Goal: Task Accomplishment & Management: Complete application form

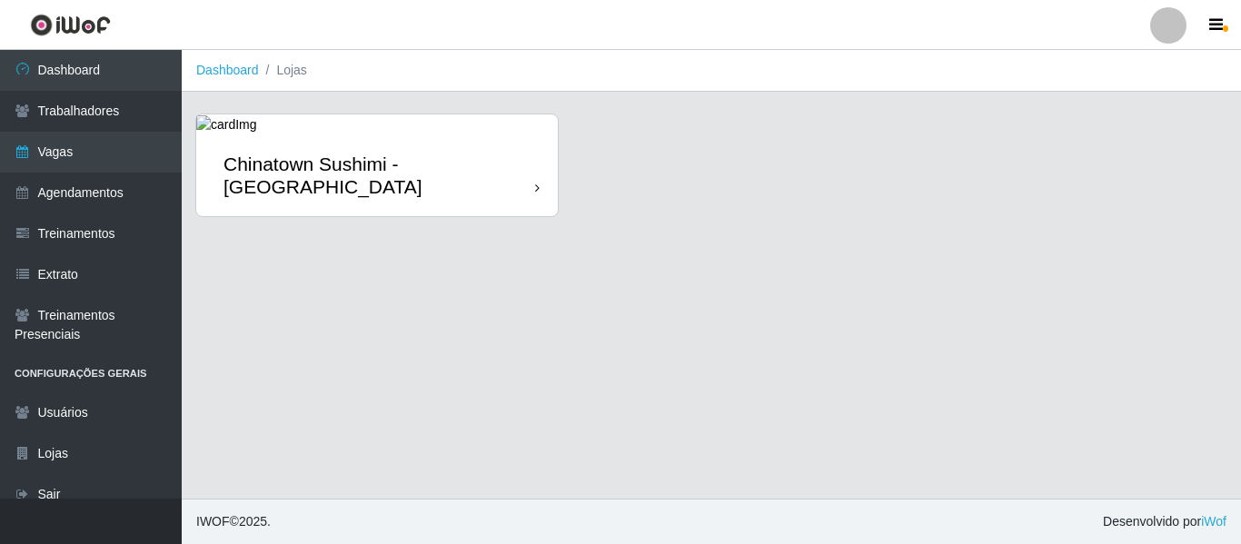
click at [372, 167] on div "Chinatown Sushimi - [GEOGRAPHIC_DATA]" at bounding box center [380, 175] width 312 height 45
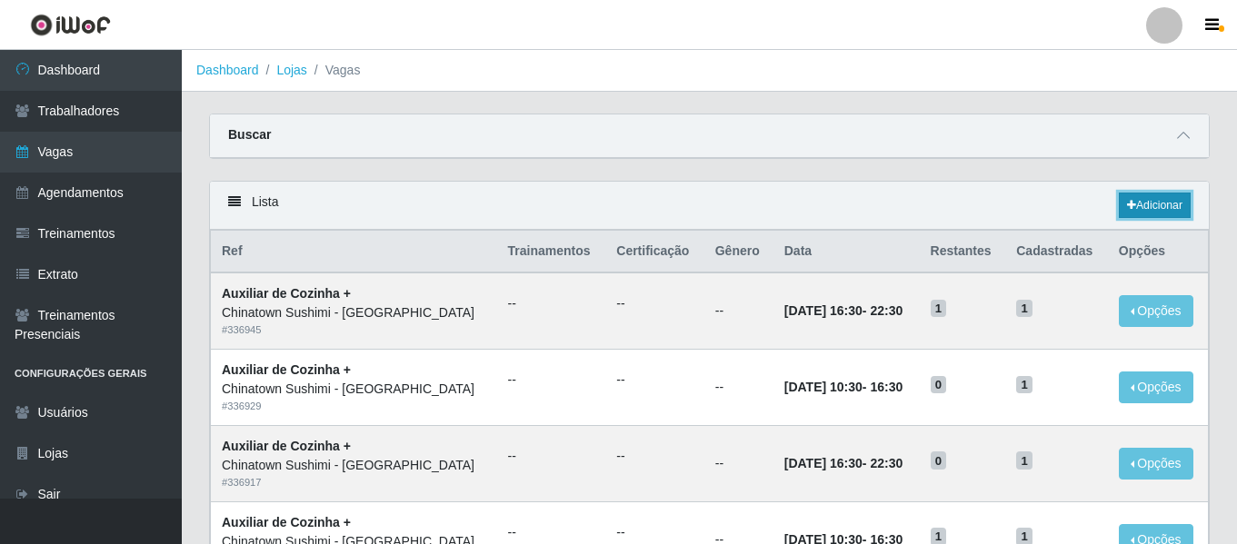
click at [1171, 209] on link "Adicionar" at bounding box center [1155, 205] width 72 height 25
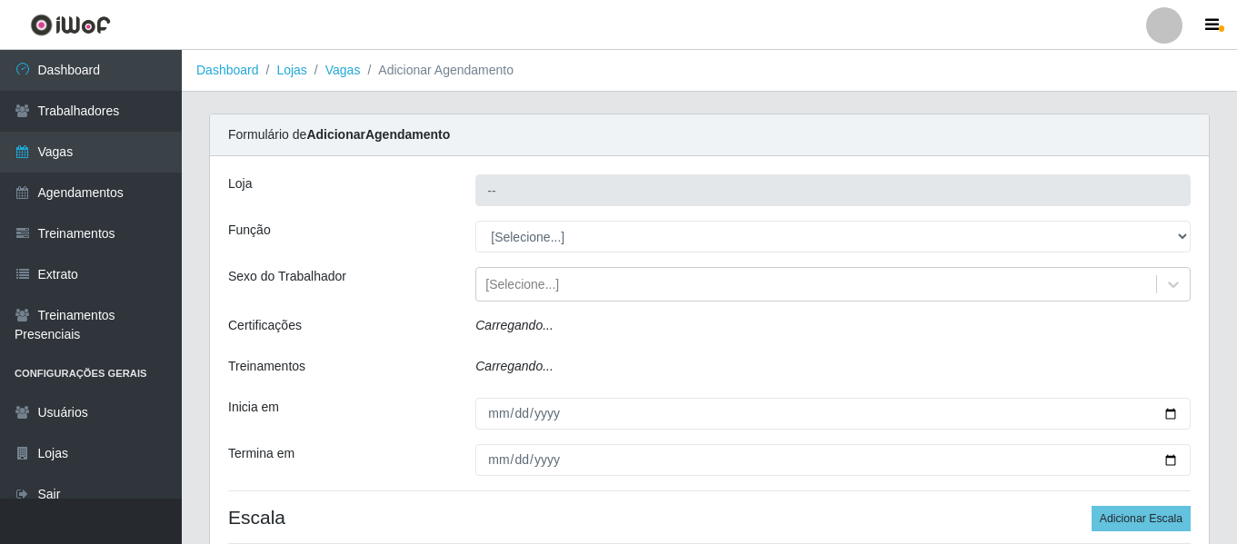
type input "Chinatown Sushimi - [GEOGRAPHIC_DATA]"
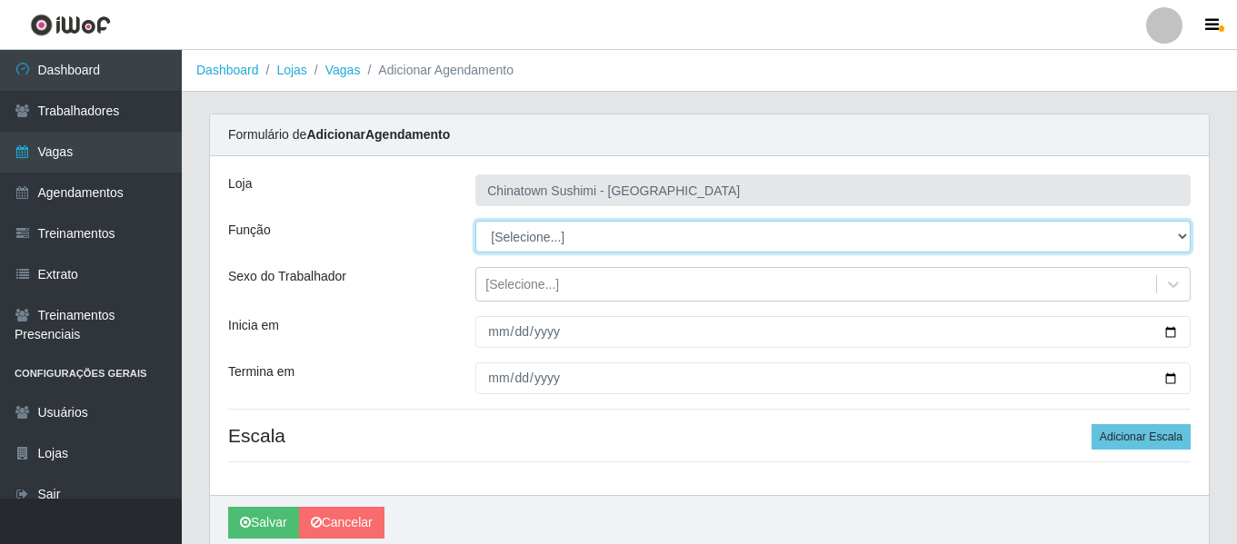
click at [618, 227] on select "[Selecione...] ASG ASG + ASG ++ Auxiliar de Cozinha Auxiliar de Cozinha + Auxil…" at bounding box center [832, 237] width 715 height 32
select select "9"
click at [475, 221] on select "[Selecione...] ASG ASG + ASG ++ Auxiliar de Cozinha Auxiliar de Cozinha + Auxil…" at bounding box center [832, 237] width 715 height 32
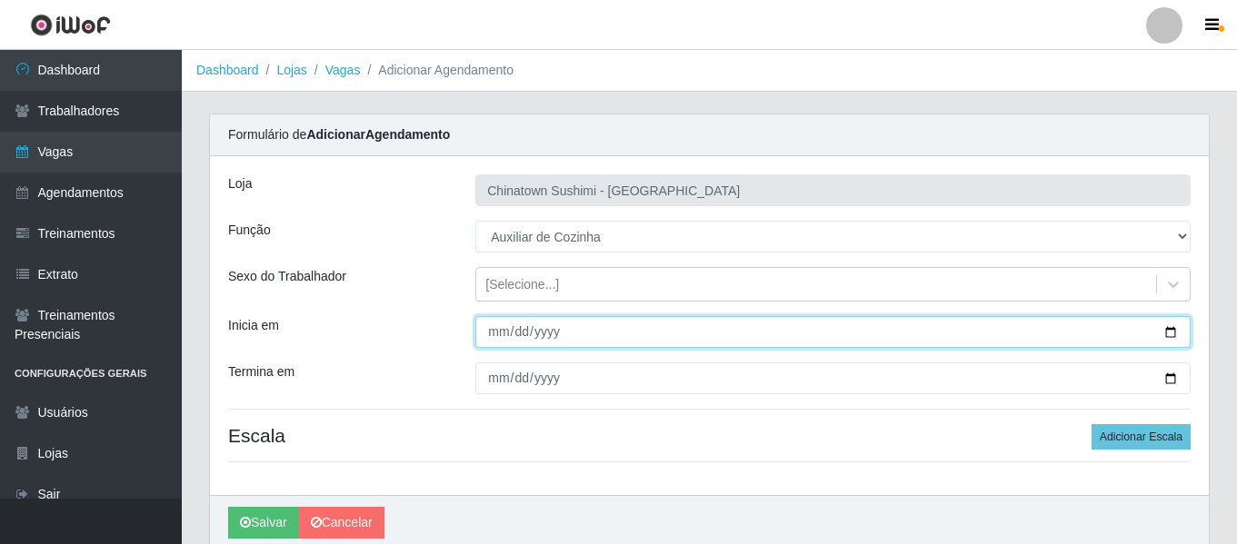
click at [493, 326] on input "Inicia em" at bounding box center [832, 332] width 715 height 32
type input "[DATE]"
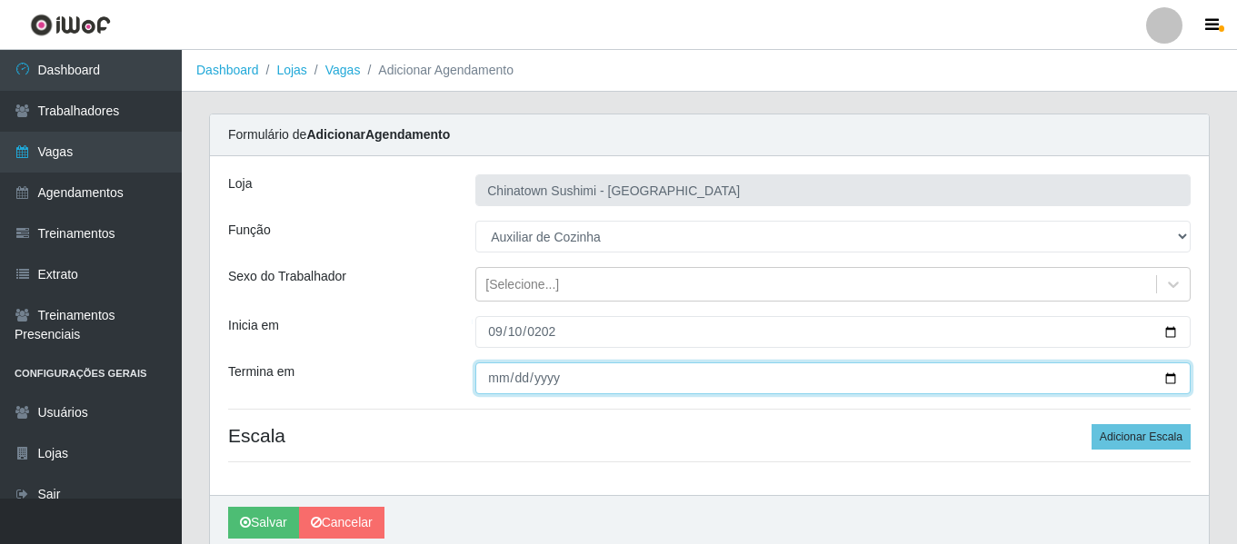
click at [497, 373] on input "Termina em" at bounding box center [832, 379] width 715 height 32
type input "[DATE]"
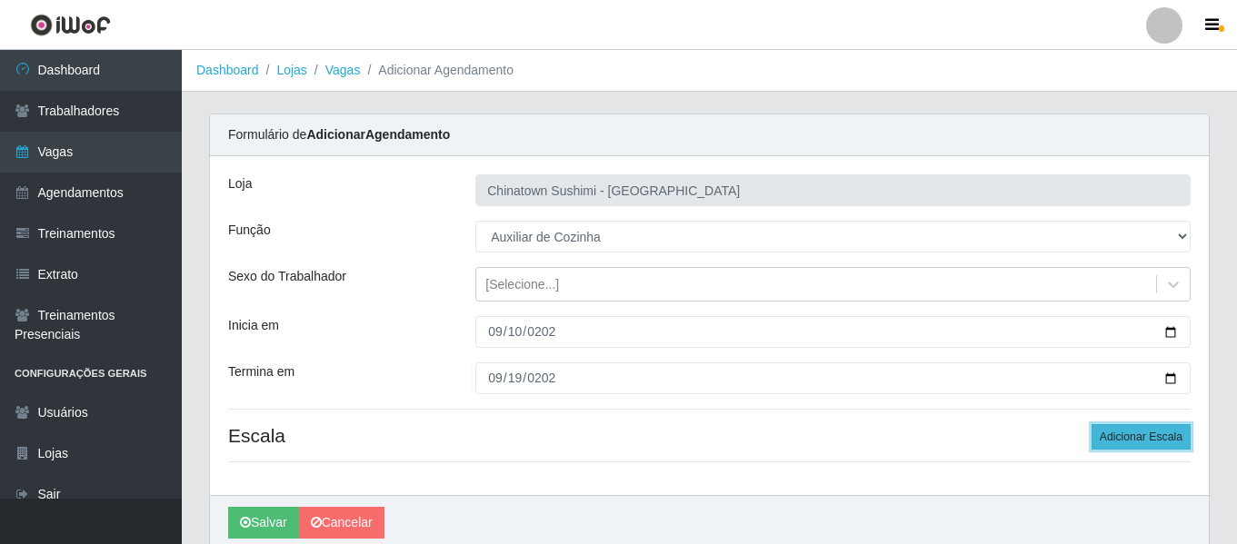
click at [1143, 434] on button "Adicionar Escala" at bounding box center [1140, 436] width 99 height 25
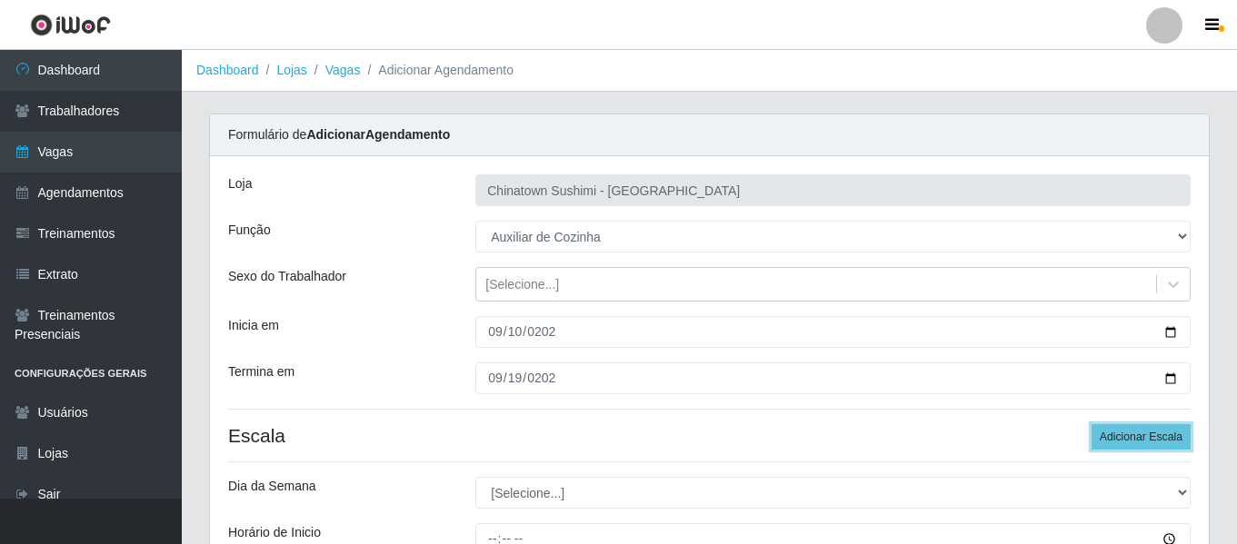
scroll to position [273, 0]
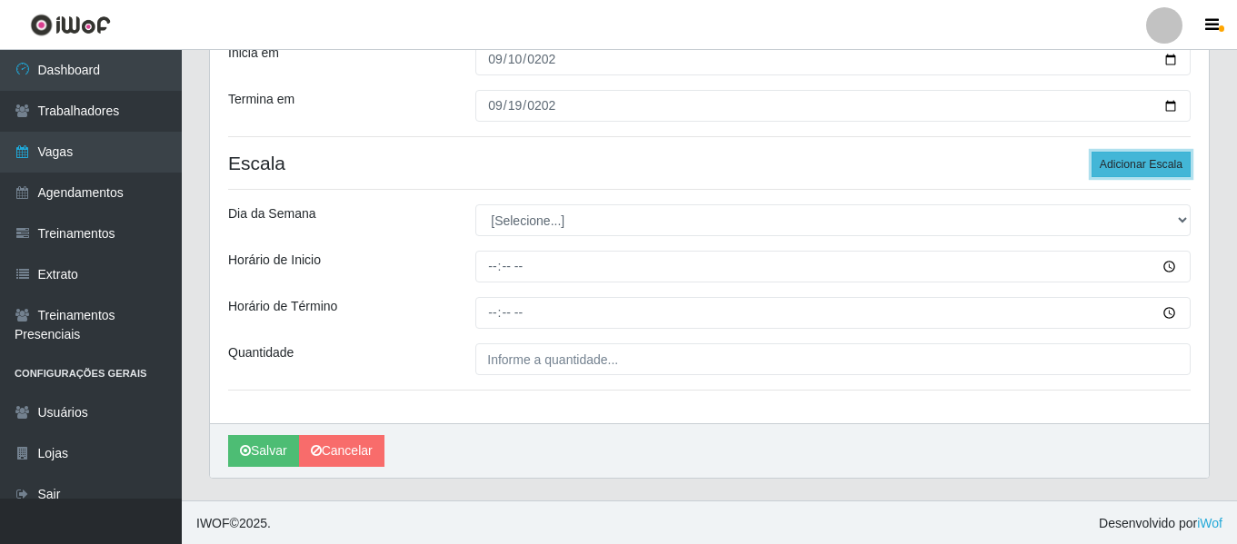
click at [1122, 165] on button "Adicionar Escala" at bounding box center [1140, 164] width 99 height 25
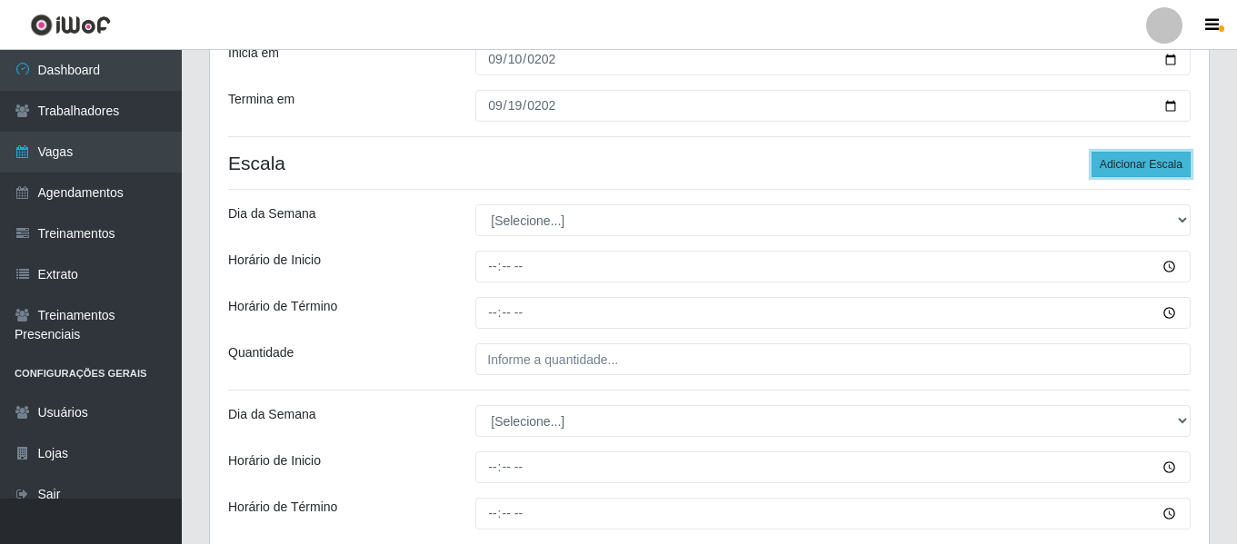
click at [1122, 165] on button "Adicionar Escala" at bounding box center [1140, 164] width 99 height 25
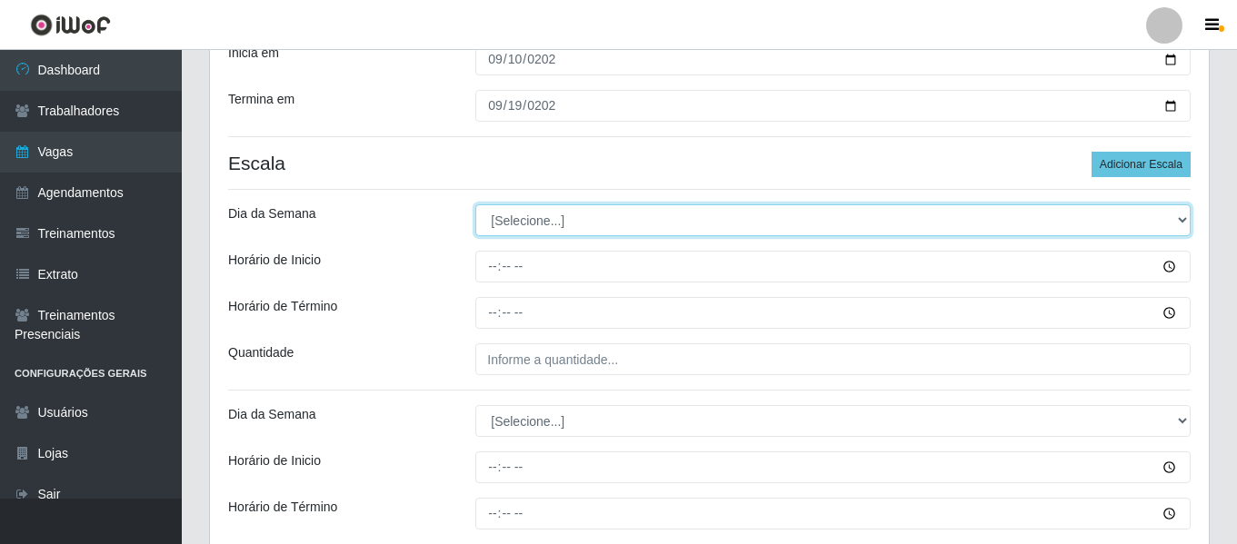
click at [555, 214] on select "[Selecione...] Segunda Terça Quarta Quinta Sexta Sábado Domingo" at bounding box center [832, 220] width 715 height 32
select select "3"
click at [475, 204] on select "[Selecione...] Segunda Terça Quarta Quinta Sexta Sábado Domingo" at bounding box center [832, 220] width 715 height 32
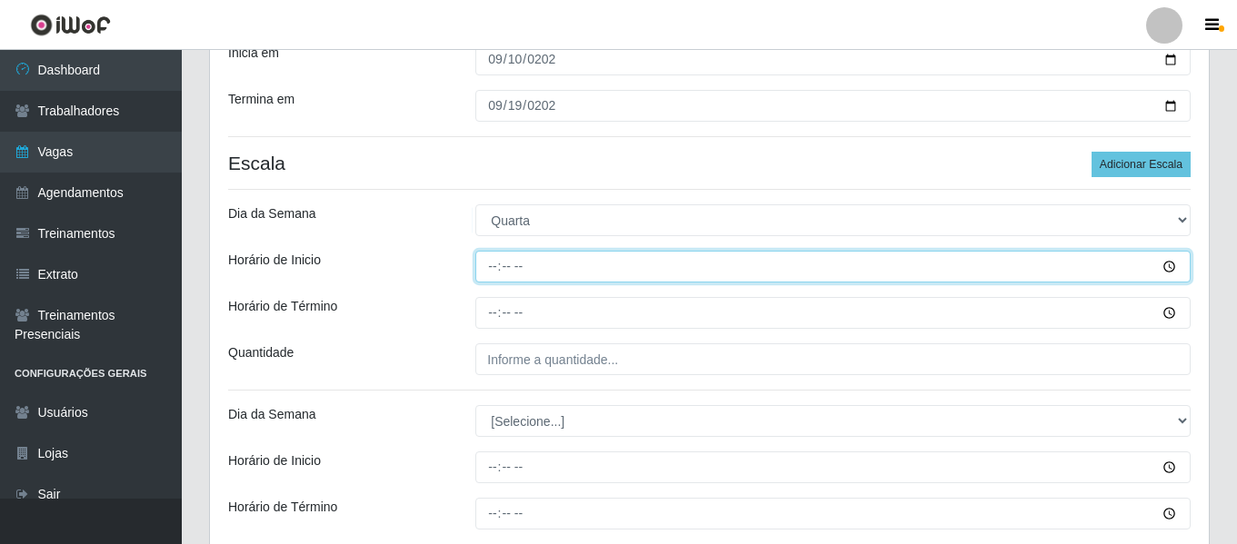
click at [488, 274] on input "Horário de Inicio" at bounding box center [832, 267] width 715 height 32
click at [488, 274] on input "22:30" at bounding box center [832, 267] width 715 height 32
type input "16:30"
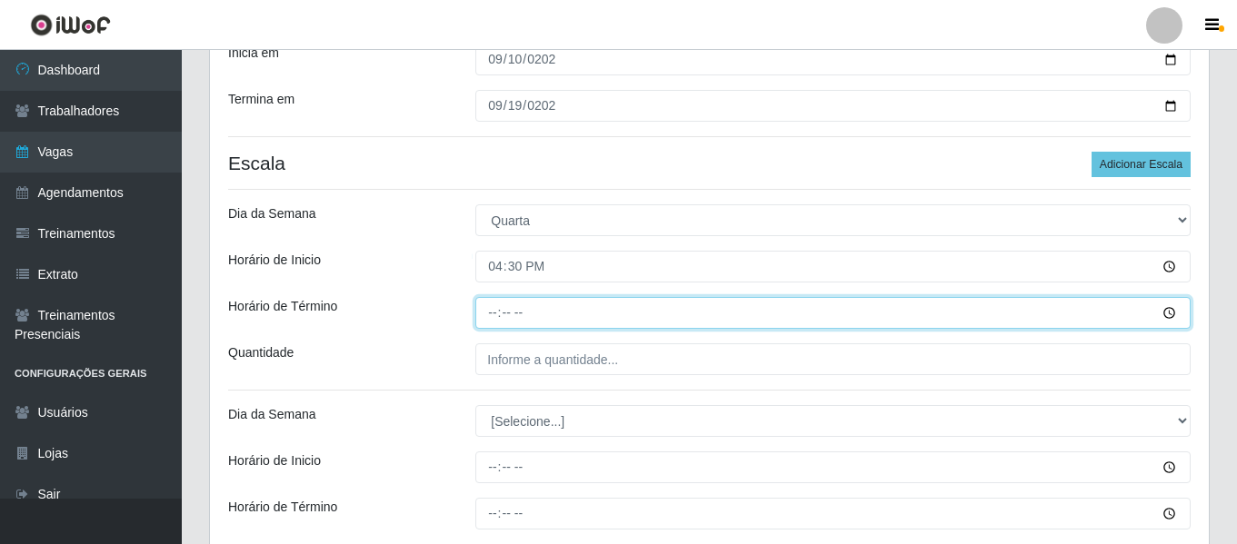
click at [491, 316] on input "Horário de Término" at bounding box center [832, 313] width 715 height 32
type input "22:30"
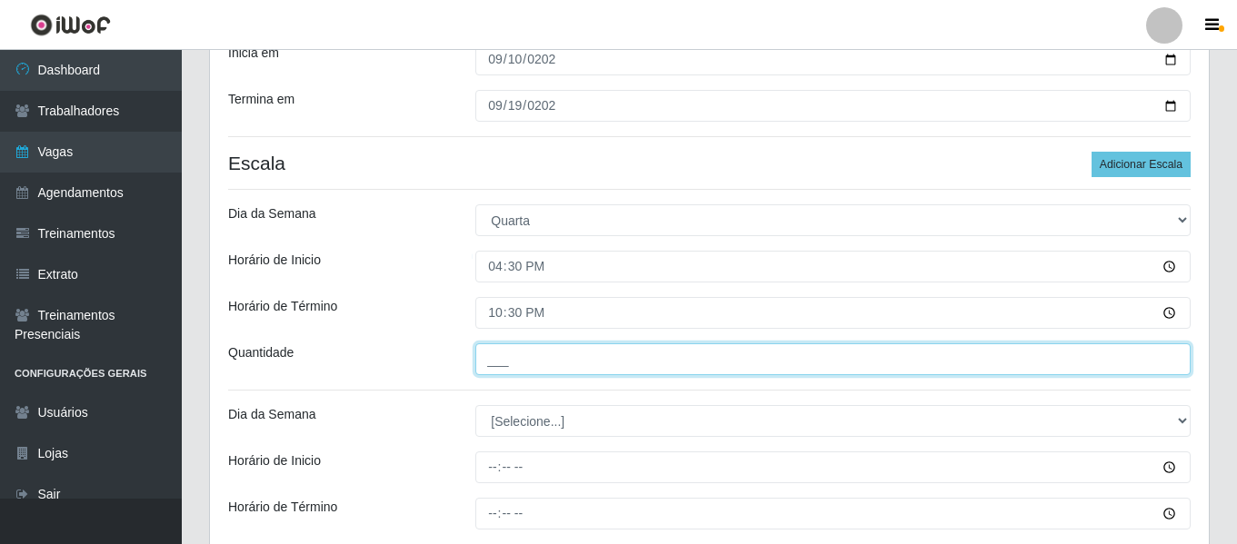
click at [502, 363] on input "___" at bounding box center [832, 360] width 715 height 32
type input "1__"
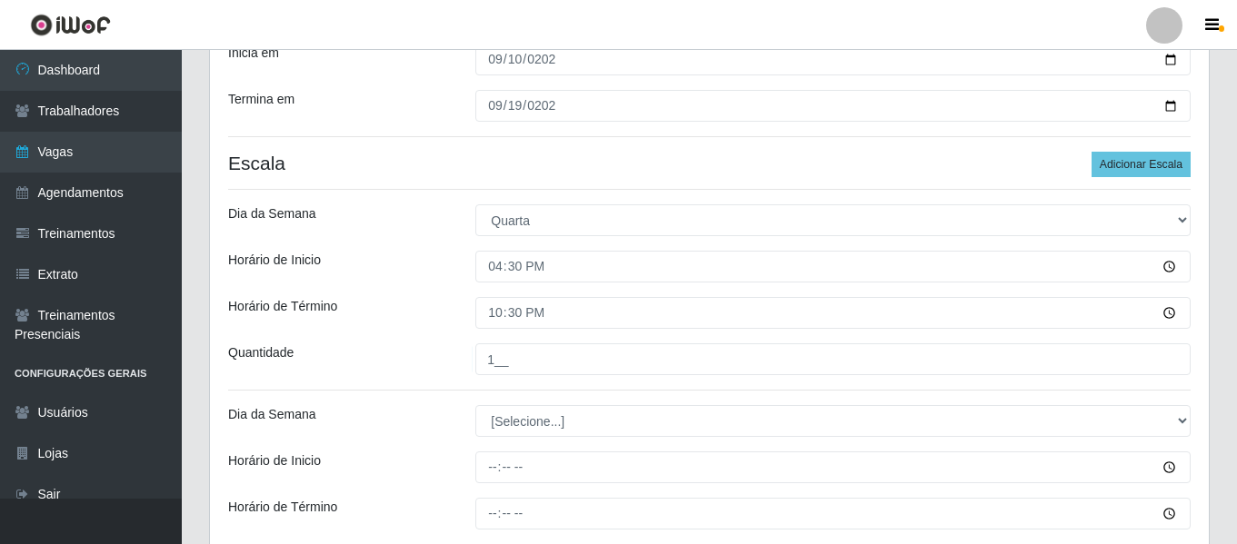
drag, startPoint x: 533, startPoint y: 439, endPoint x: 542, endPoint y: 415, distance: 25.3
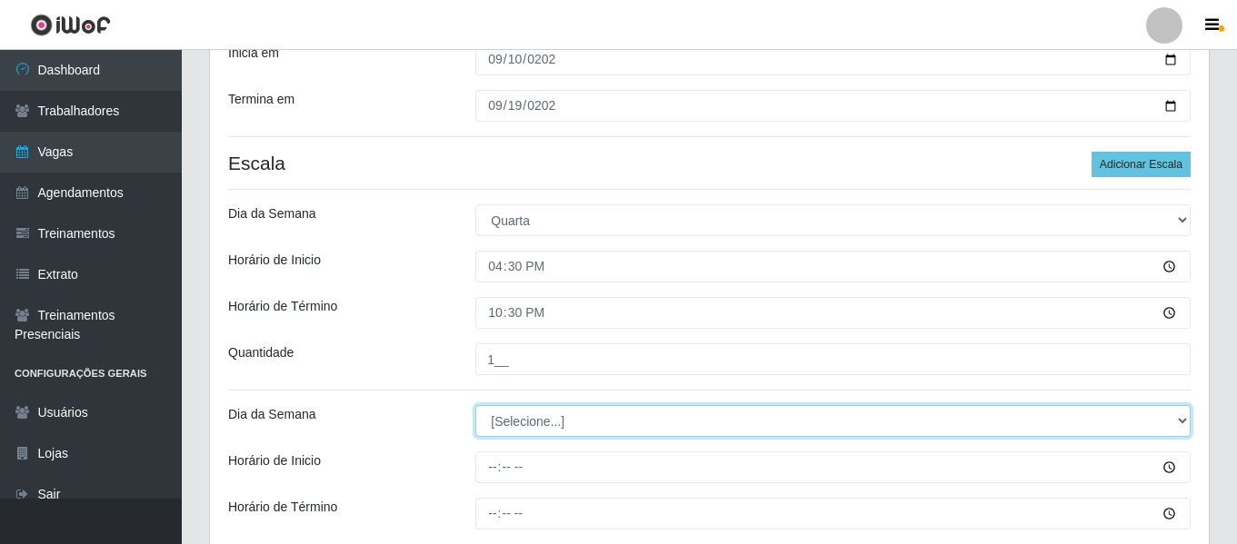
click at [542, 415] on select "[Selecione...] Segunda Terça Quarta Quinta Sexta Sábado Domingo" at bounding box center [832, 421] width 715 height 32
select select "4"
click at [475, 405] on select "[Selecione...] Segunda Terça Quarta Quinta Sexta Sábado Domingo" at bounding box center [832, 421] width 715 height 32
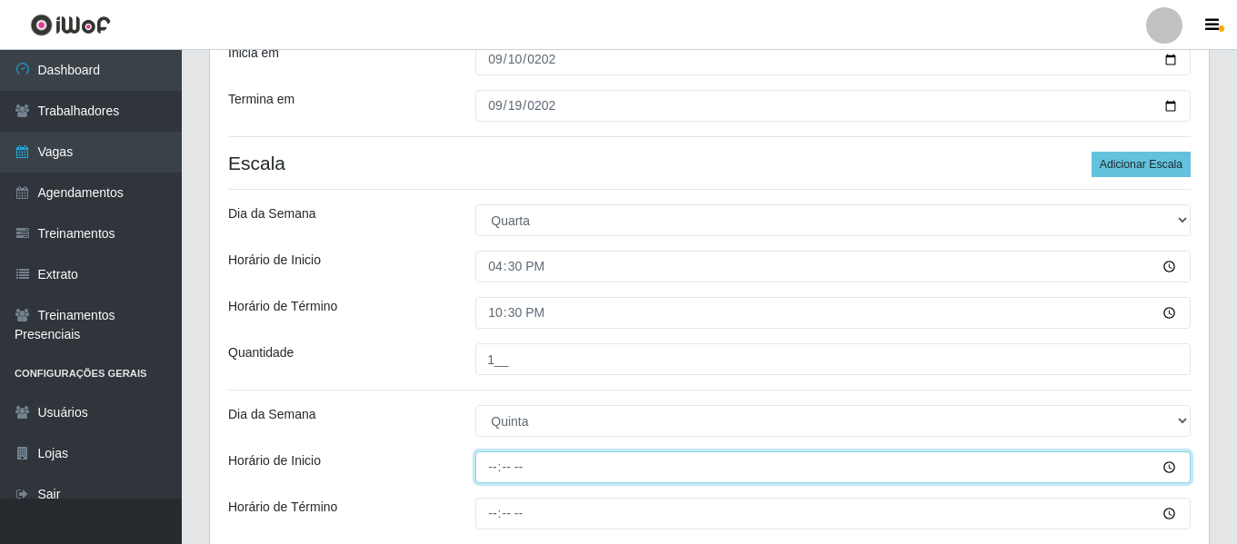
click at [493, 473] on input "Horário de Inicio" at bounding box center [832, 468] width 715 height 32
type input "16:30"
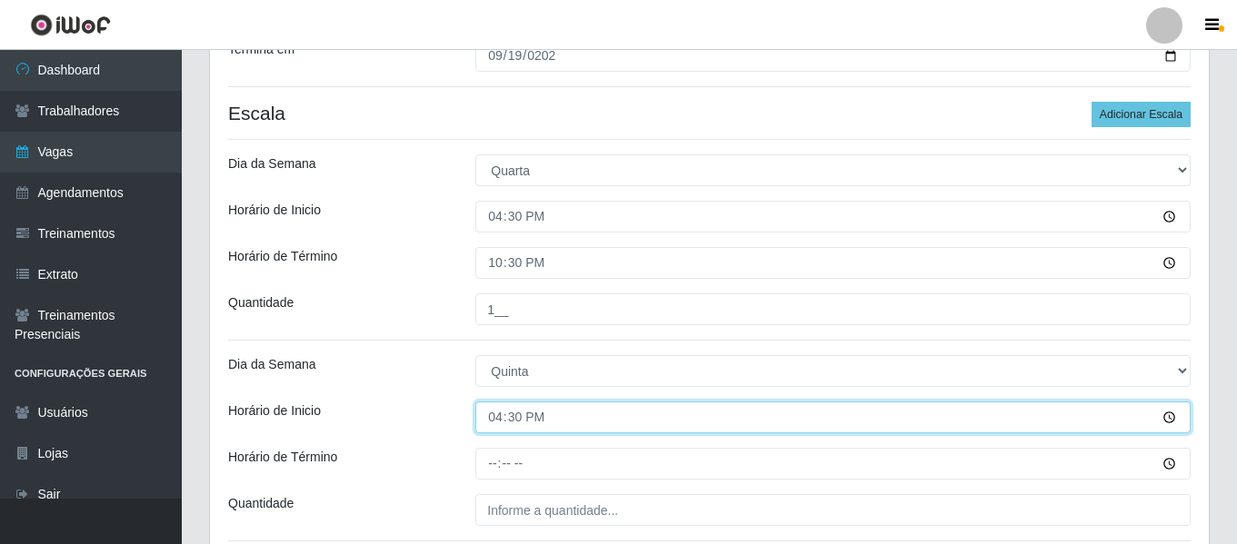
scroll to position [363, 0]
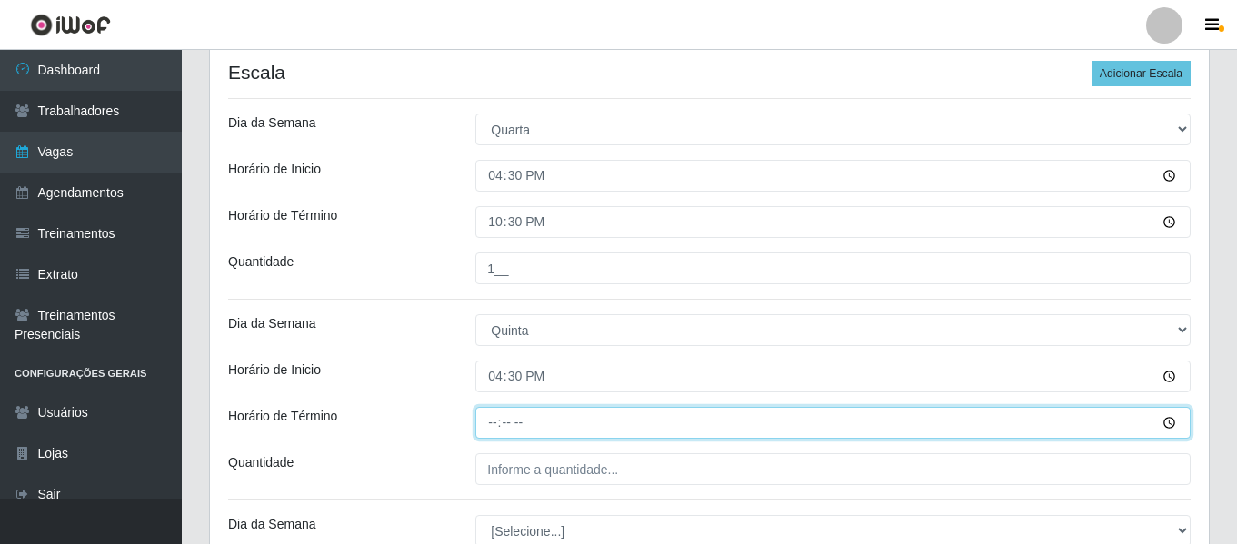
click at [503, 426] on input "Horário de Término" at bounding box center [832, 423] width 715 height 32
click at [498, 428] on input "Horário de Término" at bounding box center [832, 423] width 715 height 32
type input "22:30"
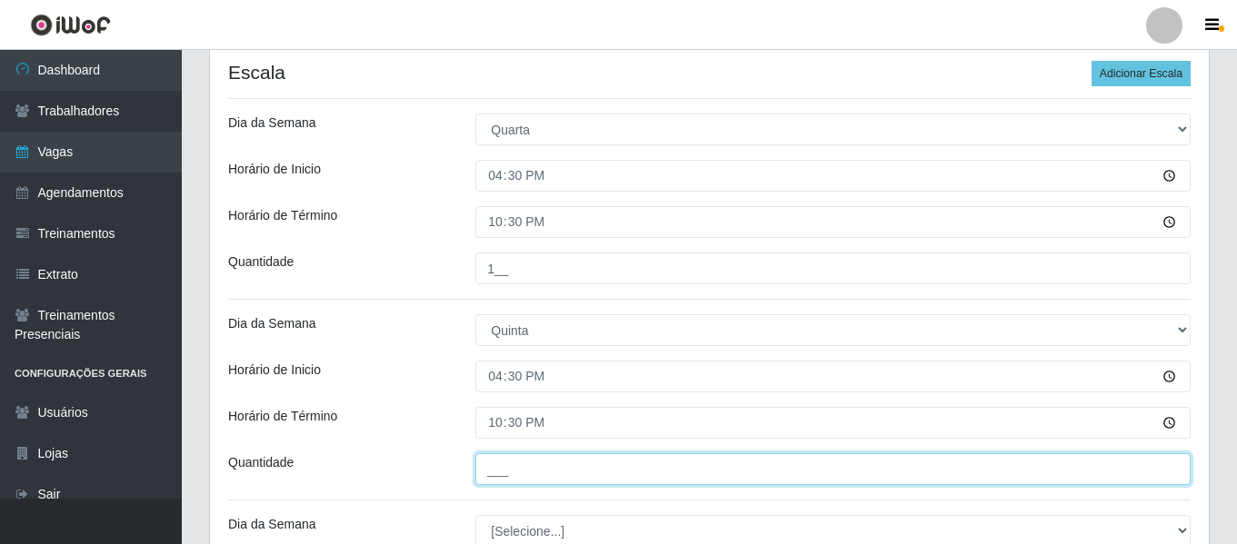
click at [500, 474] on input "___" at bounding box center [832, 469] width 715 height 32
type input "1__"
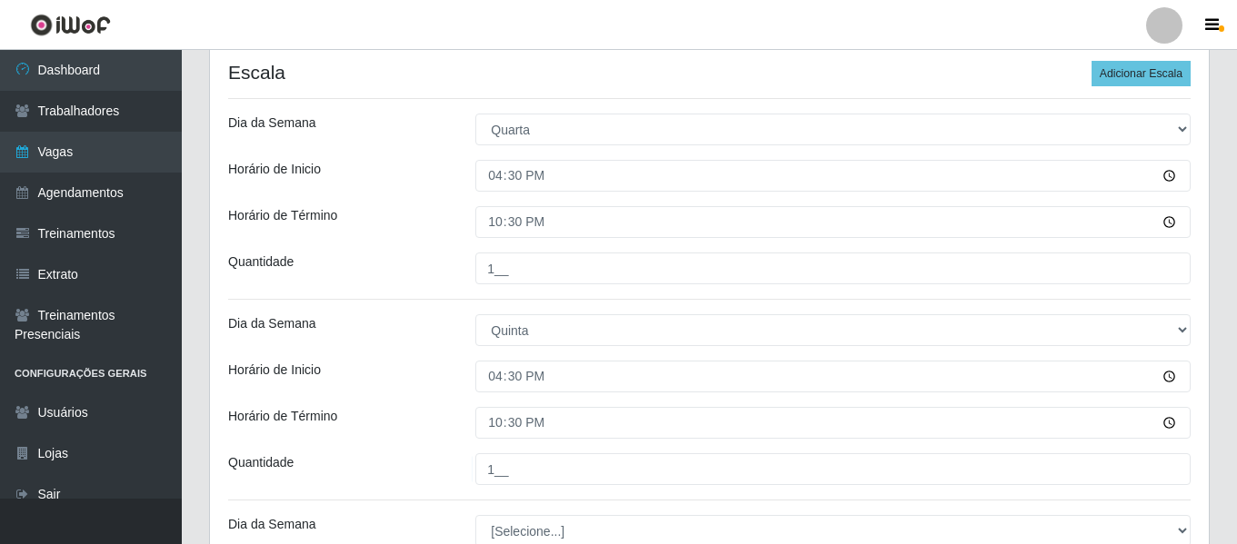
click at [389, 393] on div "Loja Chinatown Sushimi - Campina Grande Função [Selecione...] ASG ASG + ASG ++ …" at bounding box center [709, 464] width 999 height 1343
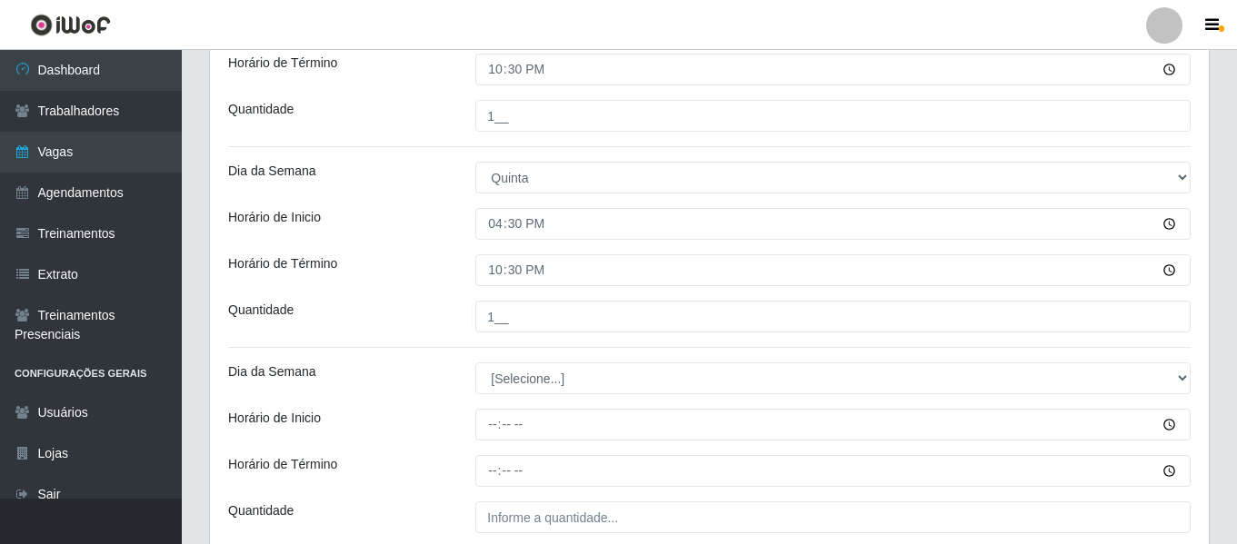
scroll to position [636, 0]
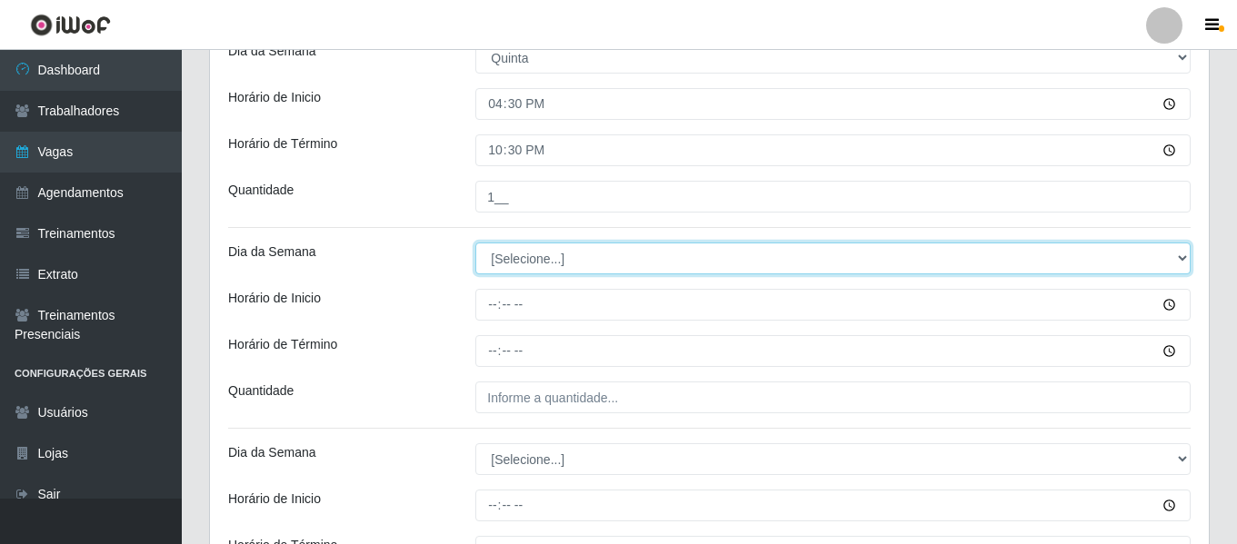
click at [592, 260] on select "[Selecione...] Segunda Terça Quarta Quinta Sexta Sábado Domingo" at bounding box center [832, 259] width 715 height 32
select select "5"
click at [475, 243] on select "[Selecione...] Segunda Terça Quarta Quinta Sexta Sábado Domingo" at bounding box center [832, 259] width 715 height 32
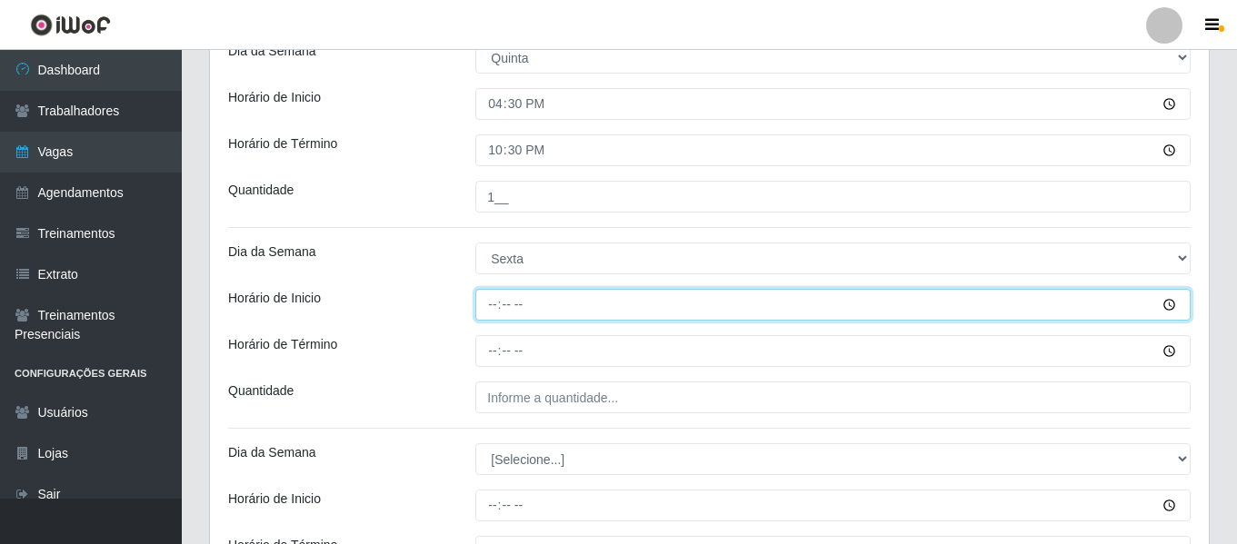
click at [491, 312] on input "Horário de Inicio" at bounding box center [832, 305] width 715 height 32
type input "16:00"
type input "16:30"
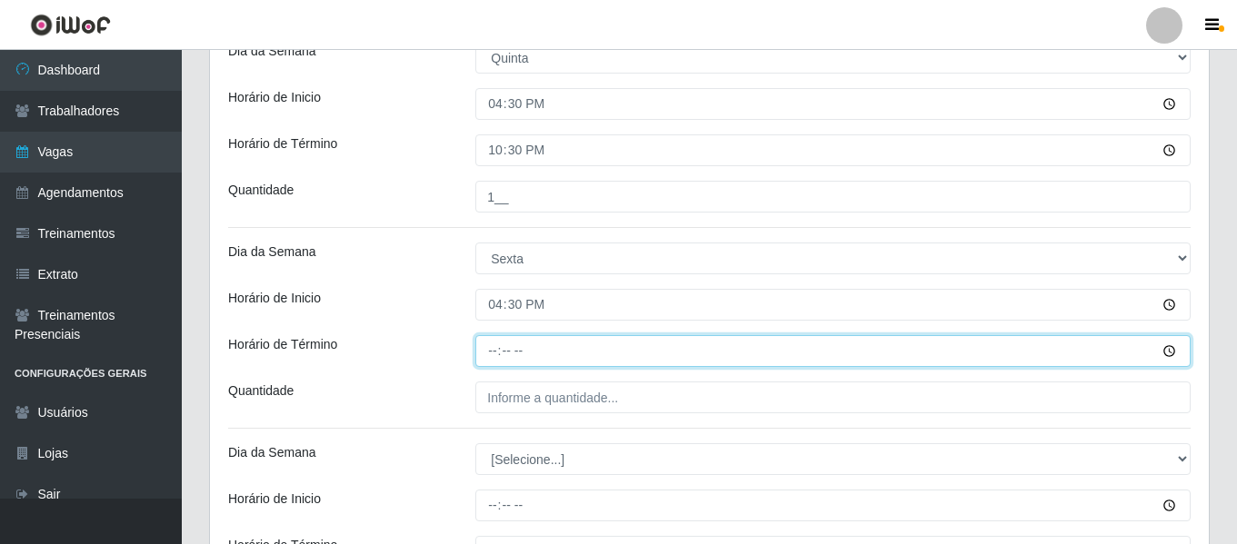
click at [488, 349] on input "Horário de Término" at bounding box center [832, 351] width 715 height 32
type input "22:30"
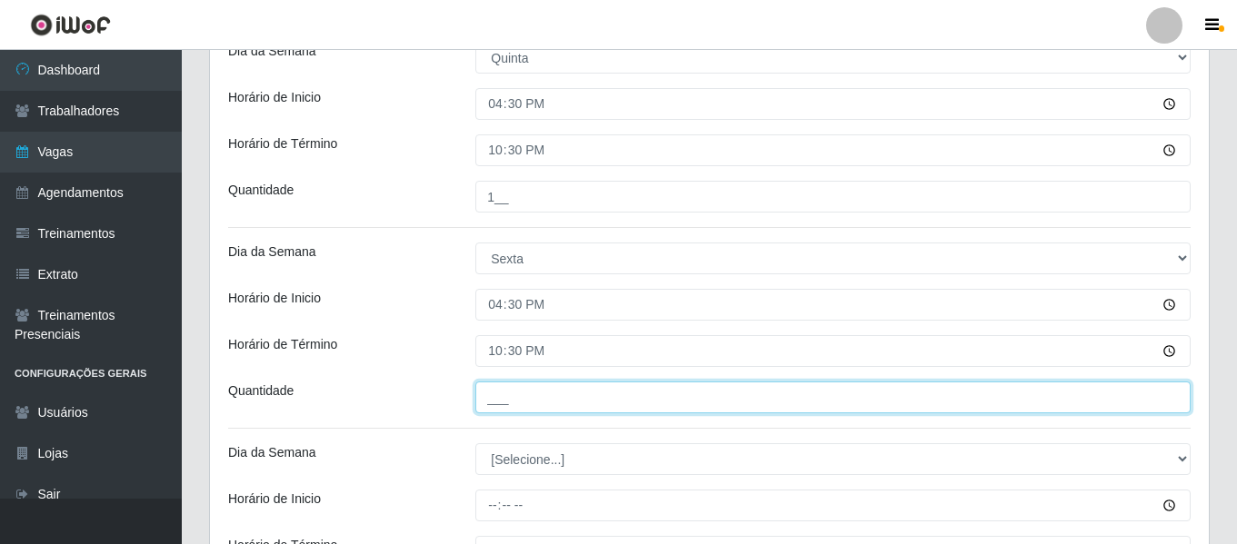
click at [518, 405] on input "___" at bounding box center [832, 398] width 715 height 32
type input "1__"
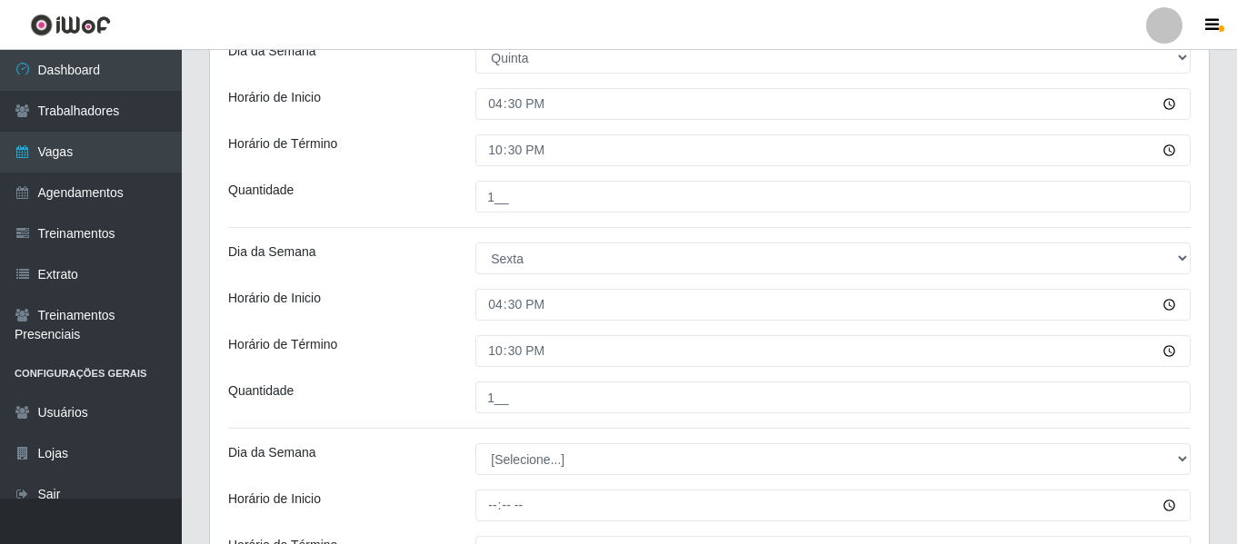
click at [455, 372] on div "Loja Chinatown Sushimi - Campina Grande Função [Selecione...] ASG ASG + ASG ++ …" at bounding box center [709, 191] width 999 height 1343
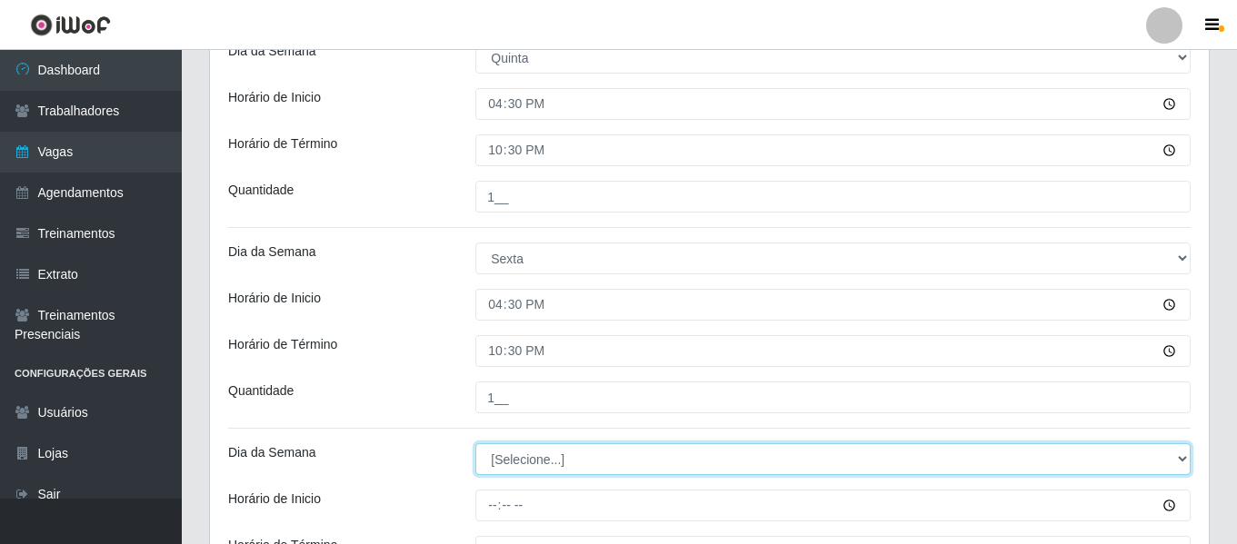
click at [539, 460] on select "[Selecione...] Segunda Terça Quarta Quinta Sexta Sábado Domingo" at bounding box center [832, 459] width 715 height 32
click at [475, 443] on select "[Selecione...] Segunda Terça Quarta Quinta Sexta Sábado Domingo" at bounding box center [832, 459] width 715 height 32
drag, startPoint x: 494, startPoint y: 459, endPoint x: 513, endPoint y: 444, distance: 24.0
click at [494, 459] on select "[Selecione...] Segunda Terça Quarta Quinta Sexta Sábado Domingo" at bounding box center [832, 459] width 715 height 32
select select "1"
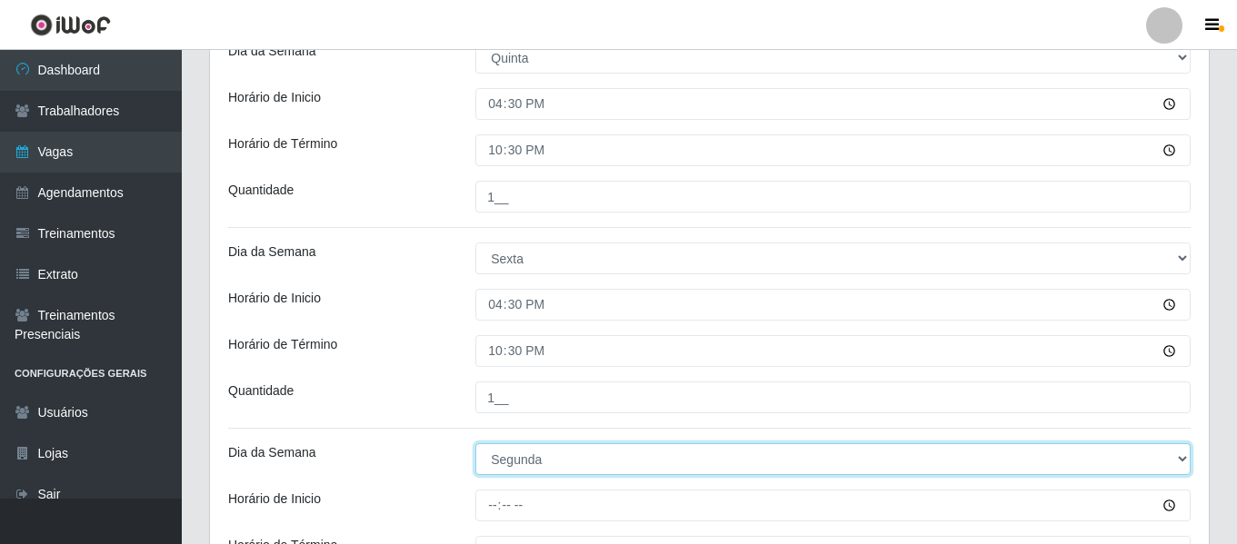
click at [475, 443] on select "[Selecione...] Segunda Terça Quarta Quinta Sexta Sábado Domingo" at bounding box center [832, 459] width 715 height 32
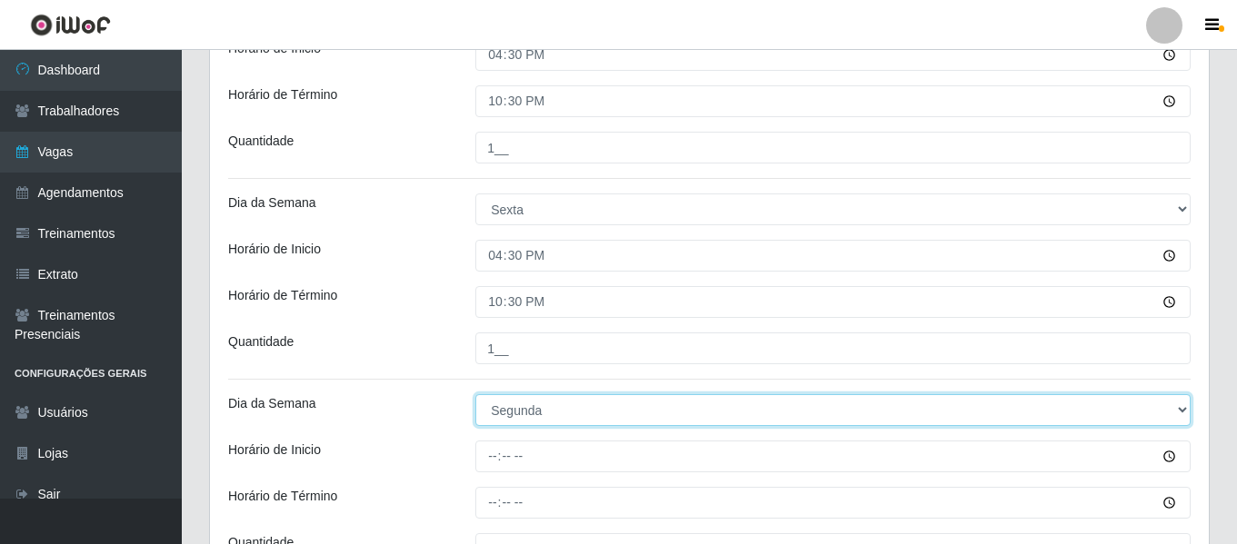
scroll to position [727, 0]
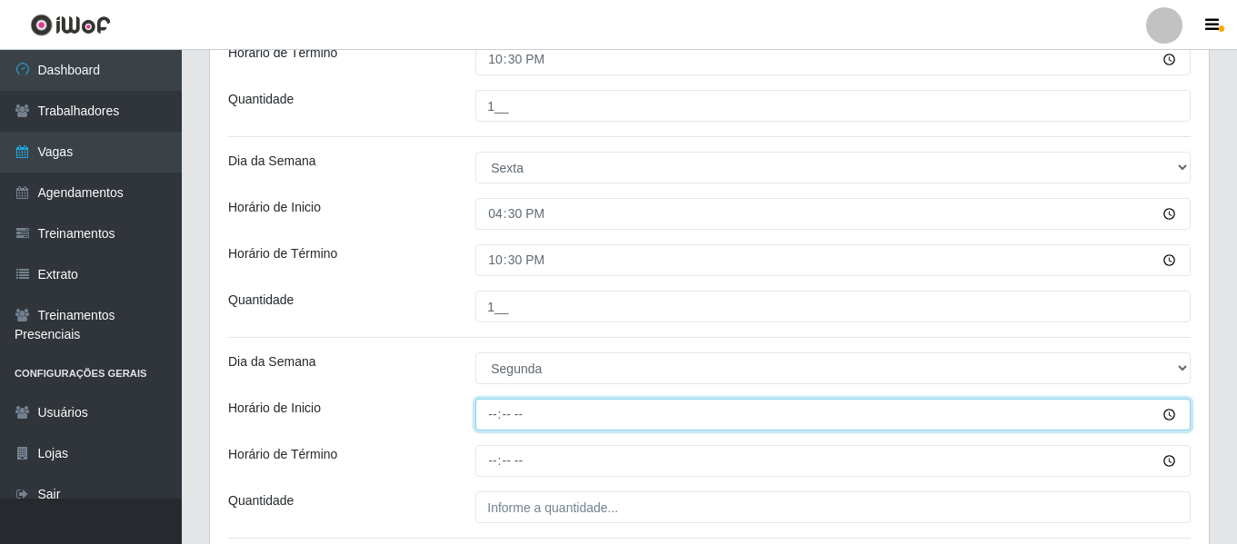
click at [487, 414] on input "Horário de Inicio" at bounding box center [832, 415] width 715 height 32
type input "16:30"
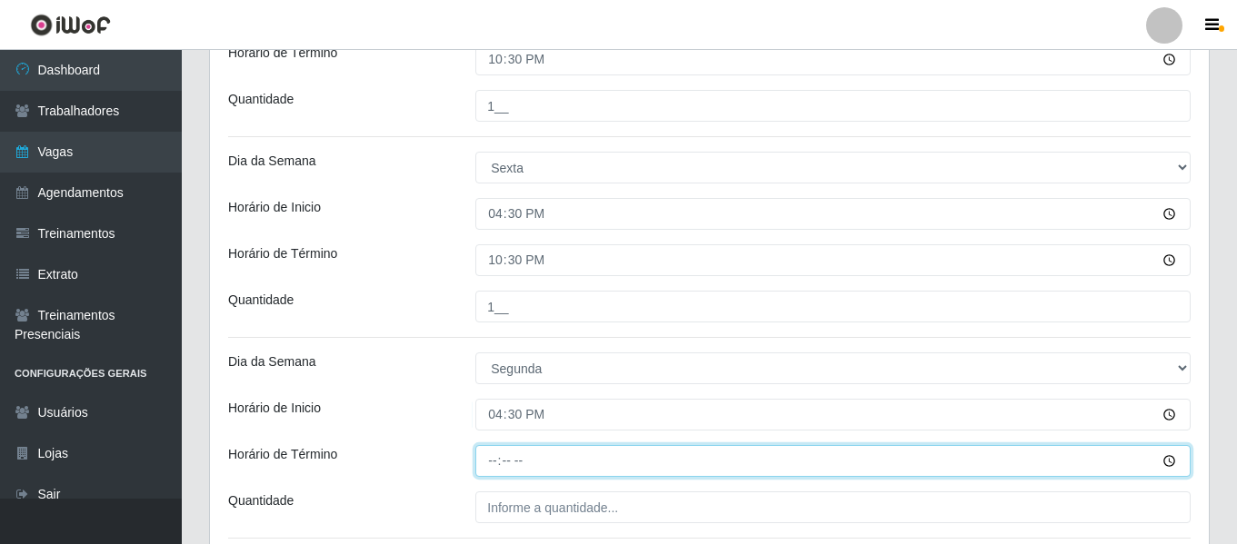
click at [500, 457] on input "Horário de Término" at bounding box center [832, 461] width 715 height 32
type input "22:30"
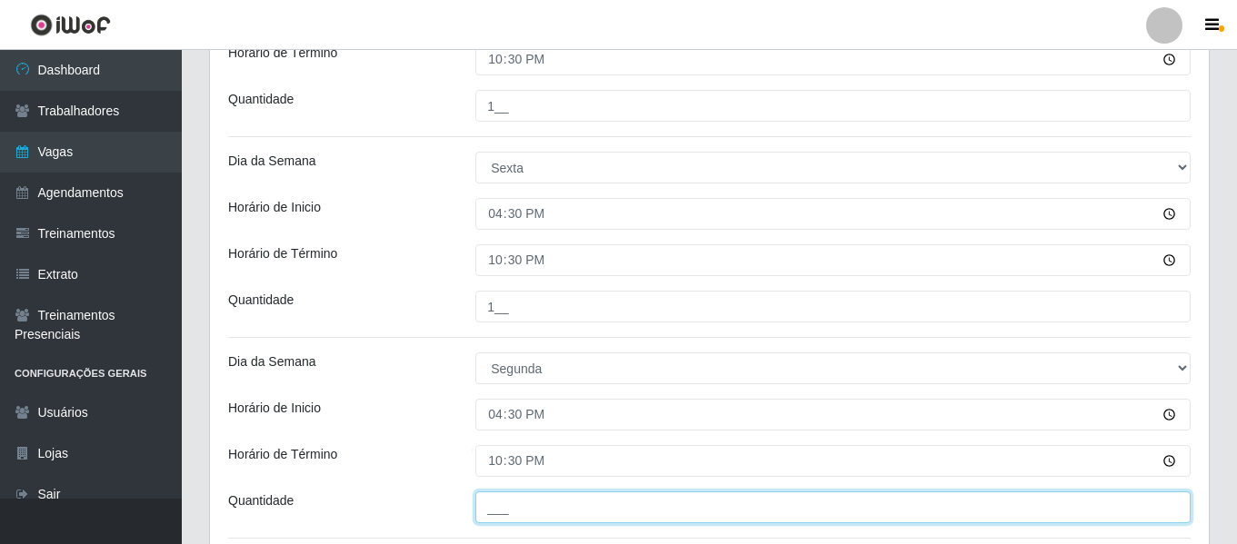
click at [539, 495] on input "___" at bounding box center [832, 508] width 715 height 32
type input "1__"
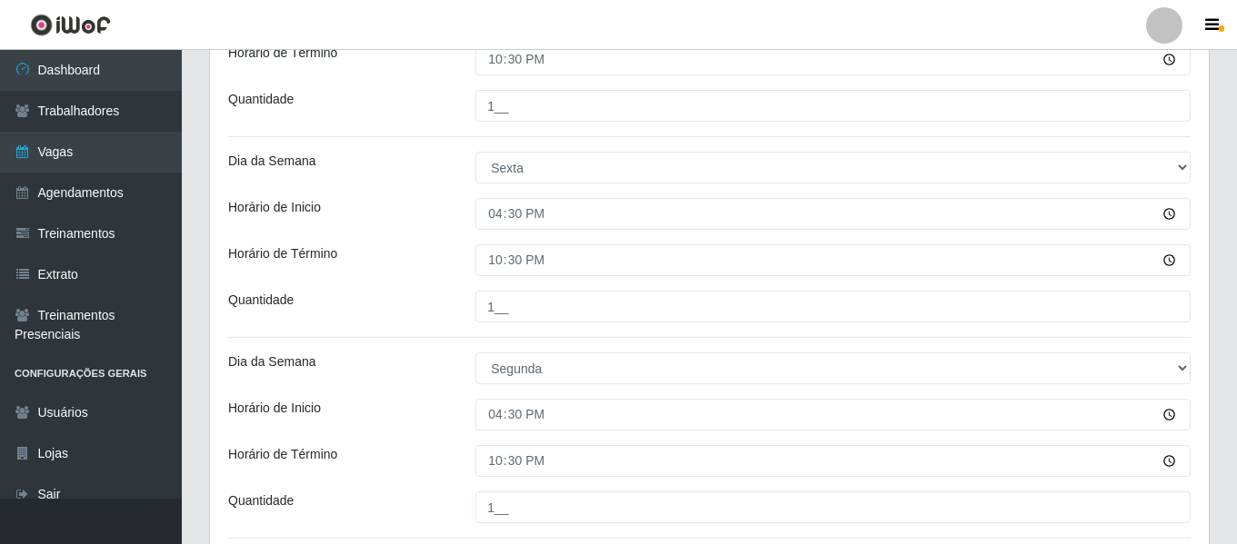
click at [393, 378] on div "Dia da Semana" at bounding box center [337, 369] width 247 height 32
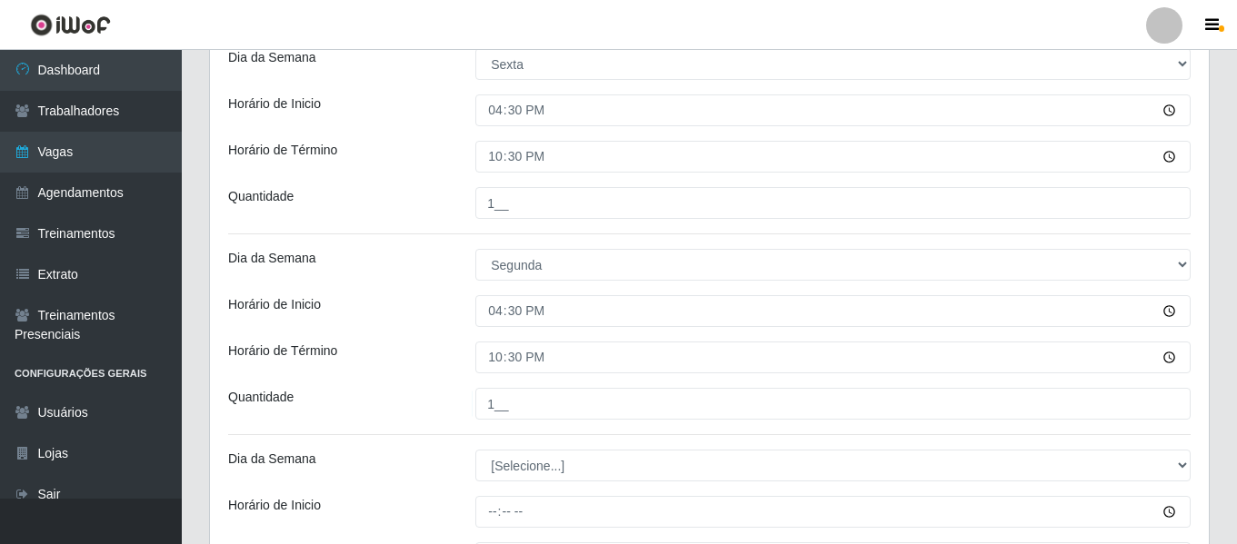
scroll to position [1000, 0]
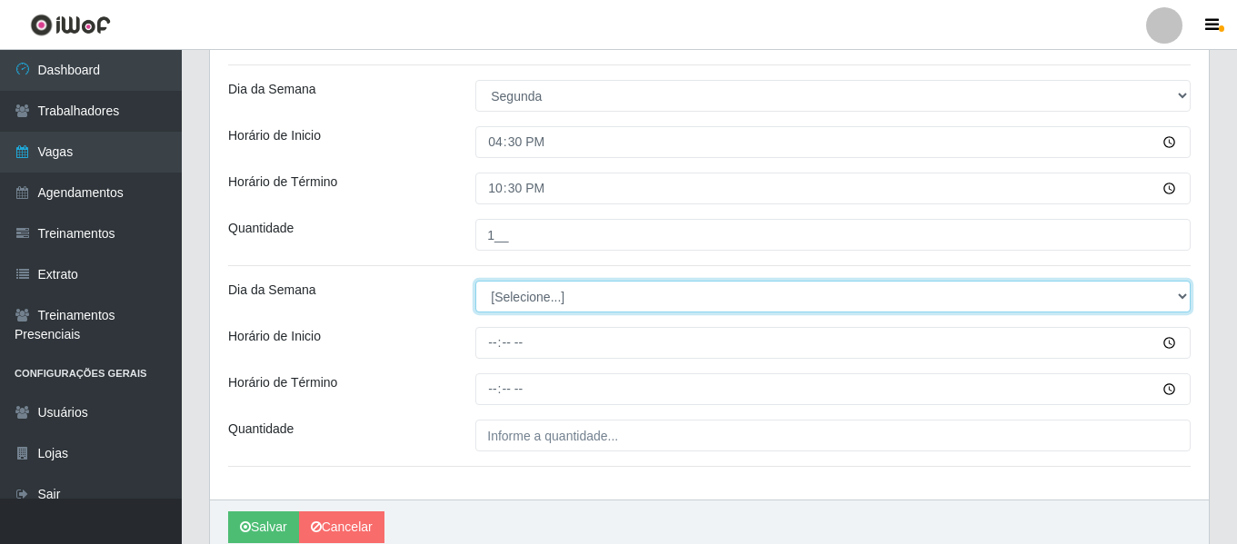
click at [565, 296] on select "[Selecione...] Segunda Terça Quarta Quinta Sexta Sábado Domingo" at bounding box center [832, 297] width 715 height 32
select select "2"
click at [475, 281] on select "[Selecione...] Segunda Terça Quarta Quinta Sexta Sábado Domingo" at bounding box center [832, 297] width 715 height 32
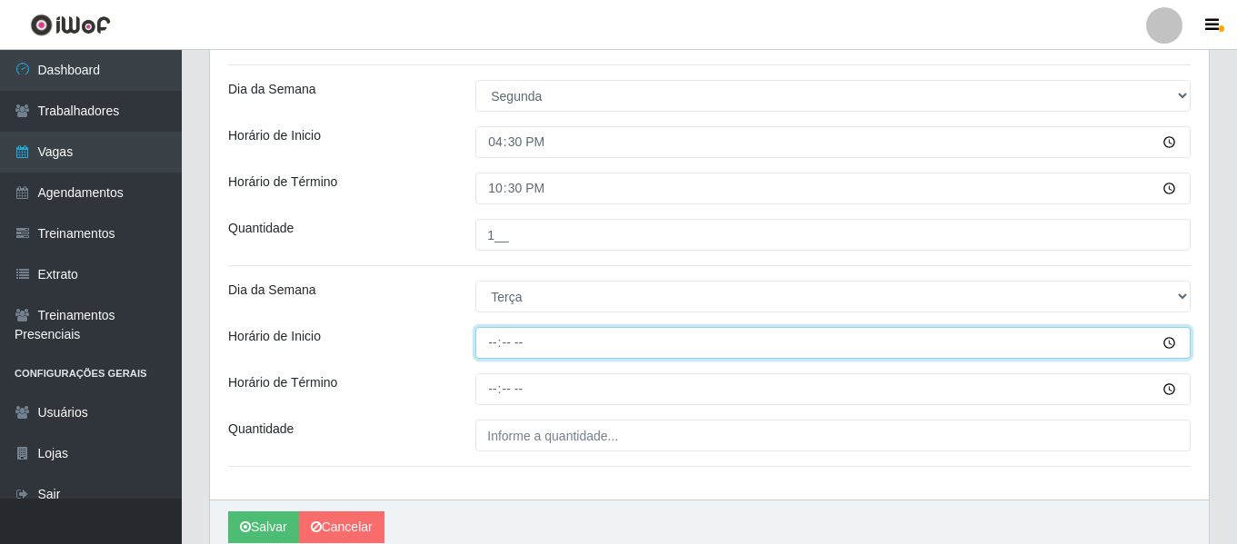
click at [483, 334] on input "Horário de Inicio" at bounding box center [832, 343] width 715 height 32
type input "16:00"
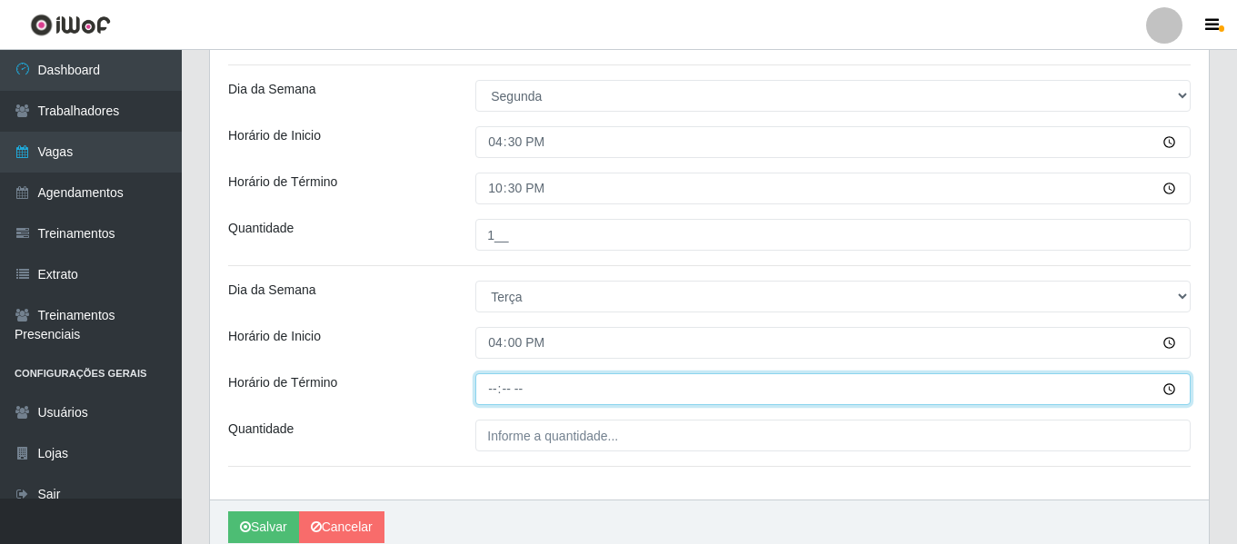
click at [492, 396] on input "Horário de Término" at bounding box center [832, 389] width 715 height 32
type input "22:30"
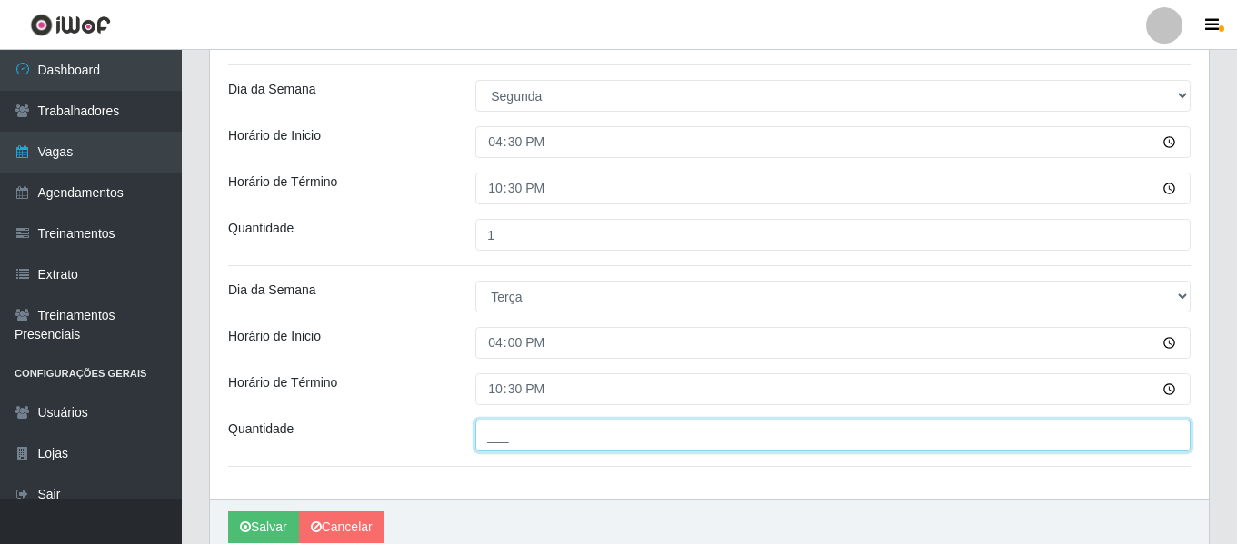
click at [546, 442] on input "___" at bounding box center [832, 436] width 715 height 32
type input "1__"
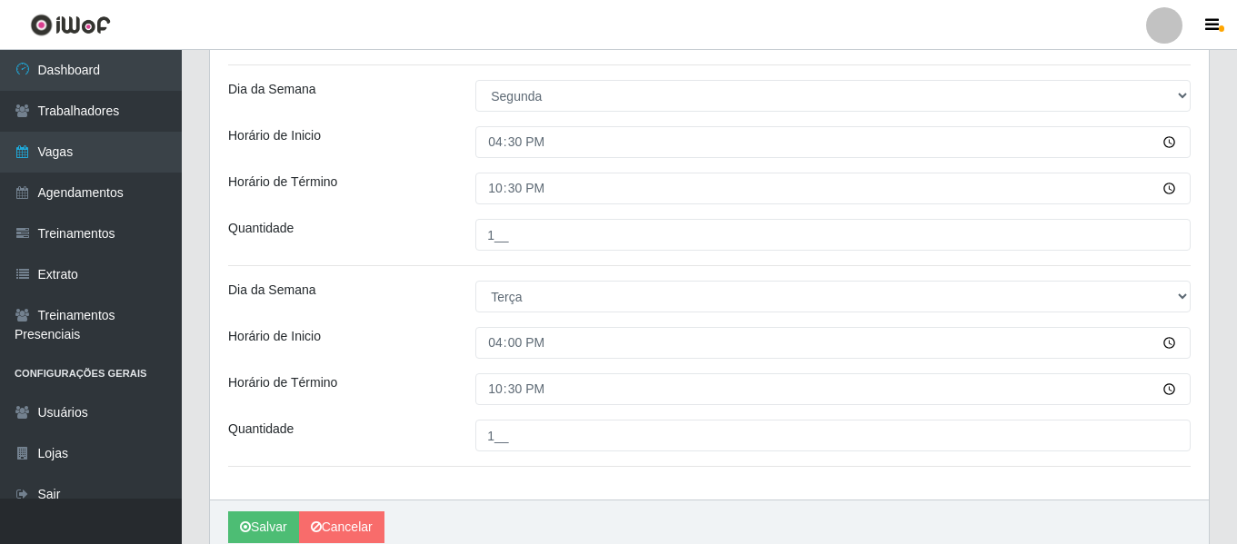
click at [440, 339] on div "Horário de Inicio" at bounding box center [337, 343] width 247 height 32
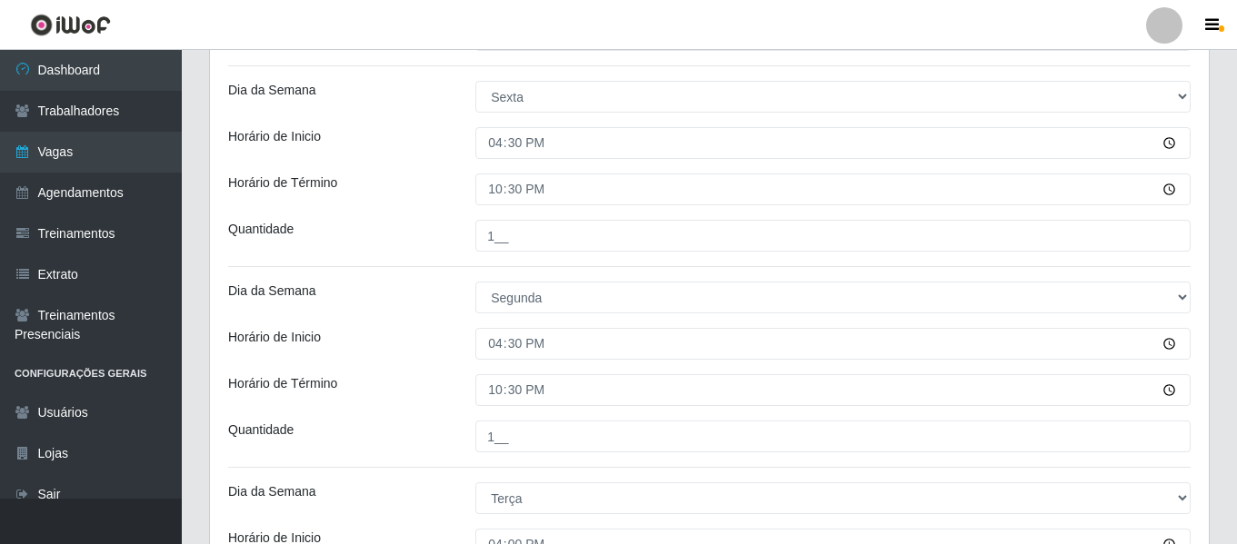
scroll to position [1078, 0]
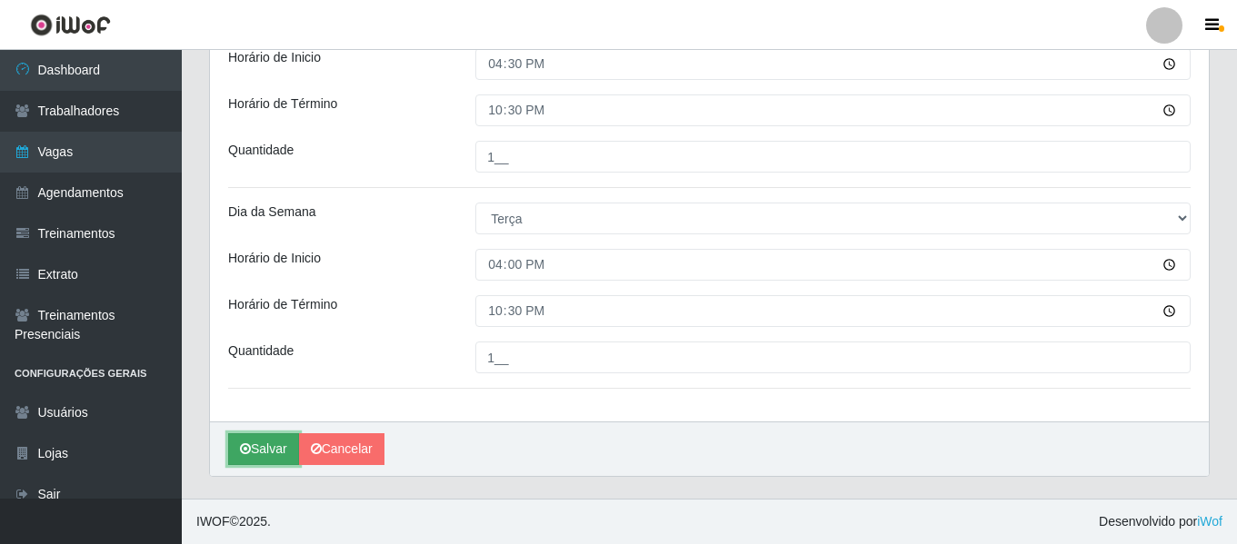
click at [250, 446] on icon "submit" at bounding box center [245, 449] width 11 height 13
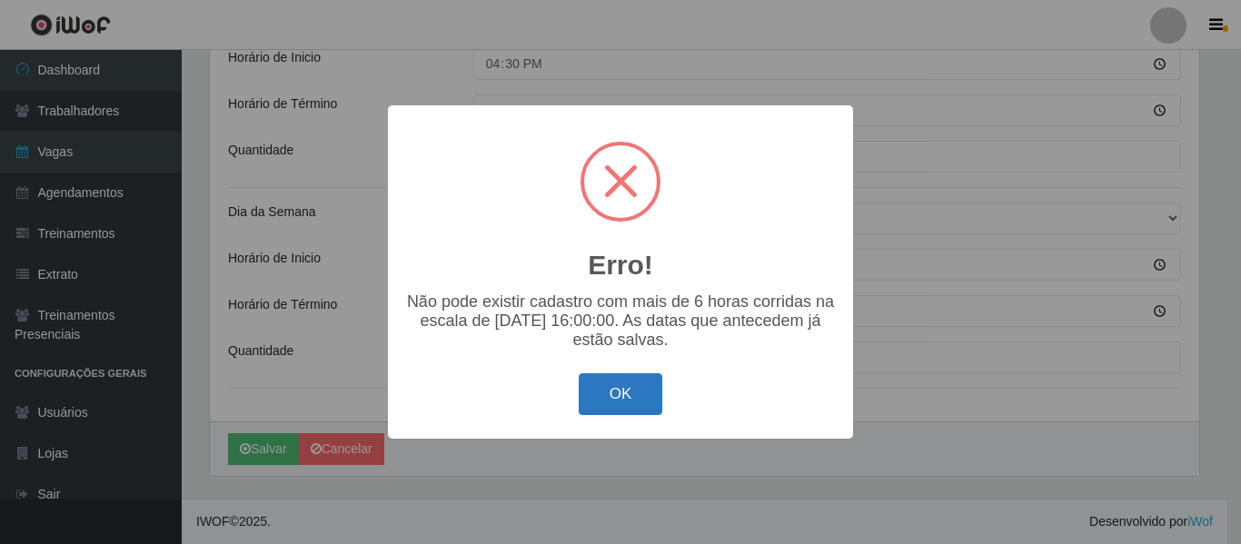
click at [601, 413] on button "OK" at bounding box center [621, 394] width 85 height 43
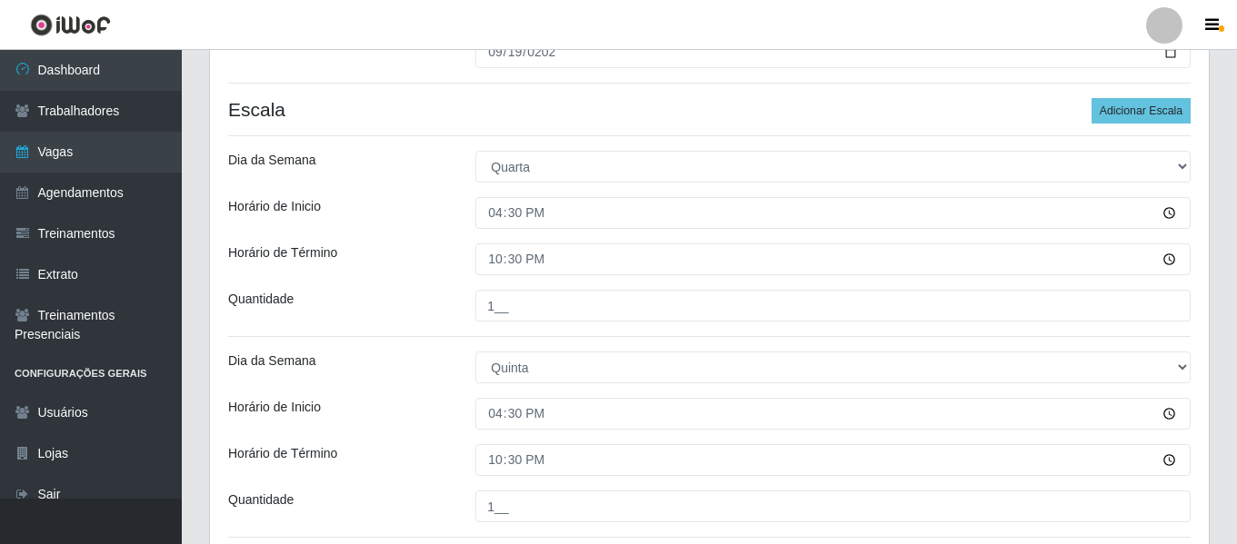
scroll to position [91, 0]
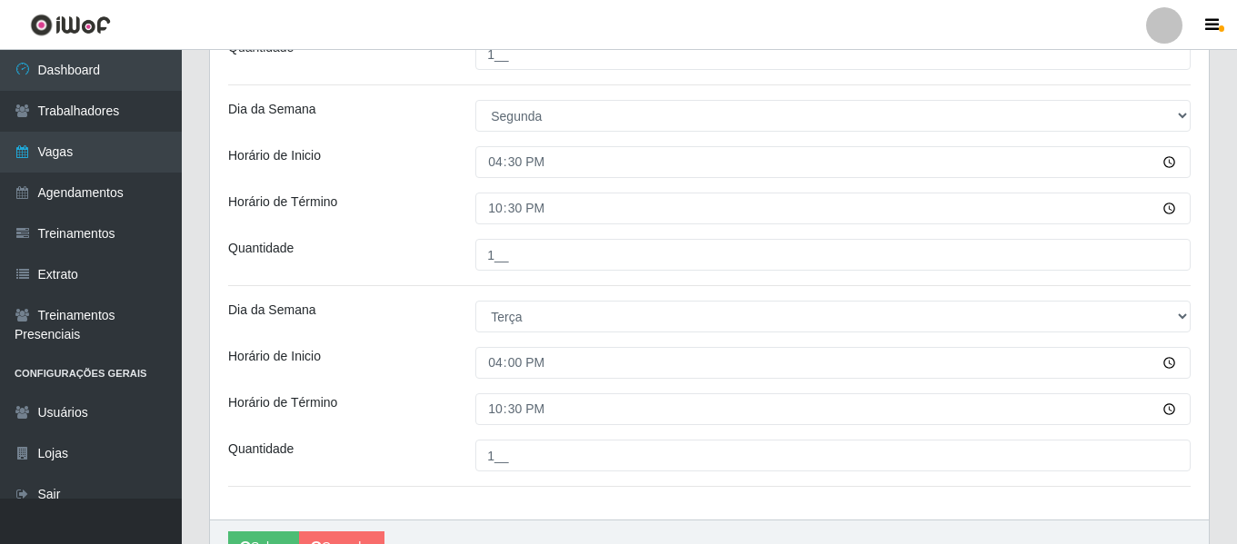
scroll to position [1078, 0]
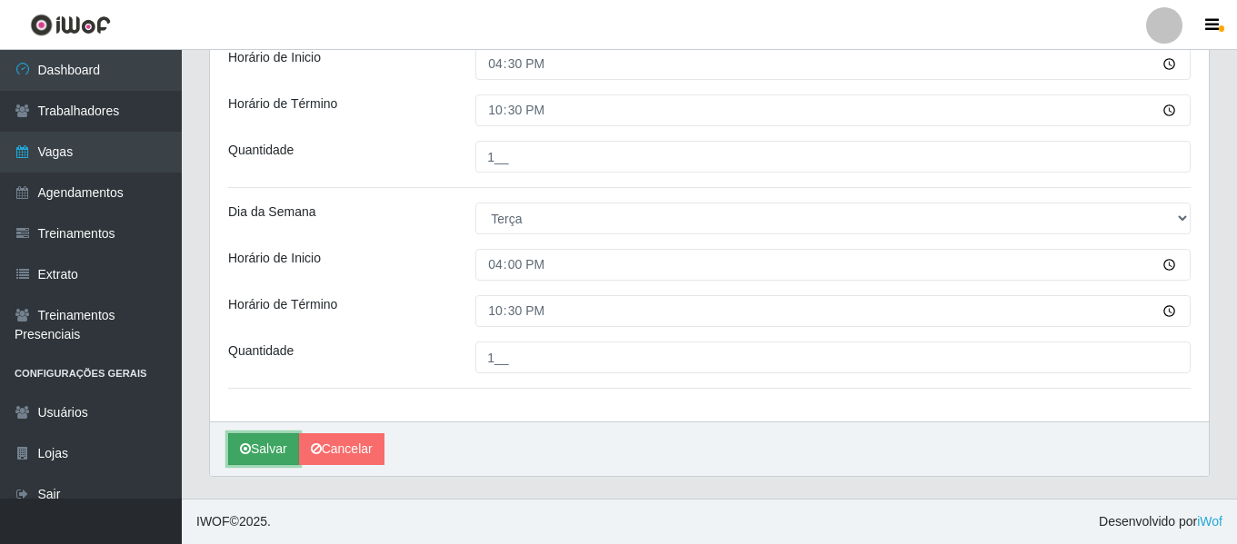
click at [267, 444] on button "Salvar" at bounding box center [263, 449] width 71 height 32
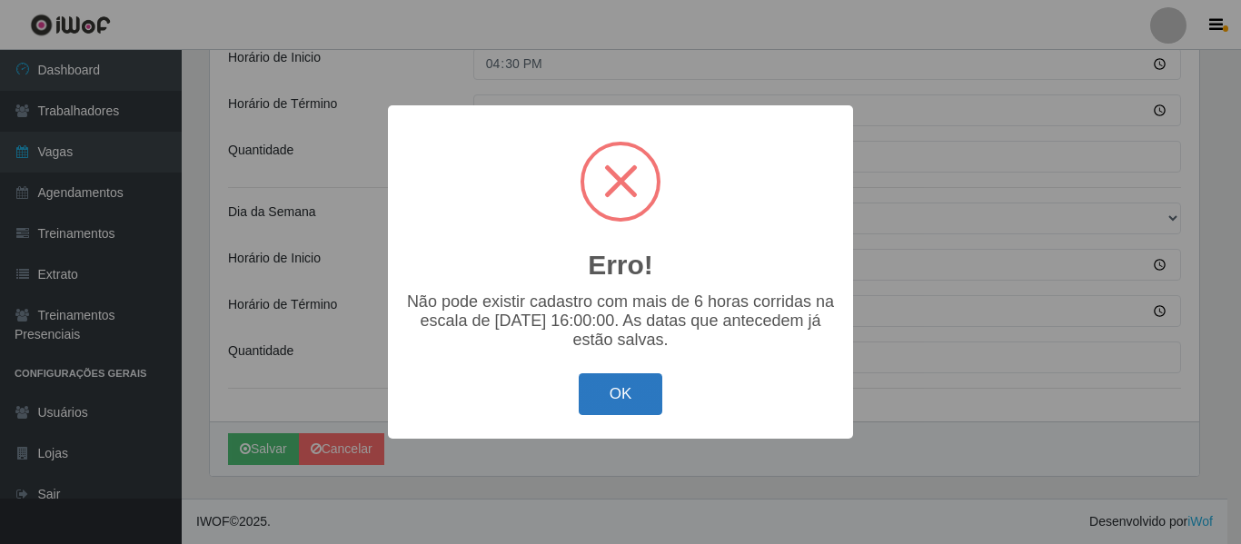
click at [616, 400] on button "OK" at bounding box center [621, 394] width 85 height 43
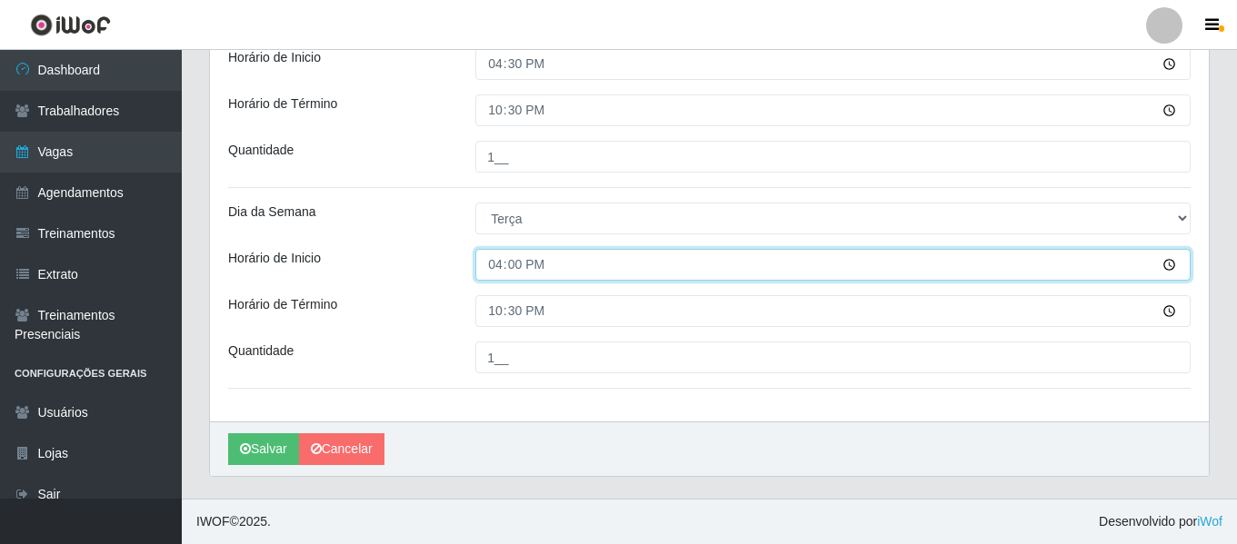
click at [521, 272] on input "16:00" at bounding box center [832, 265] width 715 height 32
click at [514, 266] on input "16:00" at bounding box center [832, 265] width 715 height 32
type input "16:30"
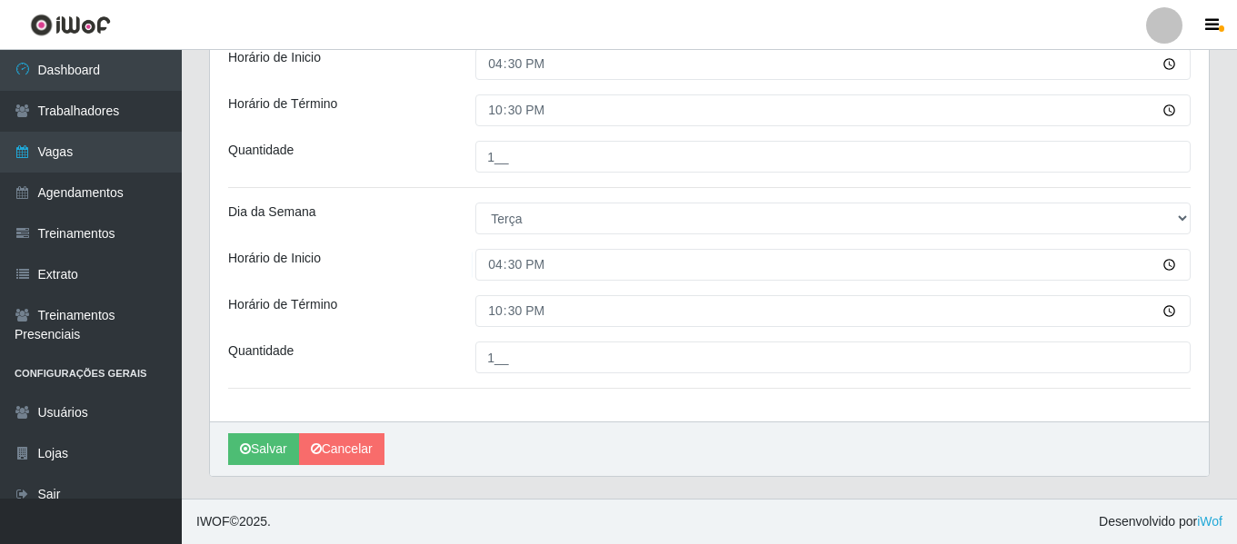
click at [264, 469] on div "Salvar Cancelar" at bounding box center [709, 449] width 999 height 55
click at [264, 443] on button "Salvar" at bounding box center [263, 449] width 71 height 32
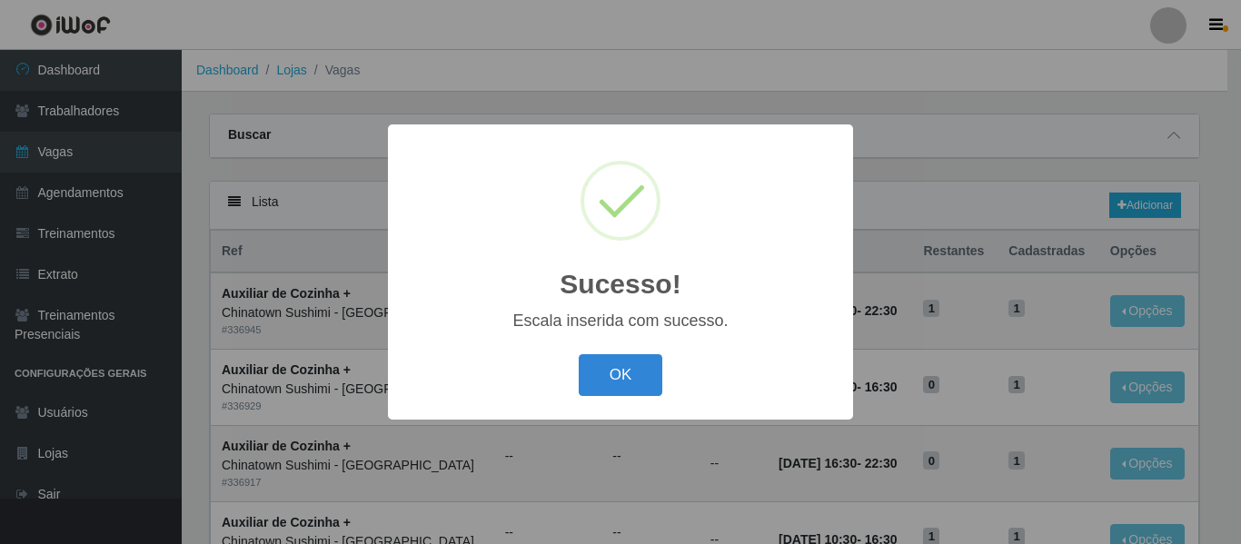
click at [635, 349] on div "Sucesso! × Escala inserida com sucesso. OK Cancel" at bounding box center [620, 271] width 465 height 294
click at [642, 369] on button "OK" at bounding box center [621, 375] width 85 height 43
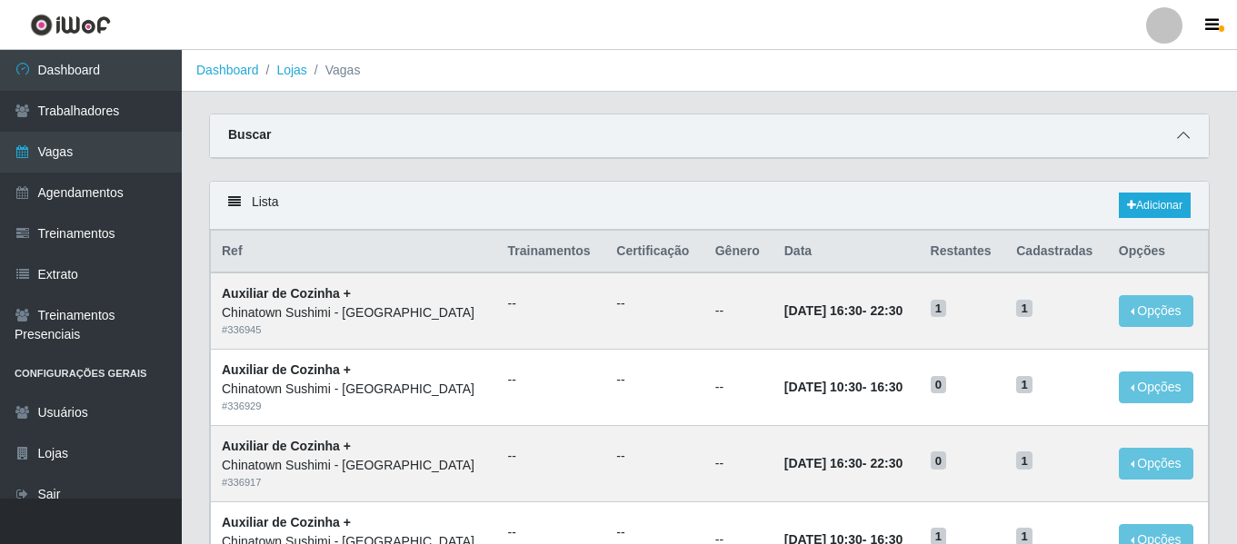
click at [1190, 142] on span at bounding box center [1183, 135] width 22 height 21
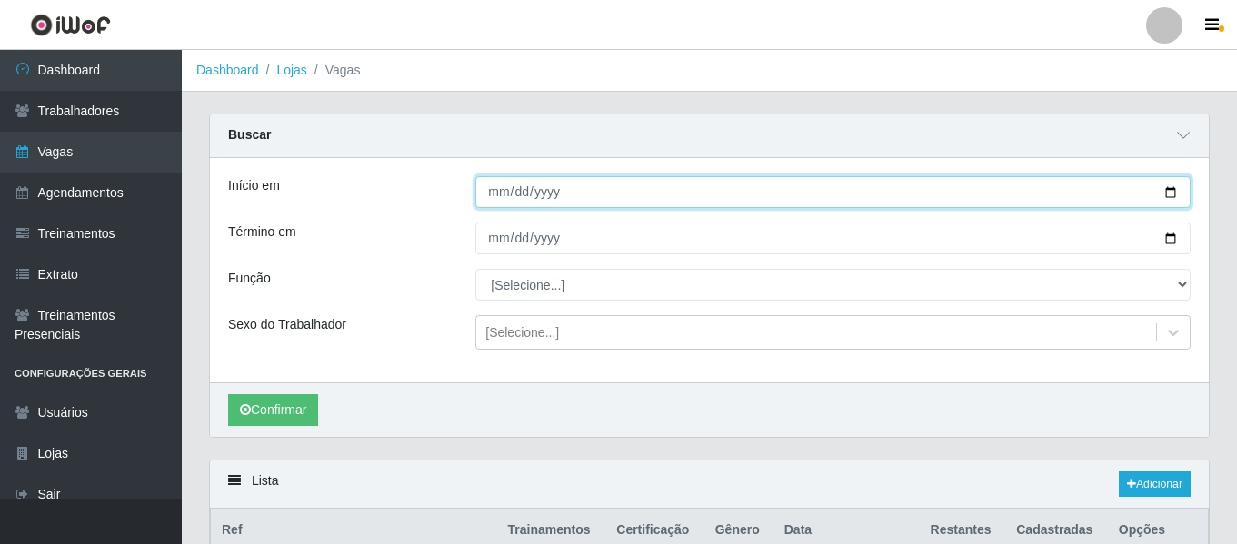
click at [500, 193] on input "Início em" at bounding box center [832, 192] width 715 height 32
type input "[DATE]"
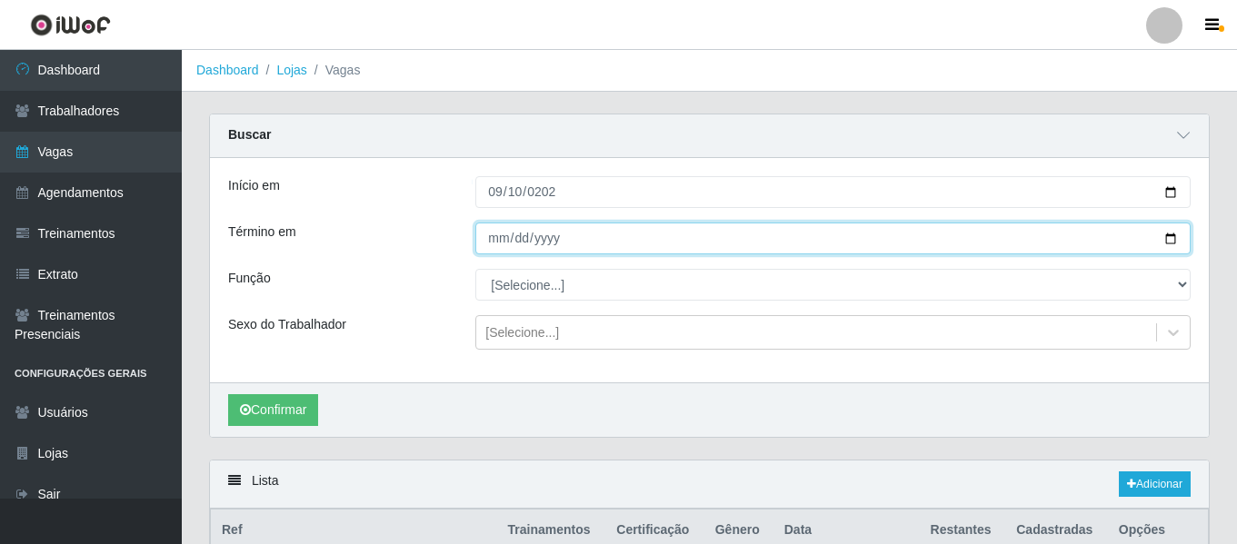
click at [488, 253] on input "Término em" at bounding box center [832, 239] width 715 height 32
type input "[DATE]"
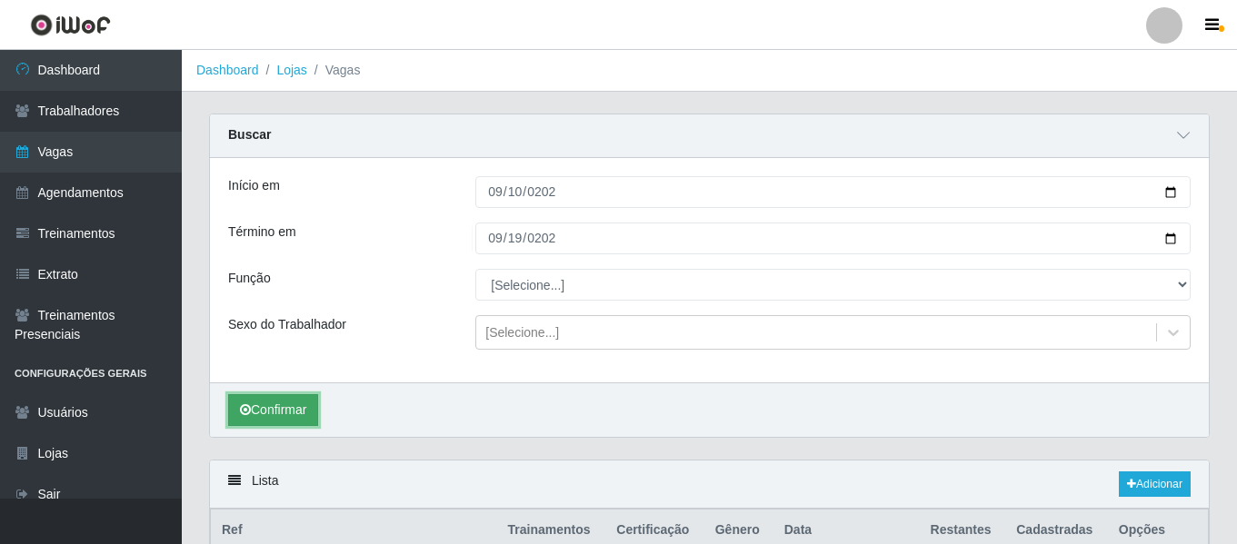
click at [299, 408] on button "Confirmar" at bounding box center [273, 410] width 90 height 32
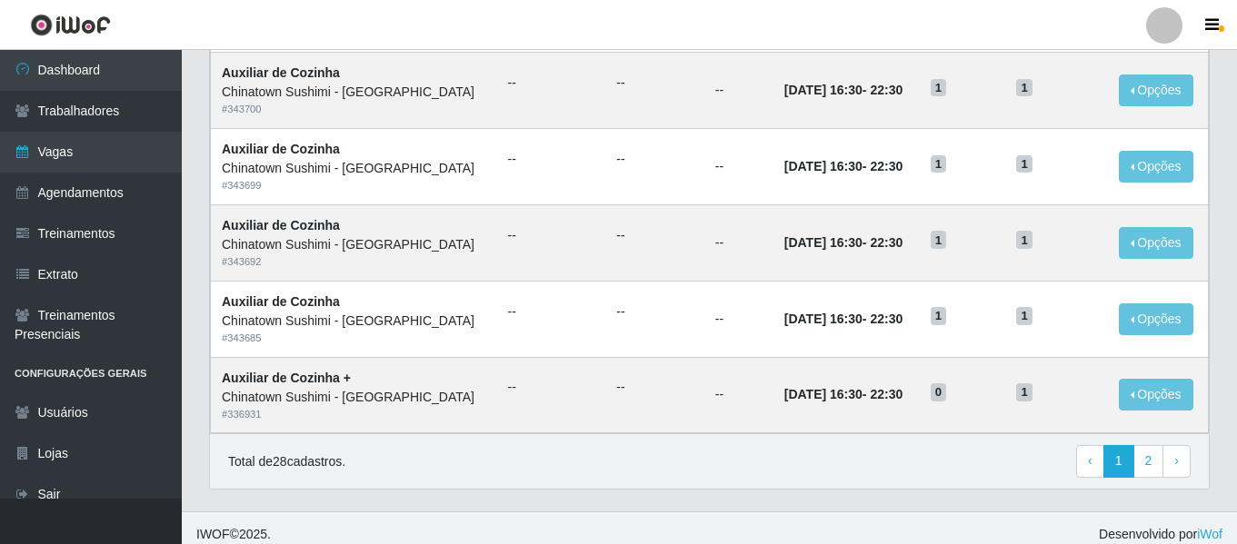
scroll to position [1275, 0]
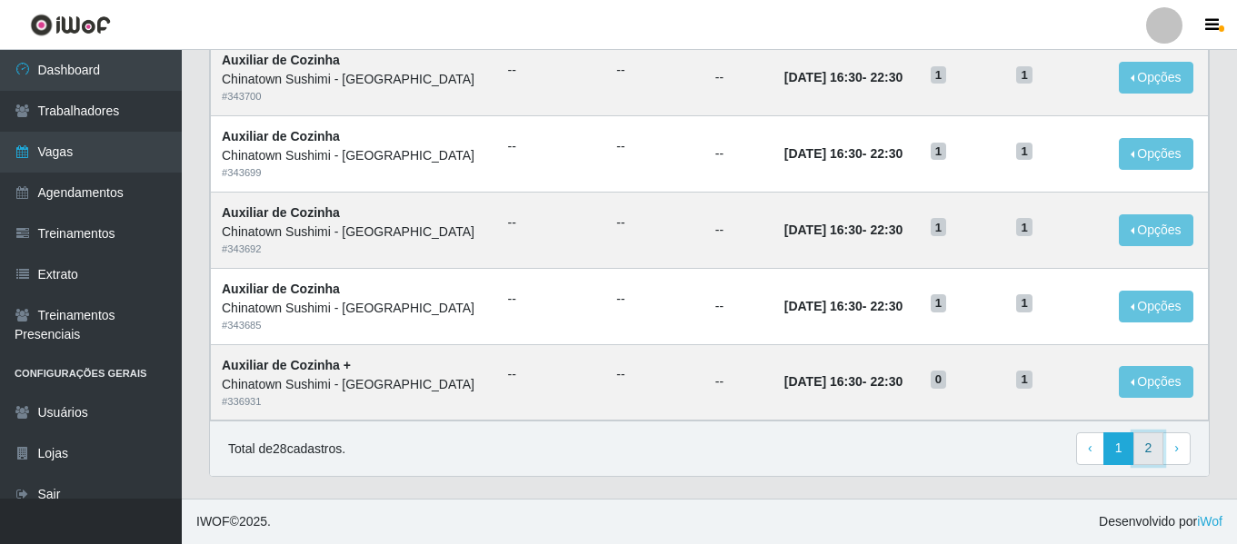
click at [1152, 461] on link "2" at bounding box center [1148, 449] width 31 height 33
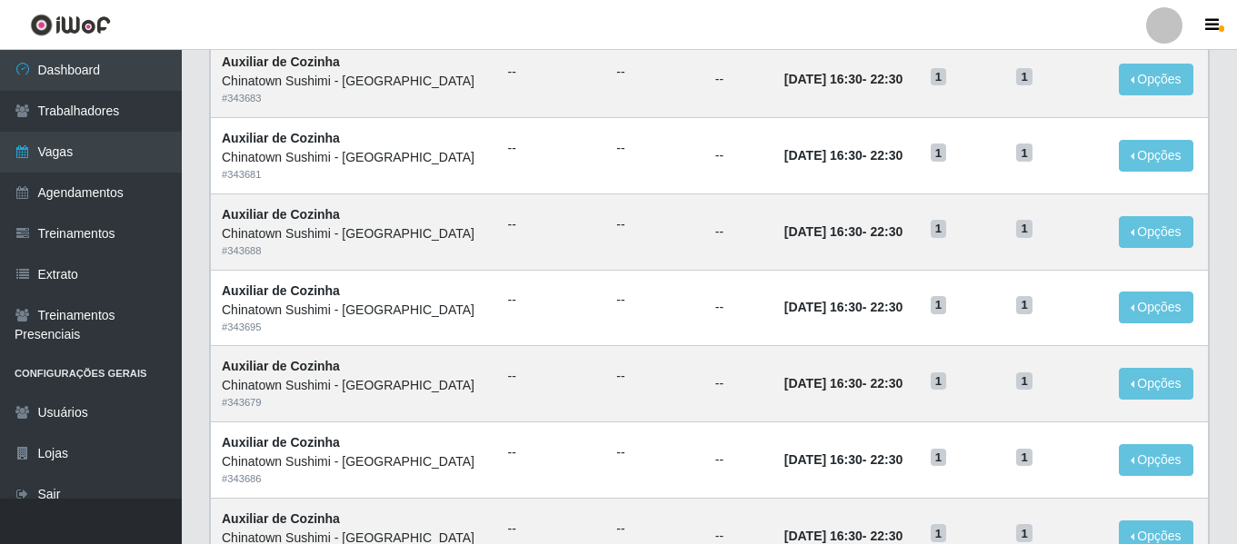
scroll to position [843, 0]
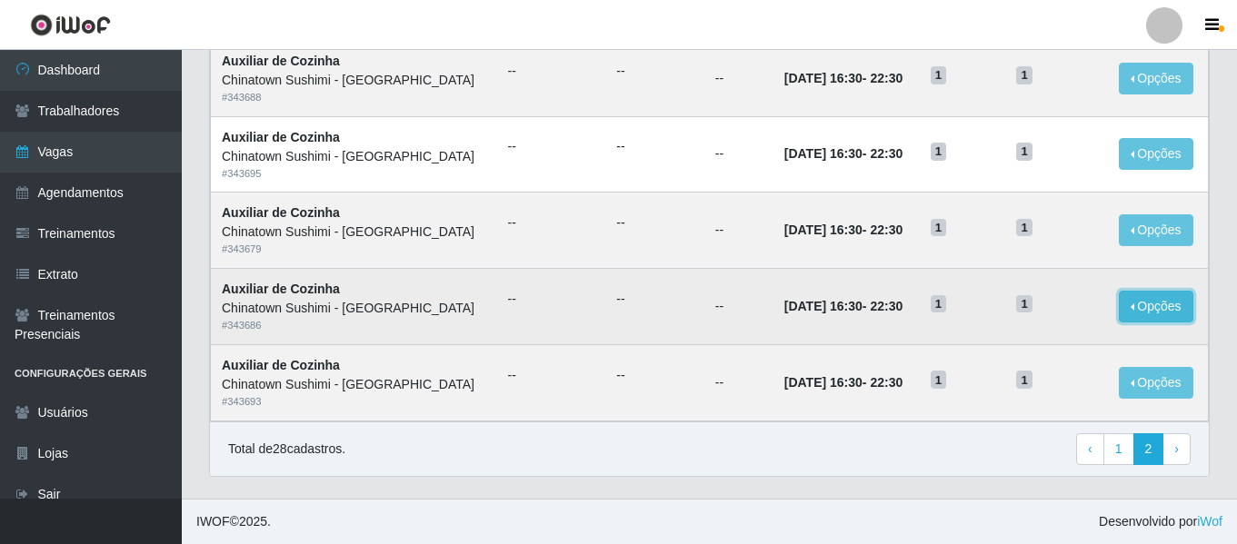
click at [1169, 309] on button "Opções" at bounding box center [1156, 307] width 75 height 32
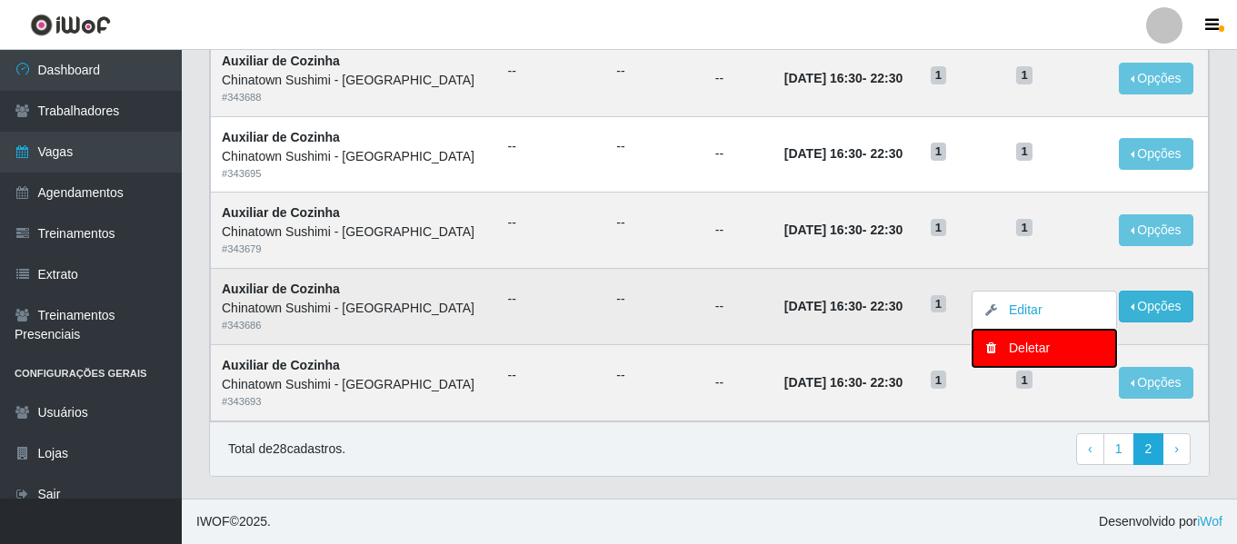
click at [1052, 345] on div "Deletar" at bounding box center [1044, 348] width 107 height 19
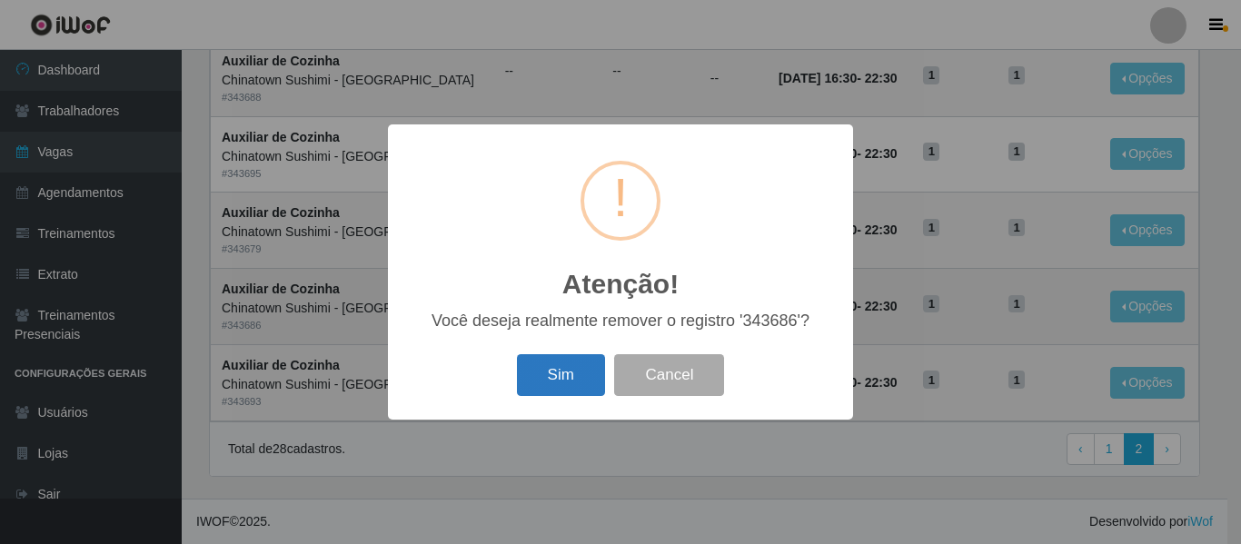
click at [533, 368] on button "Sim" at bounding box center [561, 375] width 88 height 43
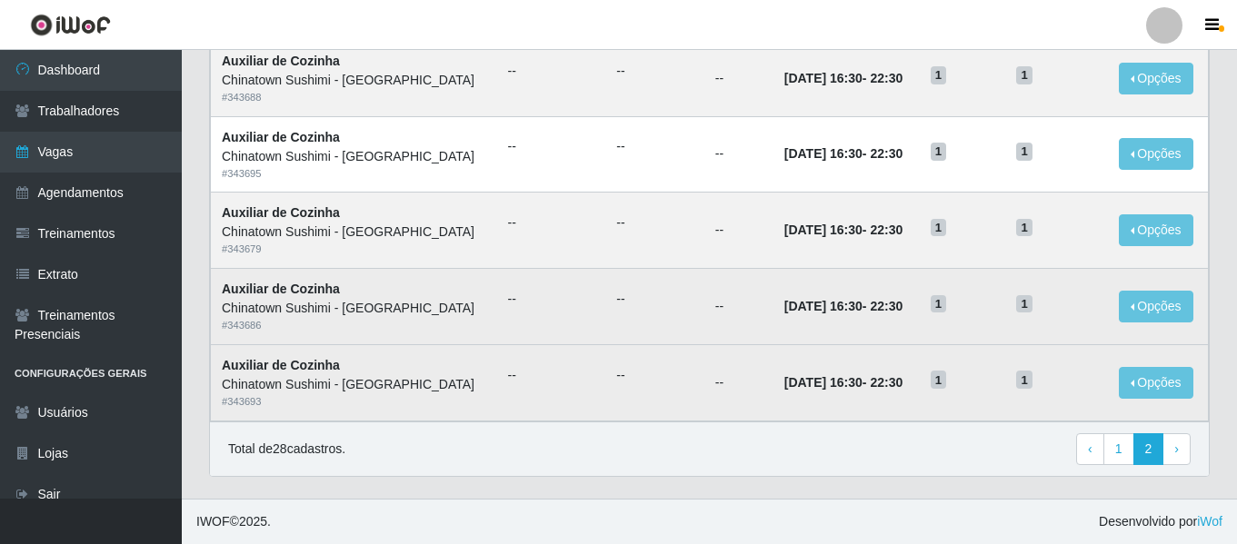
scroll to position [0, 0]
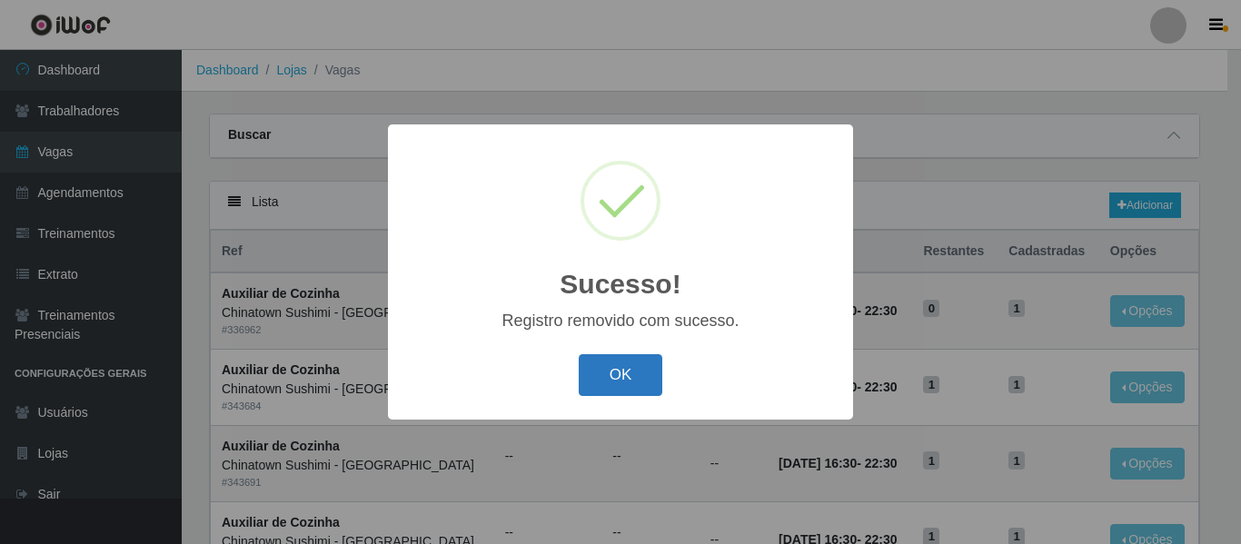
click at [640, 377] on button "OK" at bounding box center [621, 375] width 85 height 43
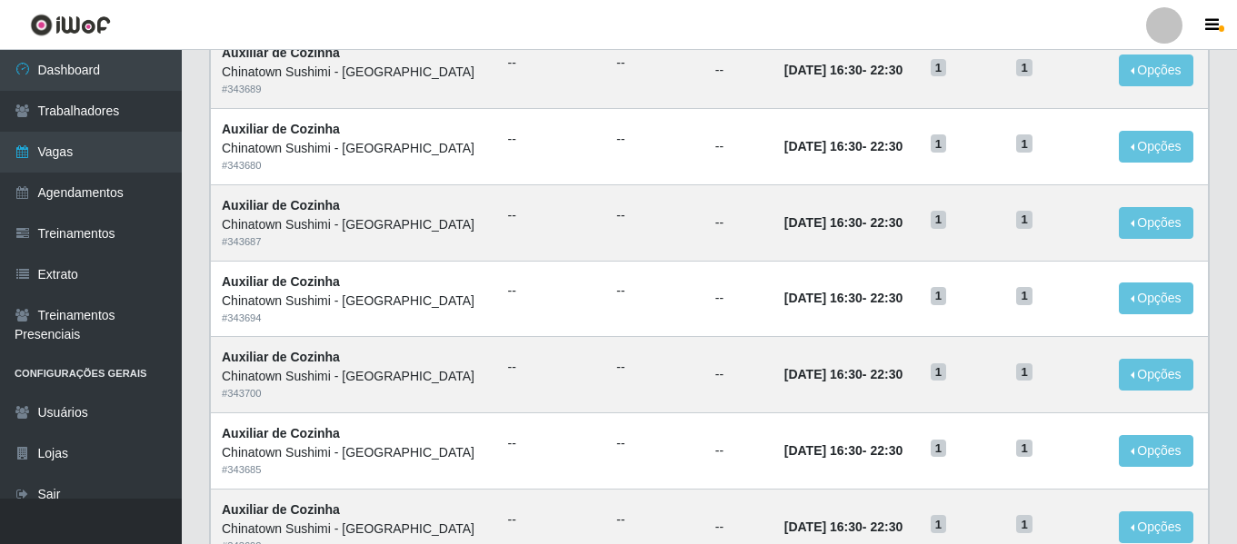
scroll to position [996, 0]
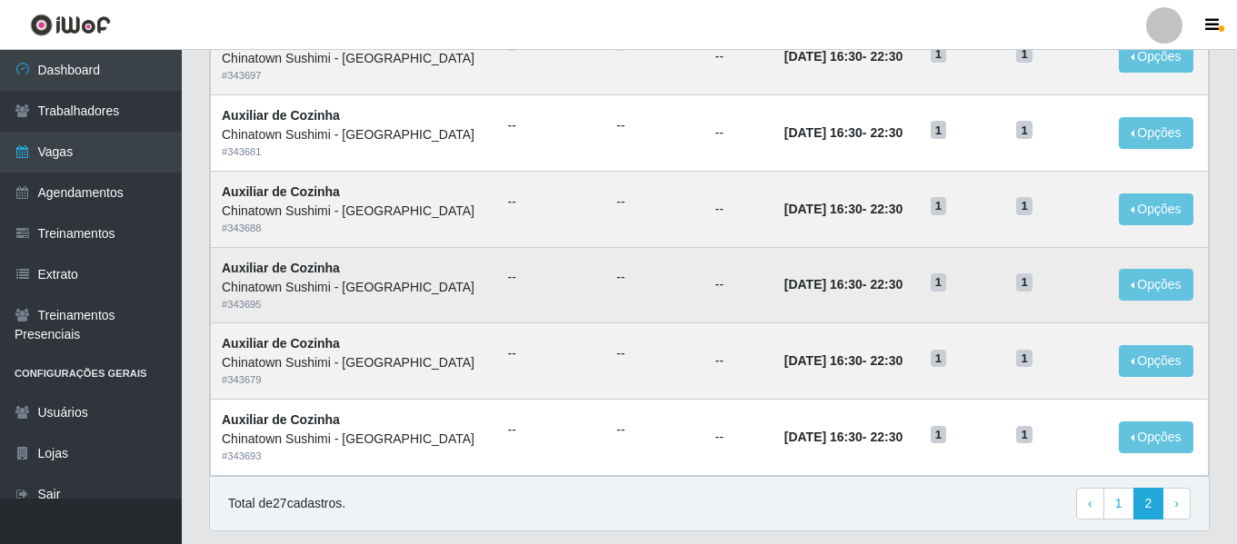
scroll to position [767, 0]
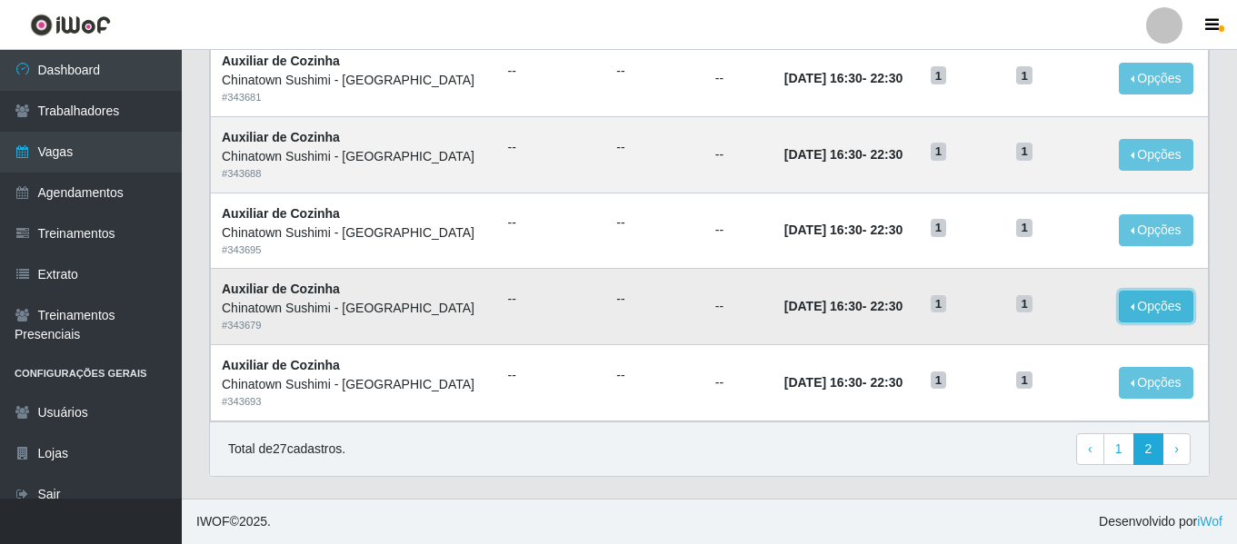
click at [1157, 312] on button "Opções" at bounding box center [1156, 307] width 75 height 32
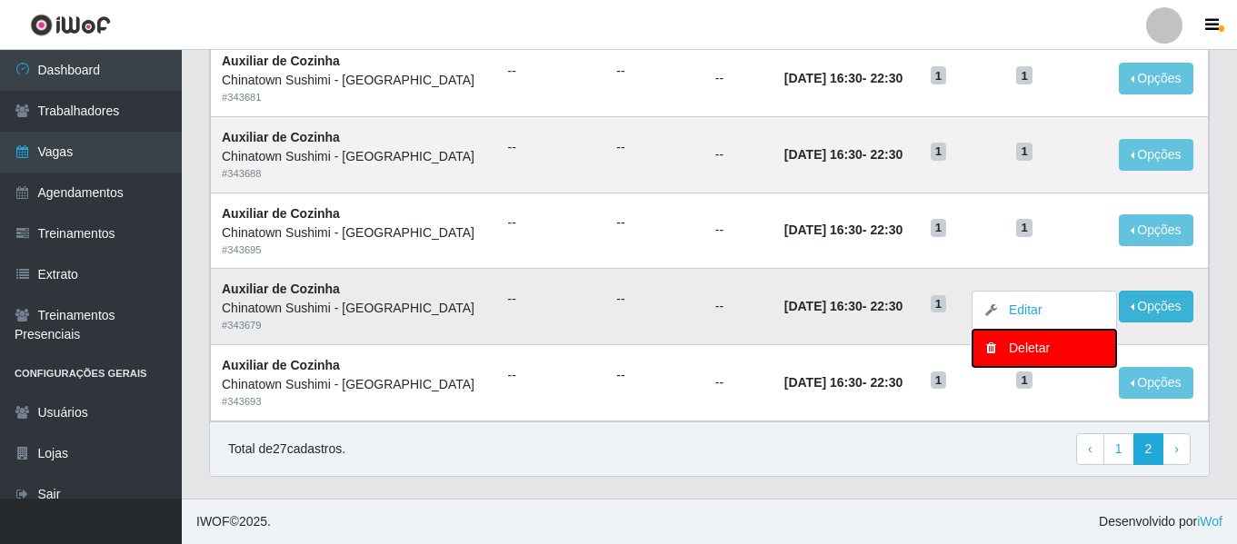
click at [1036, 351] on div "Deletar" at bounding box center [1044, 348] width 107 height 19
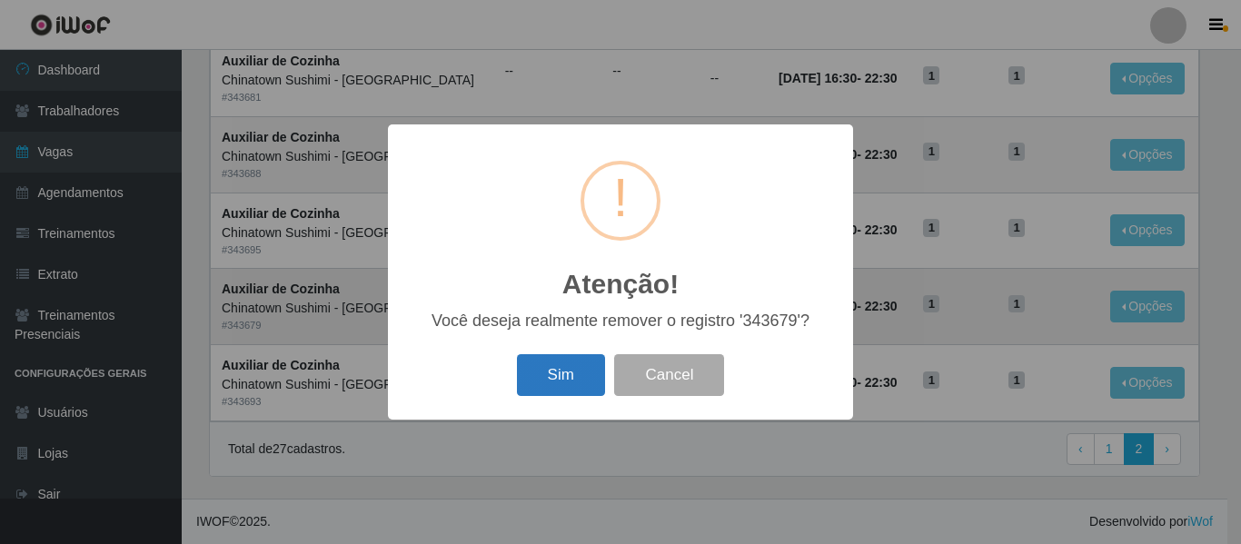
click at [586, 384] on button "Sim" at bounding box center [561, 375] width 88 height 43
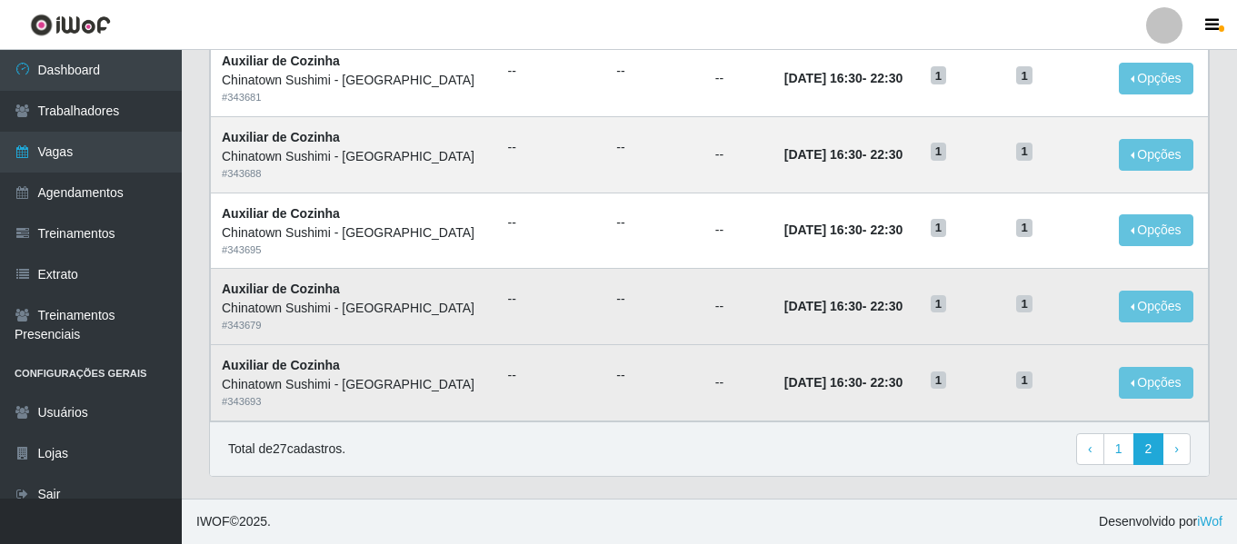
scroll to position [0, 0]
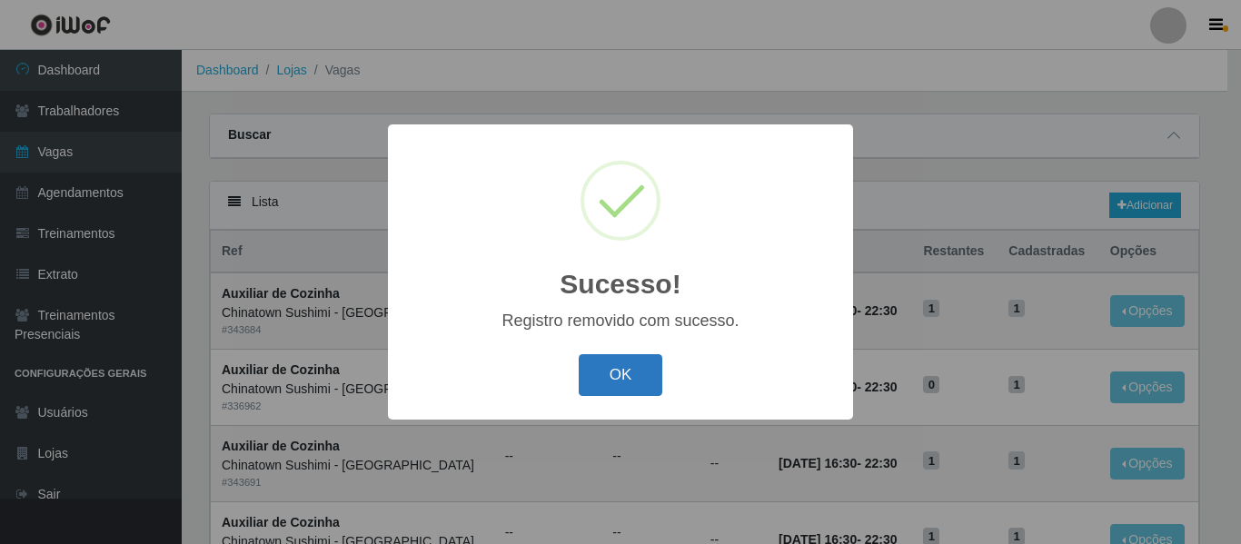
click at [639, 387] on button "OK" at bounding box center [621, 375] width 85 height 43
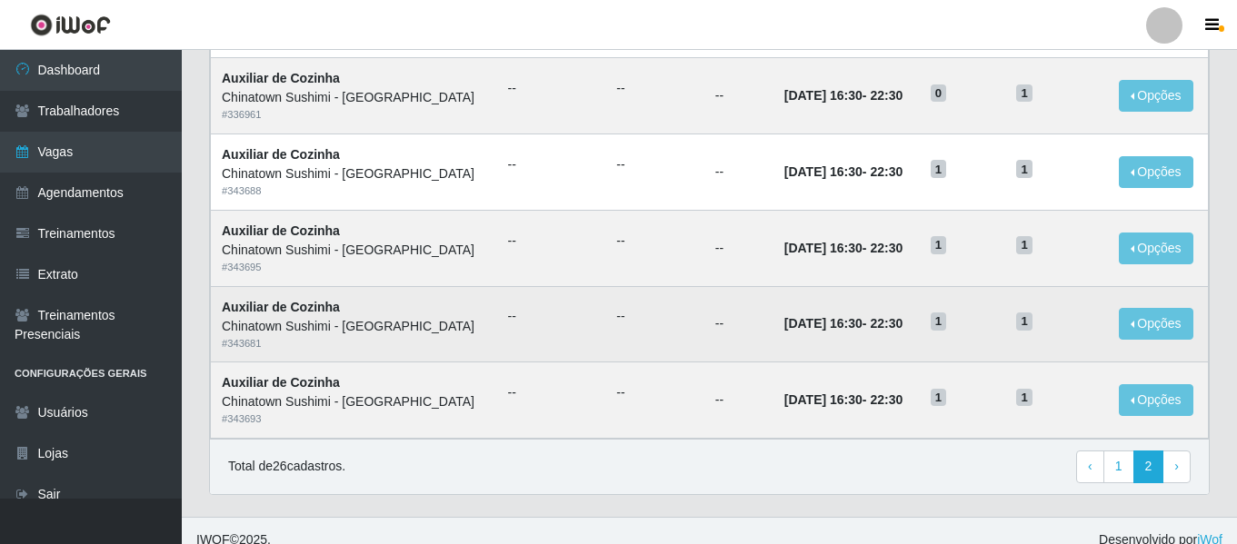
scroll to position [692, 0]
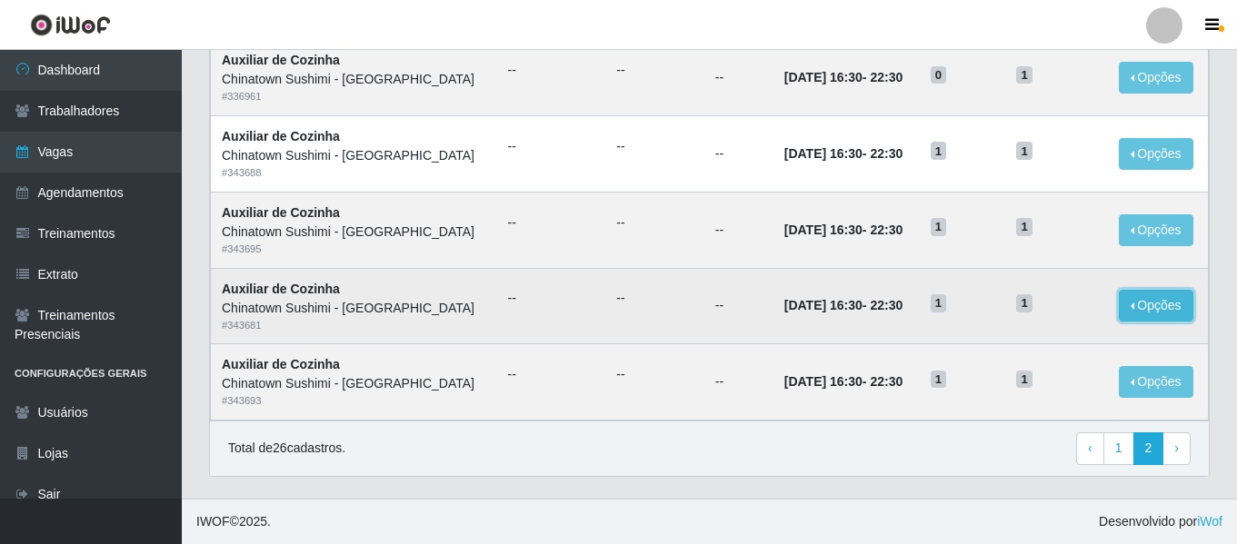
click at [1155, 304] on button "Opções" at bounding box center [1156, 306] width 75 height 32
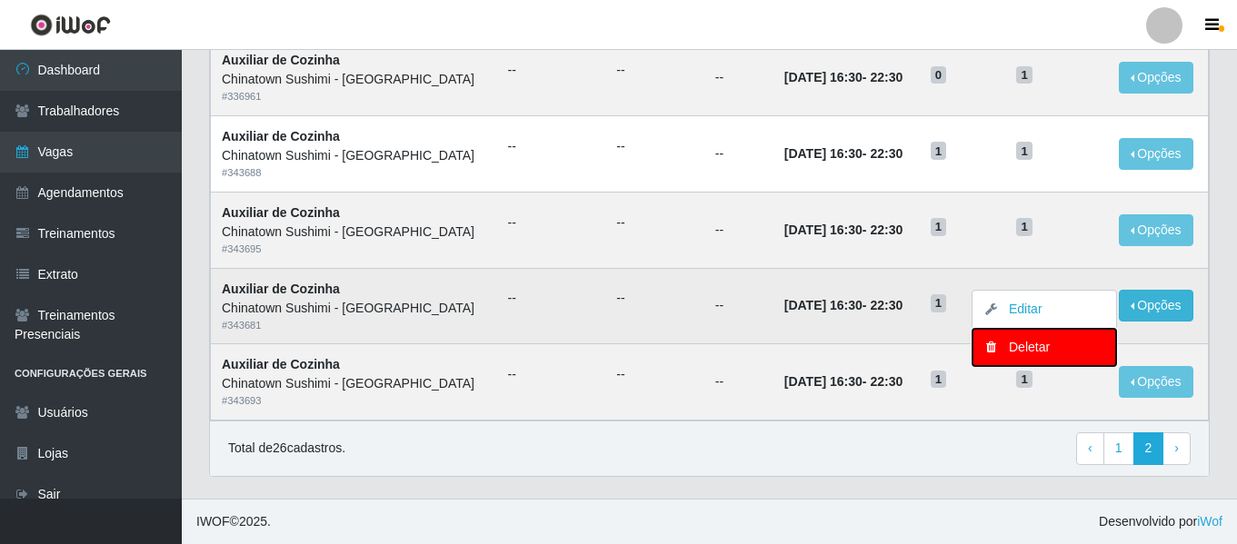
click at [1041, 348] on div "Deletar" at bounding box center [1044, 347] width 107 height 19
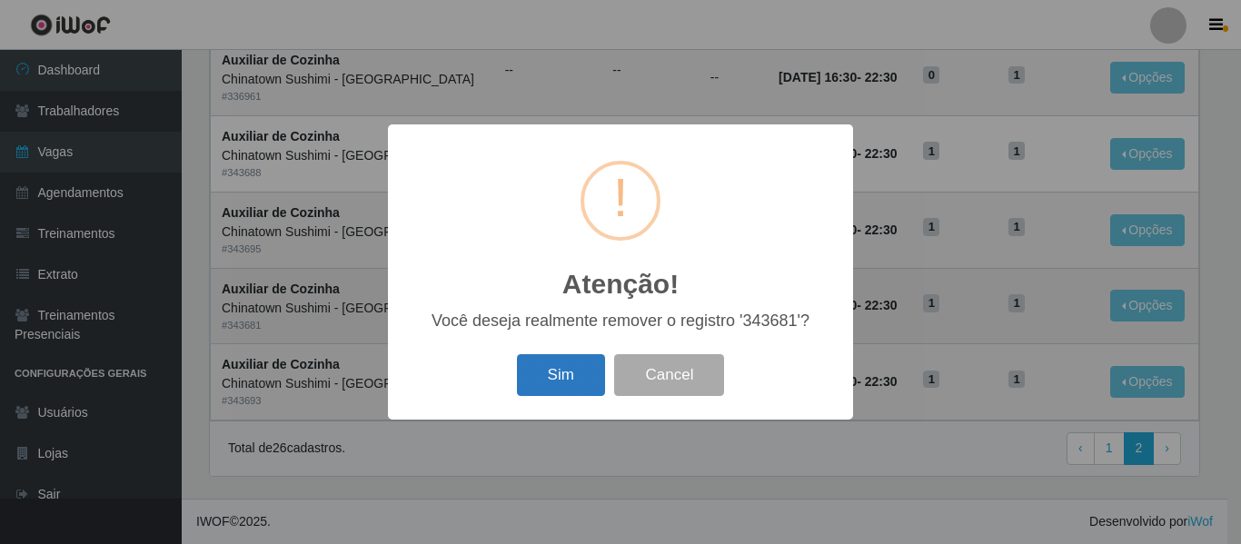
click at [573, 376] on button "Sim" at bounding box center [561, 375] width 88 height 43
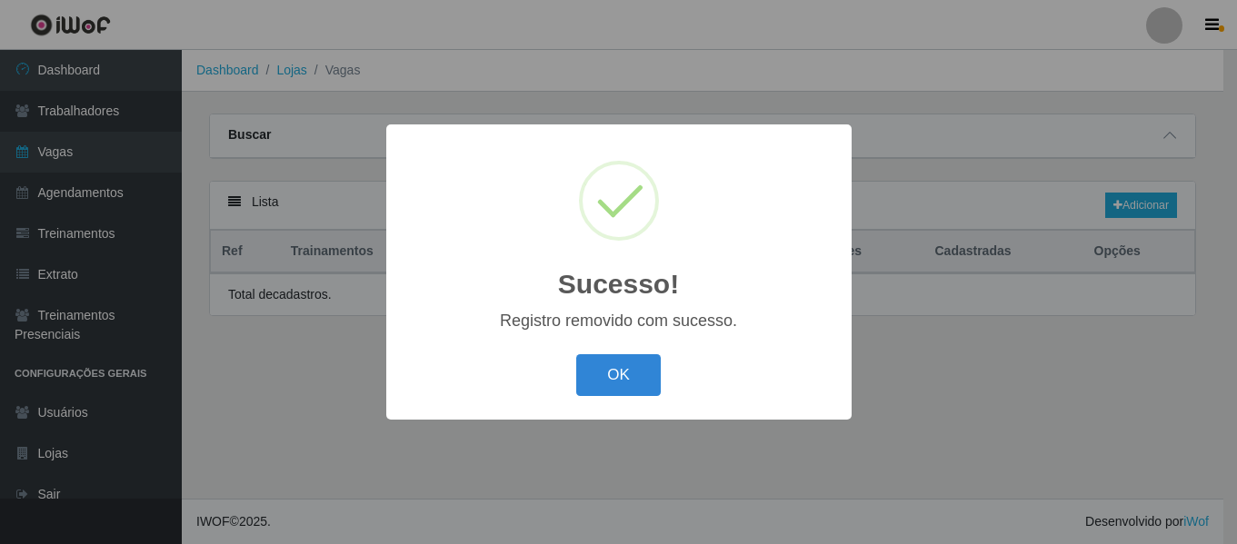
scroll to position [0, 0]
click at [622, 372] on button "OK" at bounding box center [621, 375] width 85 height 43
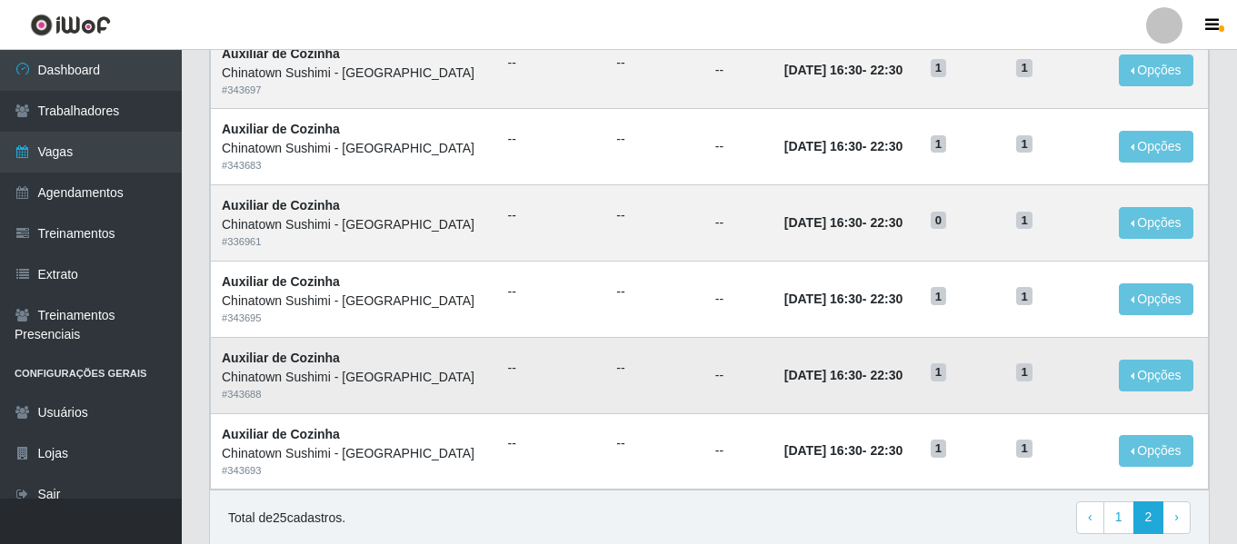
scroll to position [615, 0]
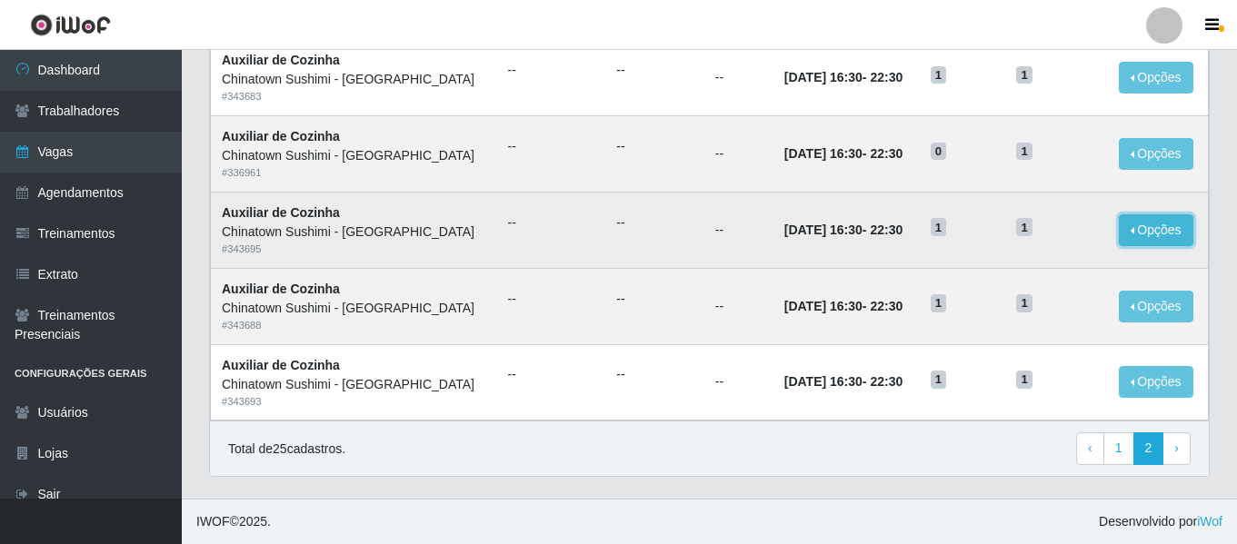
click at [1151, 232] on button "Opções" at bounding box center [1156, 230] width 75 height 32
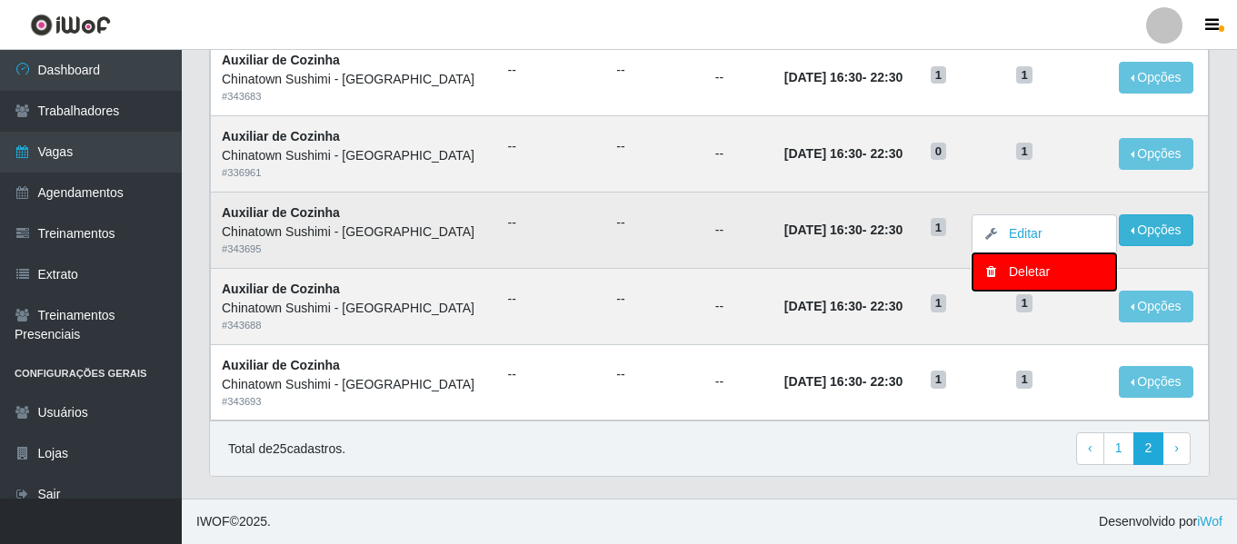
click at [1040, 272] on div "Deletar" at bounding box center [1044, 272] width 107 height 19
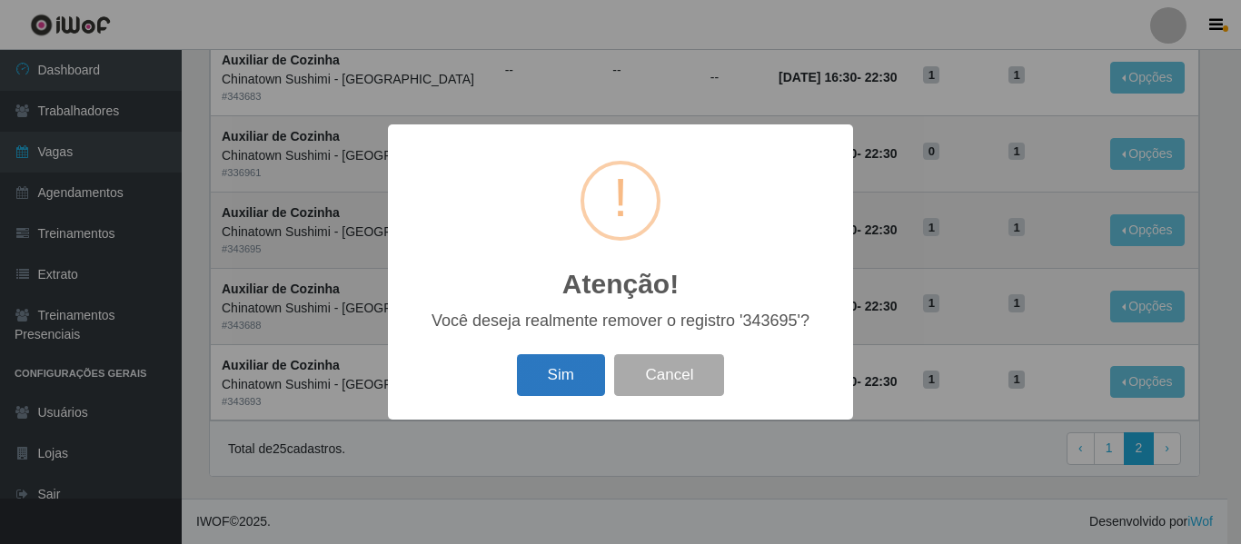
click at [584, 375] on button "Sim" at bounding box center [561, 375] width 88 height 43
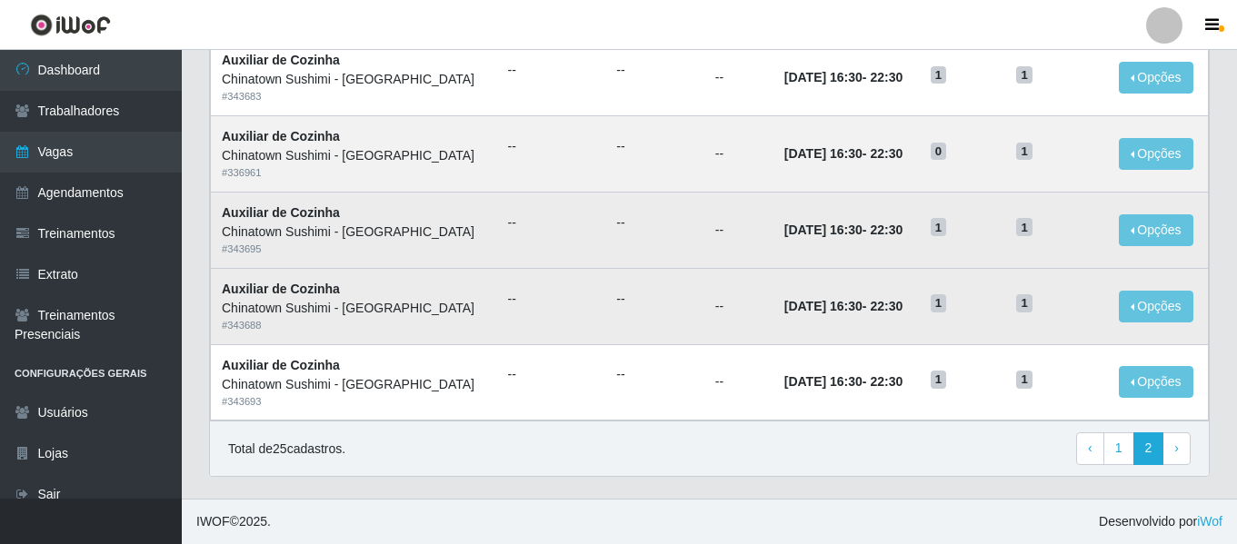
scroll to position [0, 0]
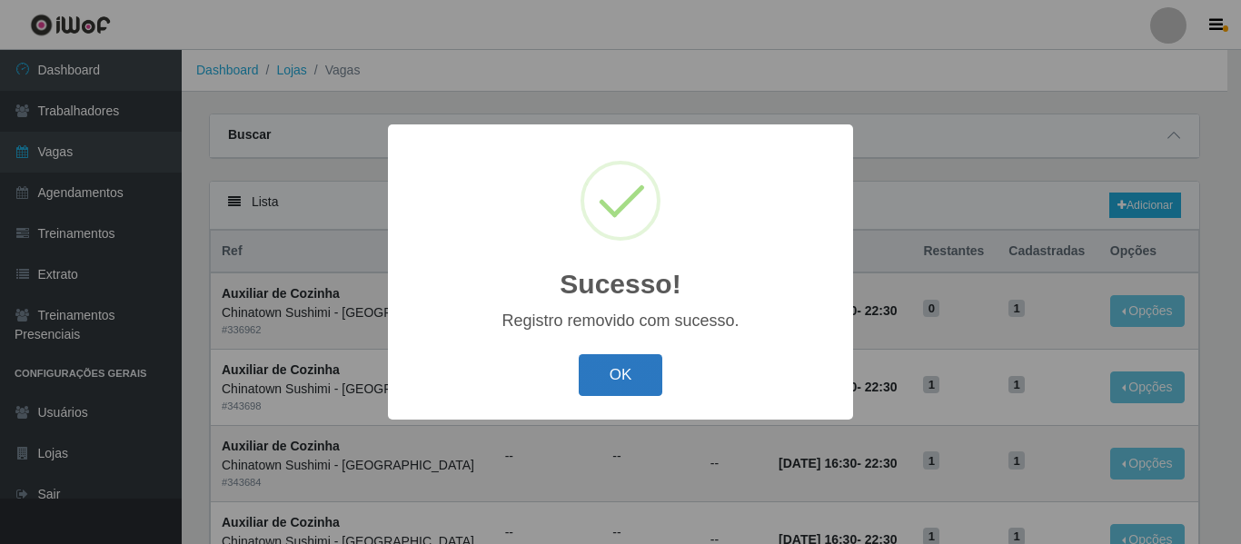
click at [634, 370] on button "OK" at bounding box center [621, 375] width 85 height 43
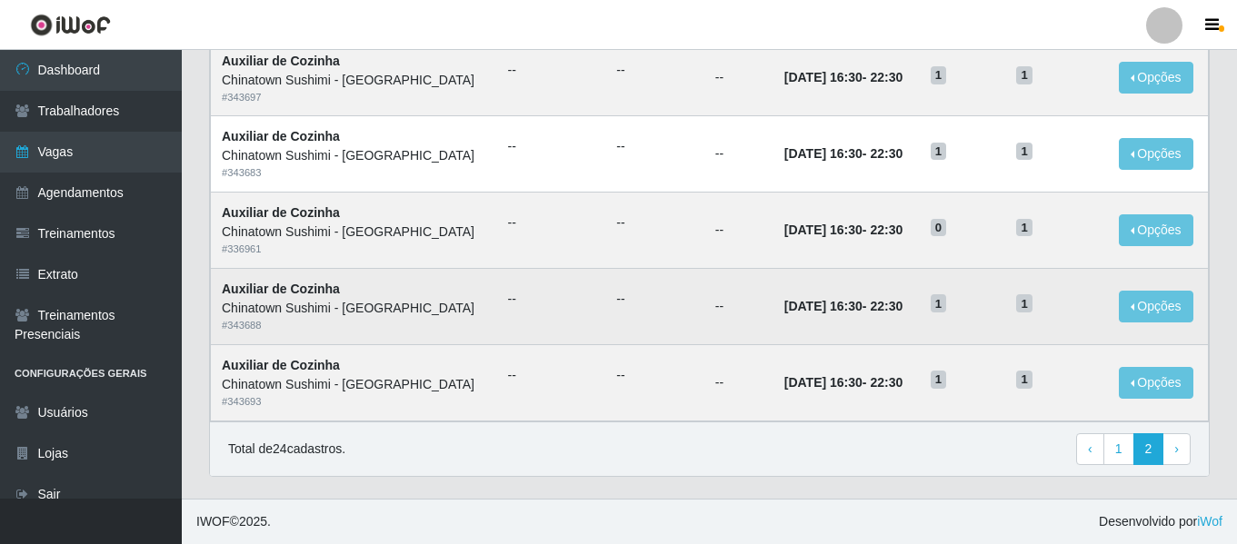
scroll to position [448, 0]
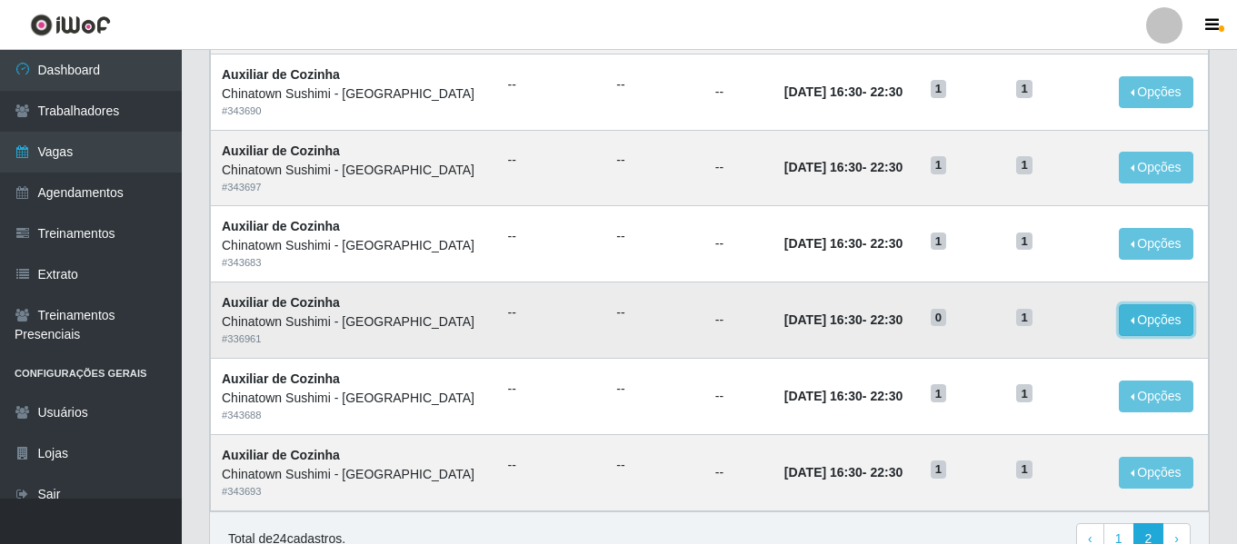
click at [1157, 320] on button "Opções" at bounding box center [1156, 320] width 75 height 32
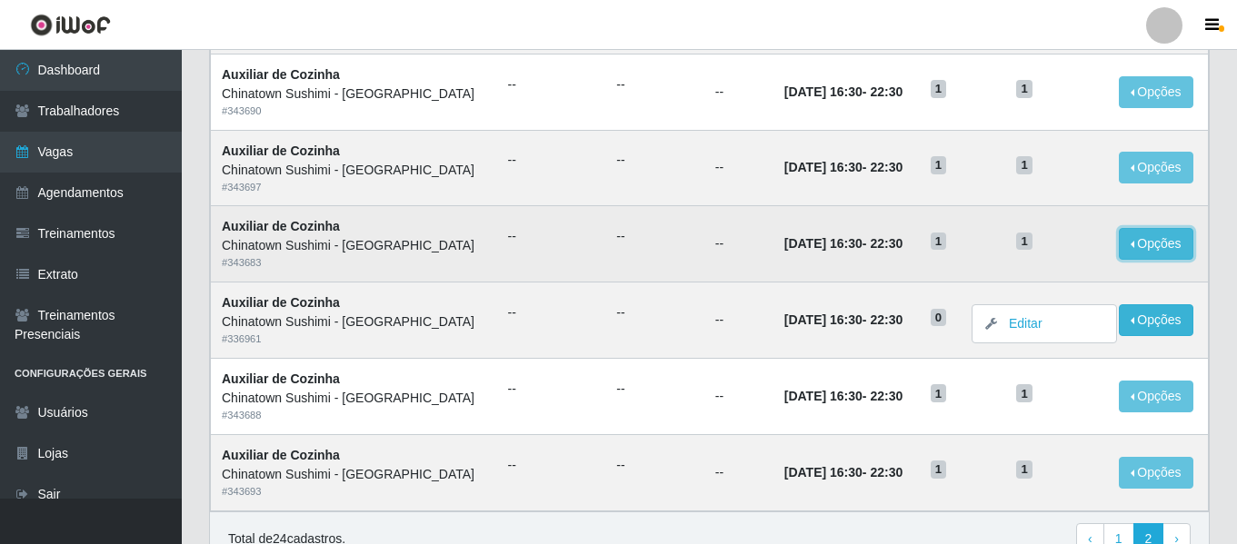
click at [1170, 248] on button "Opções" at bounding box center [1156, 244] width 75 height 32
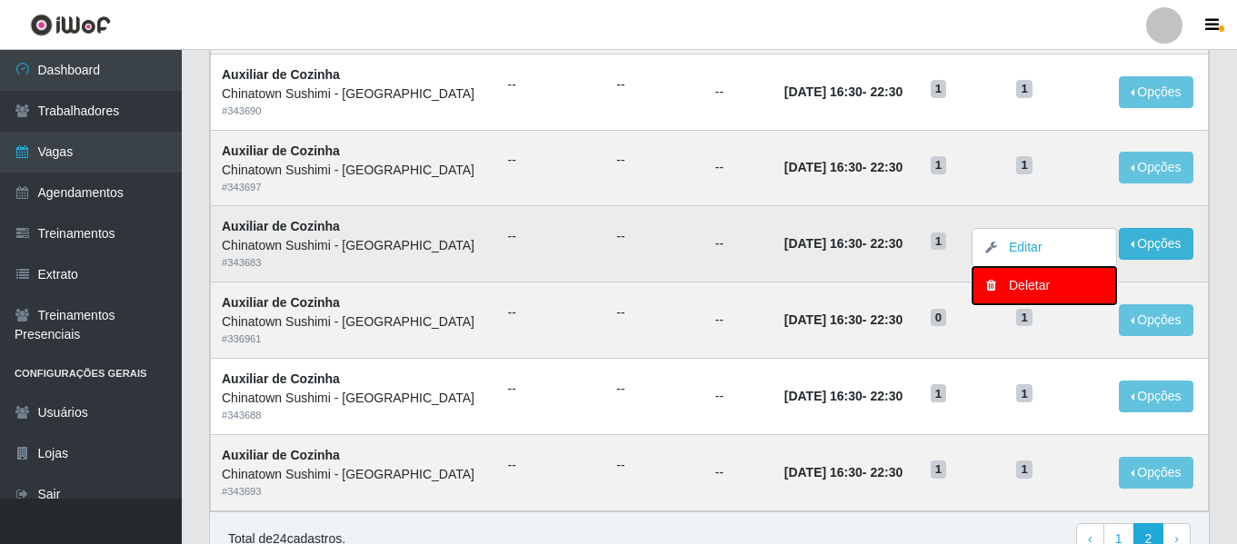
click at [1042, 297] on button "Deletar" at bounding box center [1044, 285] width 144 height 37
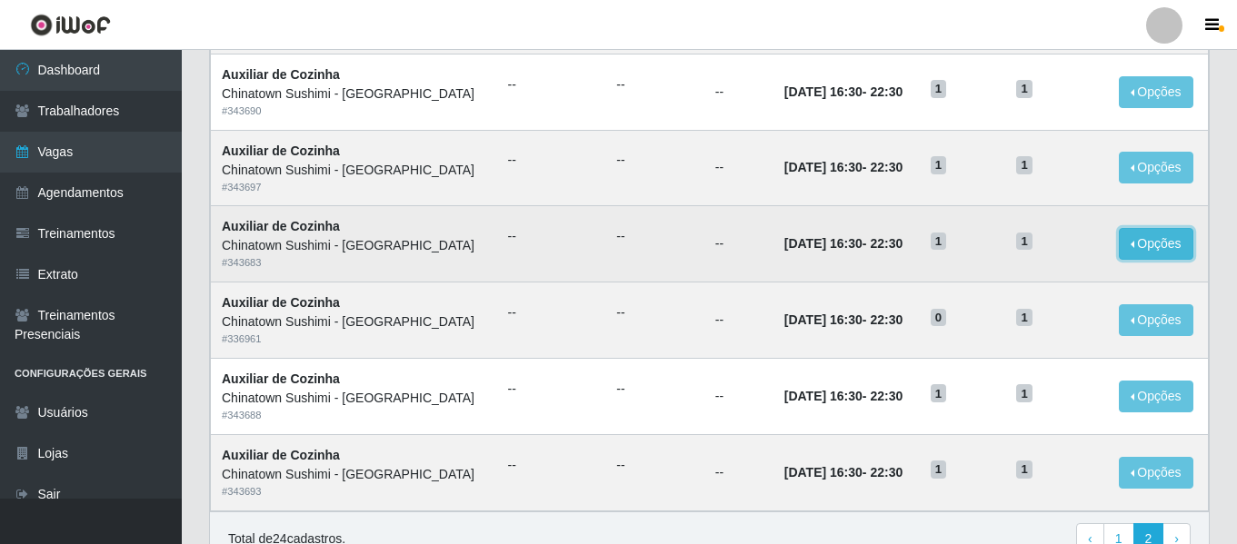
click at [1140, 247] on button "Opções" at bounding box center [1156, 244] width 75 height 32
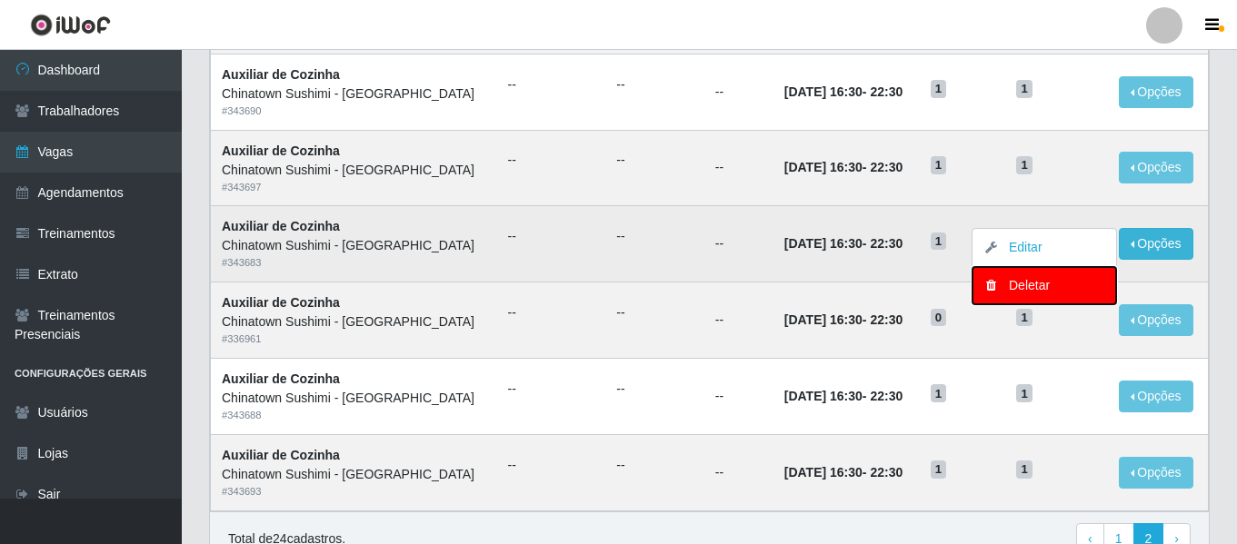
click at [1013, 284] on div "Deletar" at bounding box center [1044, 285] width 107 height 19
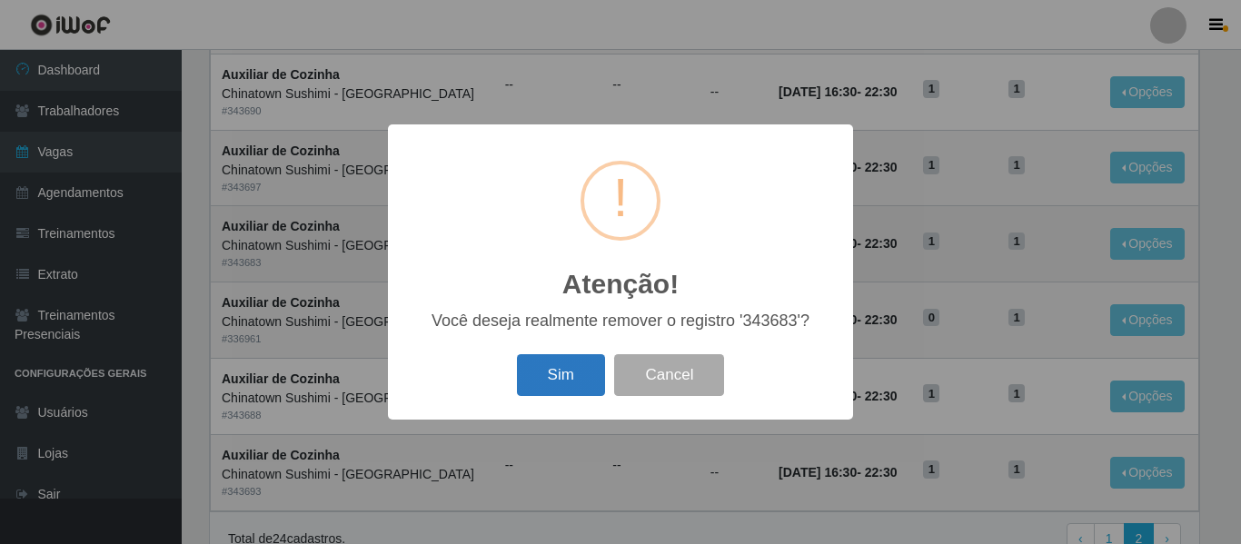
click at [548, 371] on button "Sim" at bounding box center [561, 375] width 88 height 43
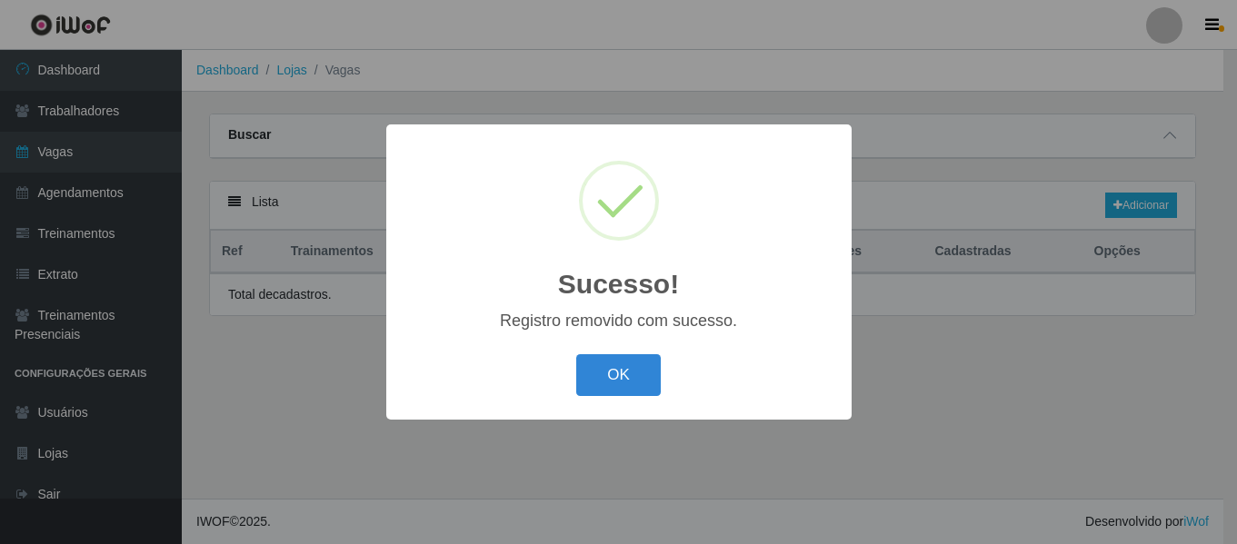
scroll to position [0, 0]
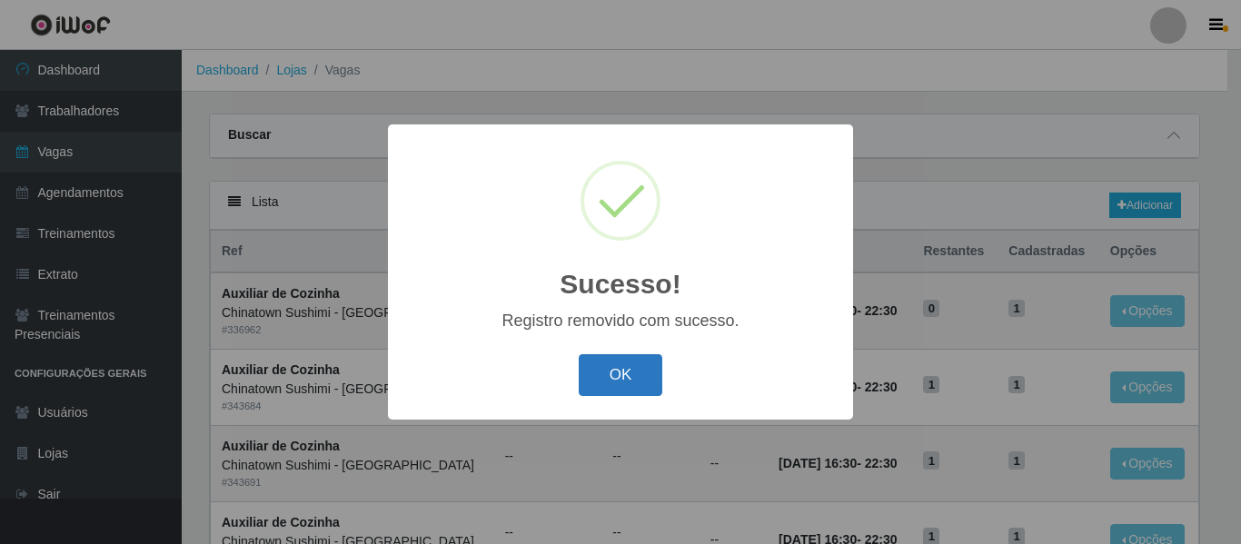
click at [601, 376] on button "OK" at bounding box center [621, 375] width 85 height 43
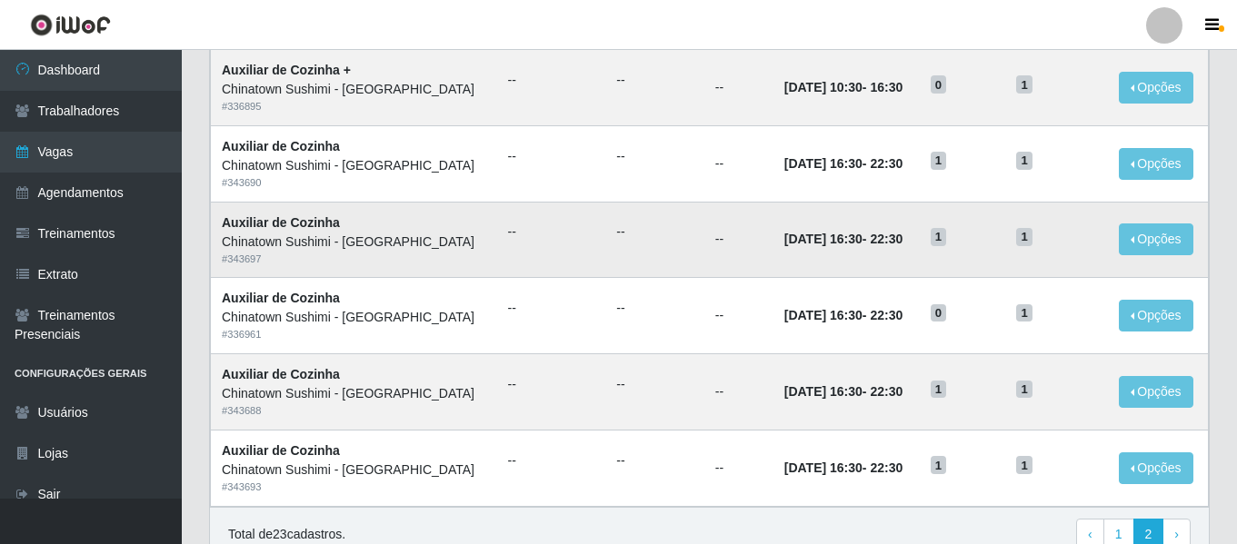
scroll to position [372, 0]
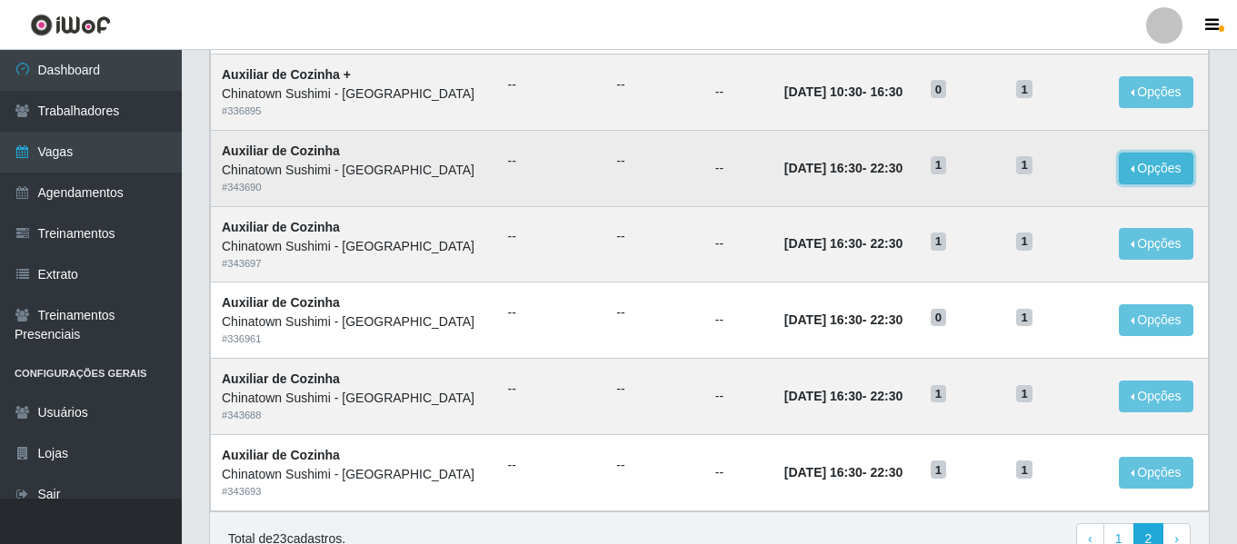
click at [1150, 176] on button "Opções" at bounding box center [1156, 169] width 75 height 32
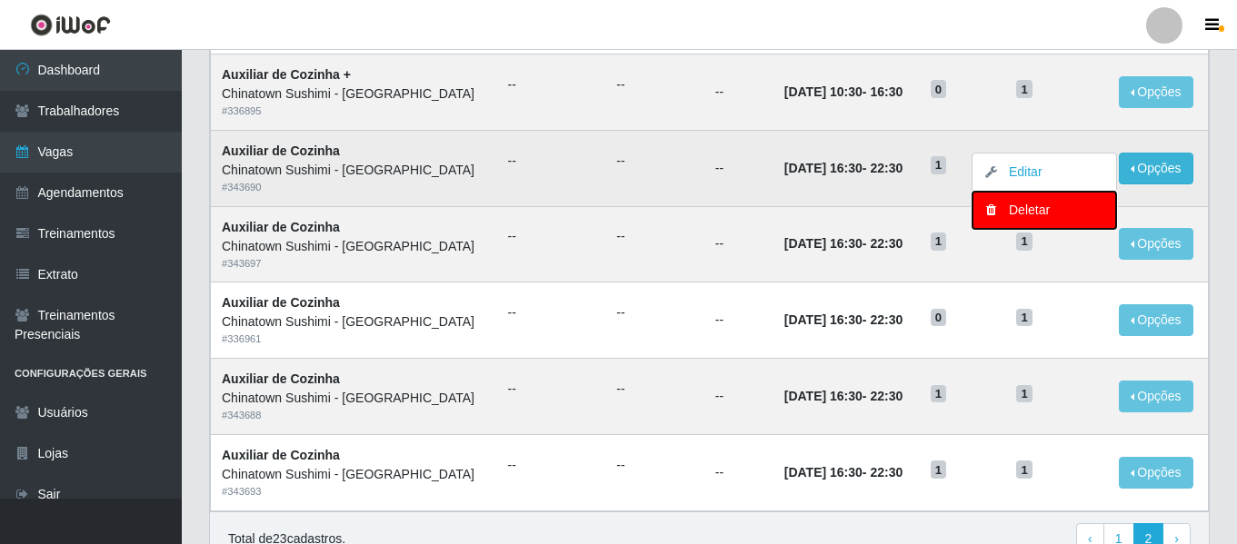
click at [1030, 213] on div "Deletar" at bounding box center [1044, 210] width 107 height 19
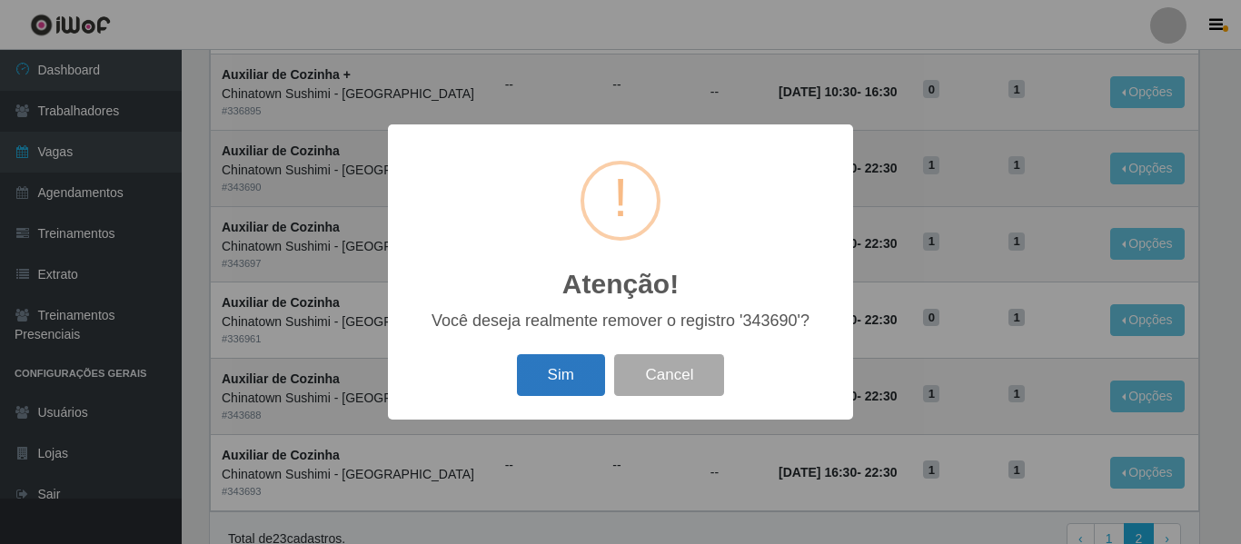
click at [591, 368] on button "Sim" at bounding box center [561, 375] width 88 height 43
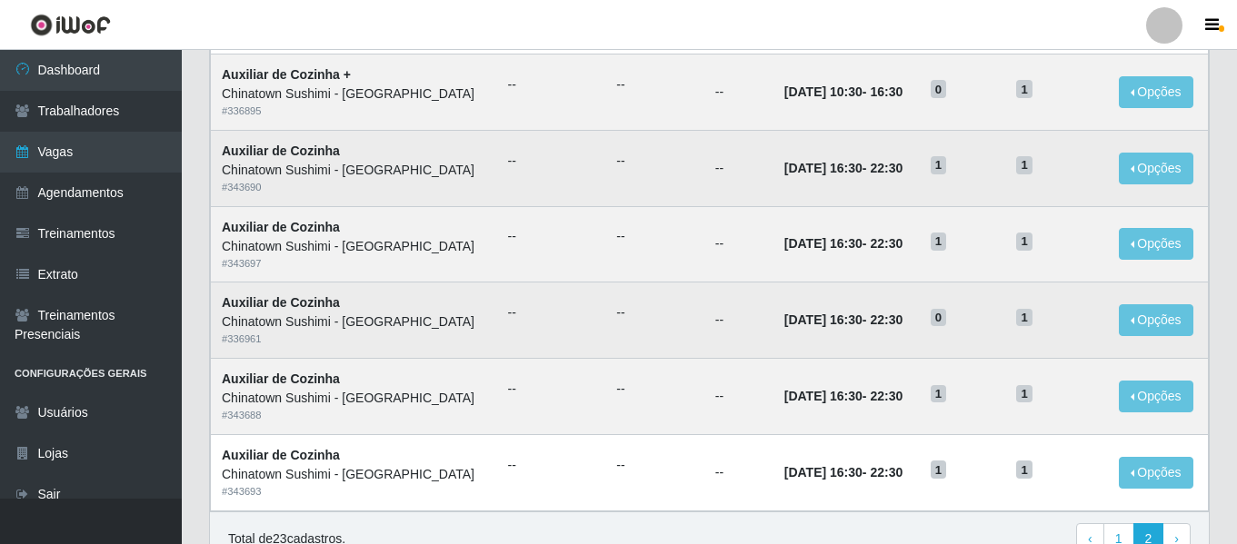
scroll to position [0, 0]
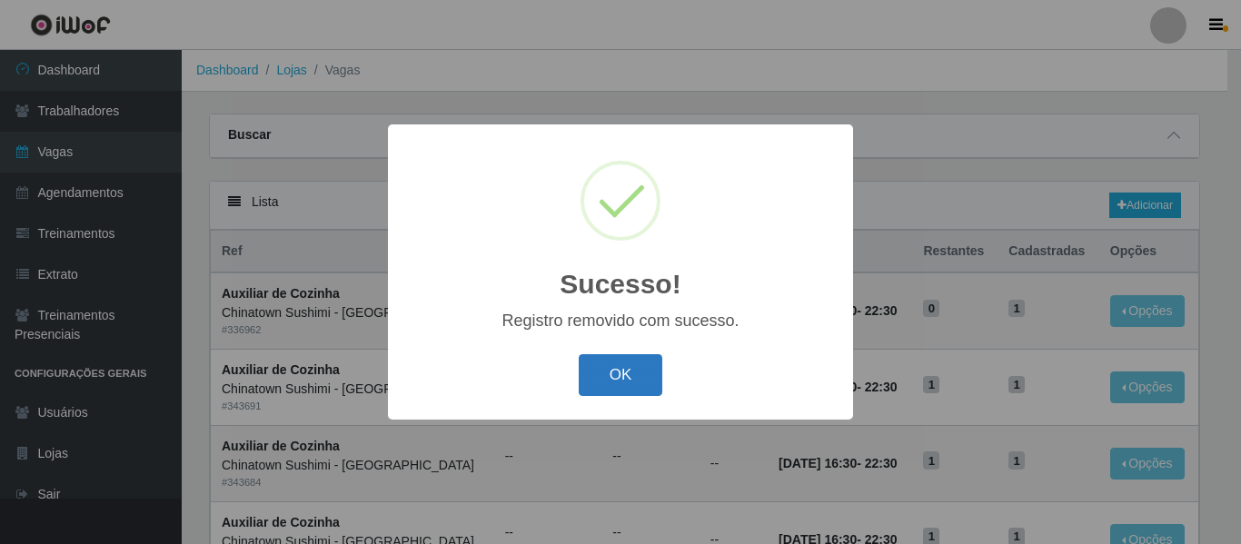
click at [612, 373] on button "OK" at bounding box center [621, 375] width 85 height 43
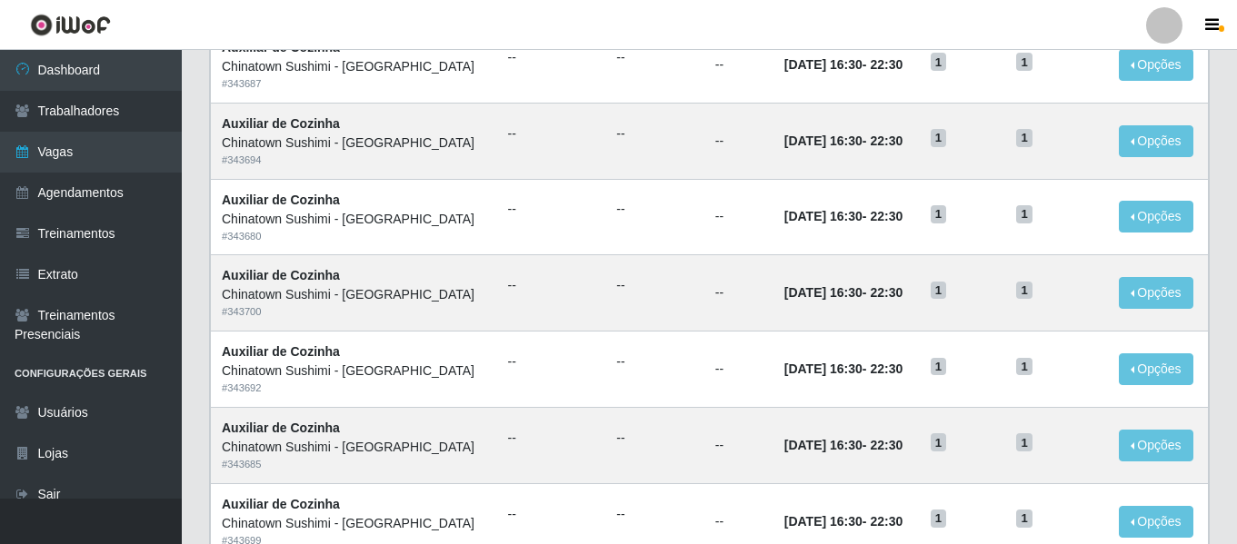
scroll to position [996, 0]
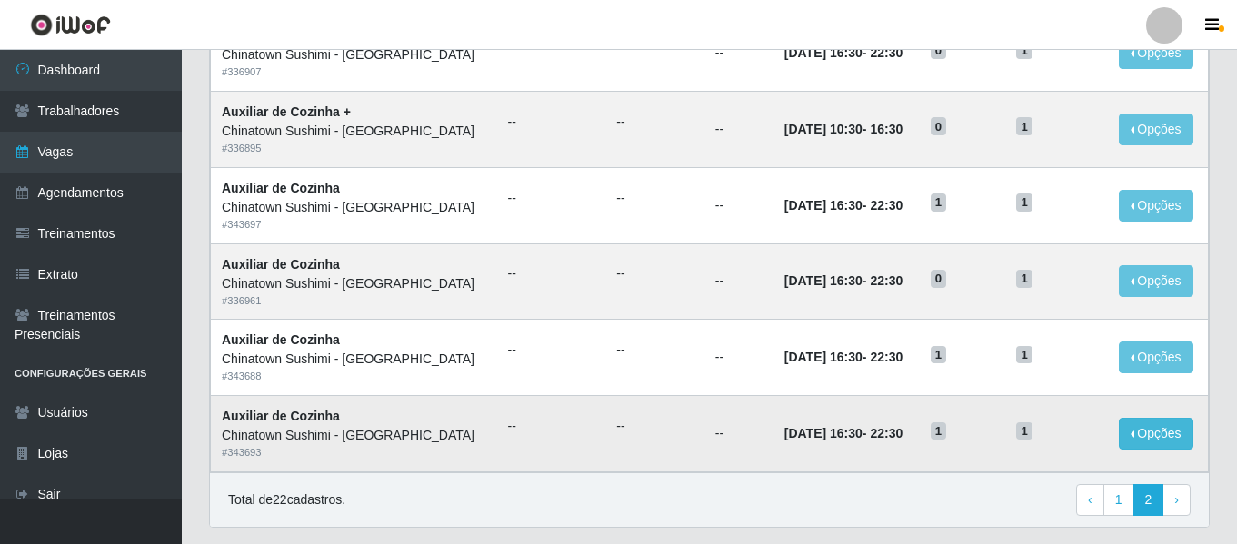
scroll to position [295, 0]
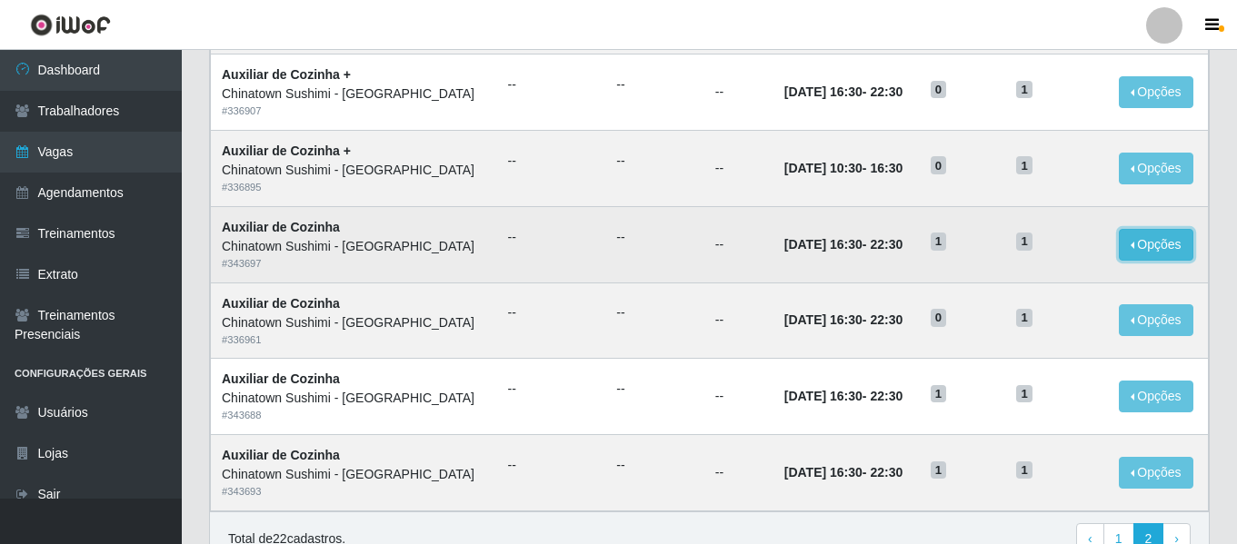
click at [1160, 239] on button "Opções" at bounding box center [1156, 245] width 75 height 32
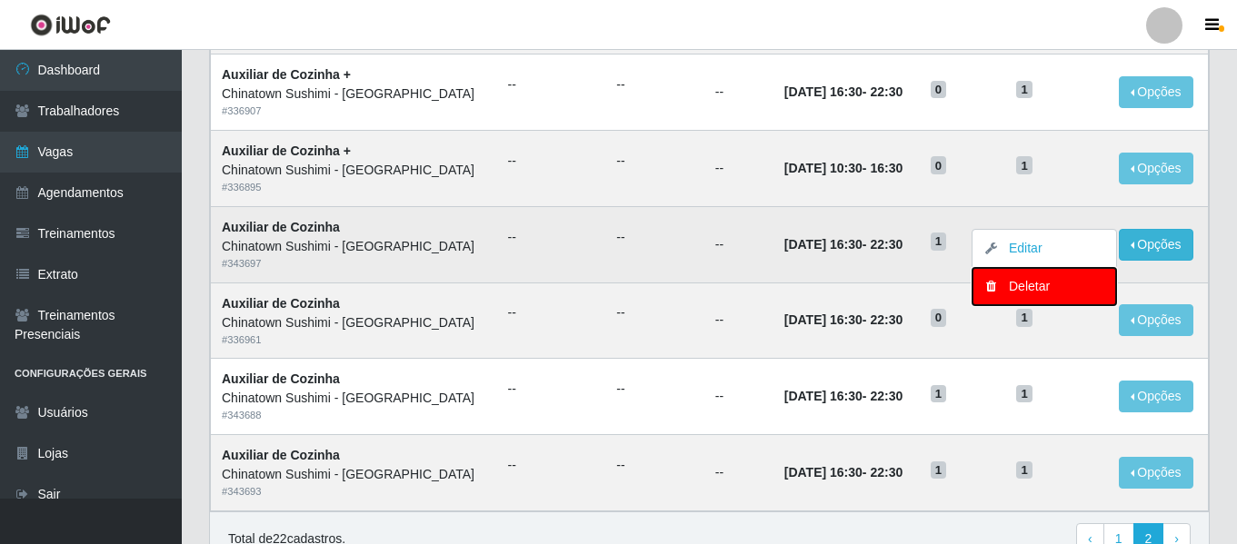
click at [1031, 288] on div "Deletar" at bounding box center [1044, 286] width 107 height 19
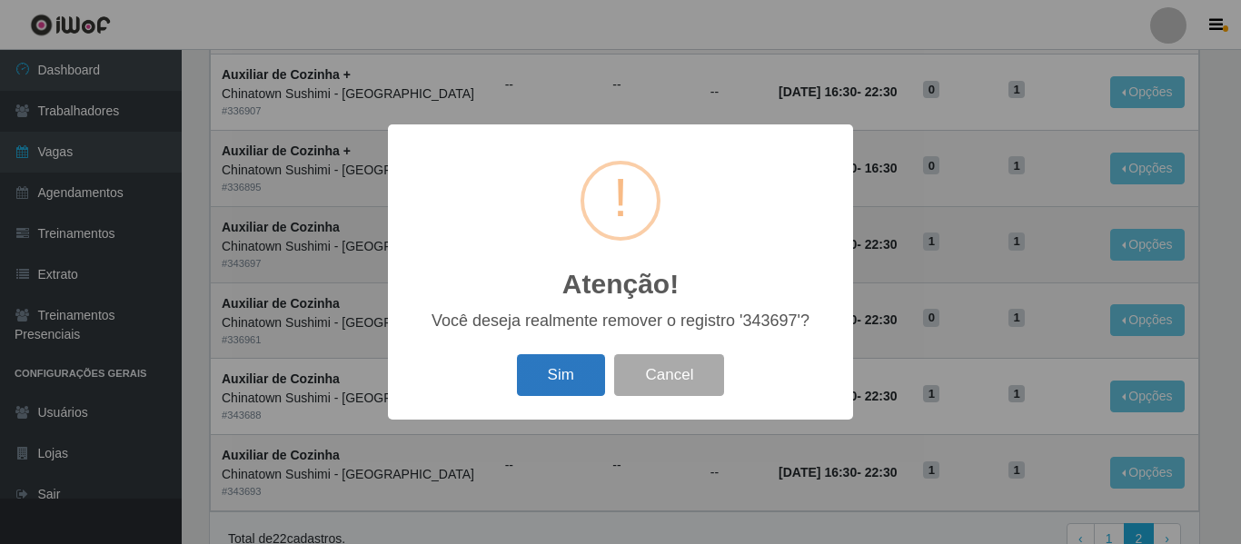
click at [577, 365] on button "Sim" at bounding box center [561, 375] width 88 height 43
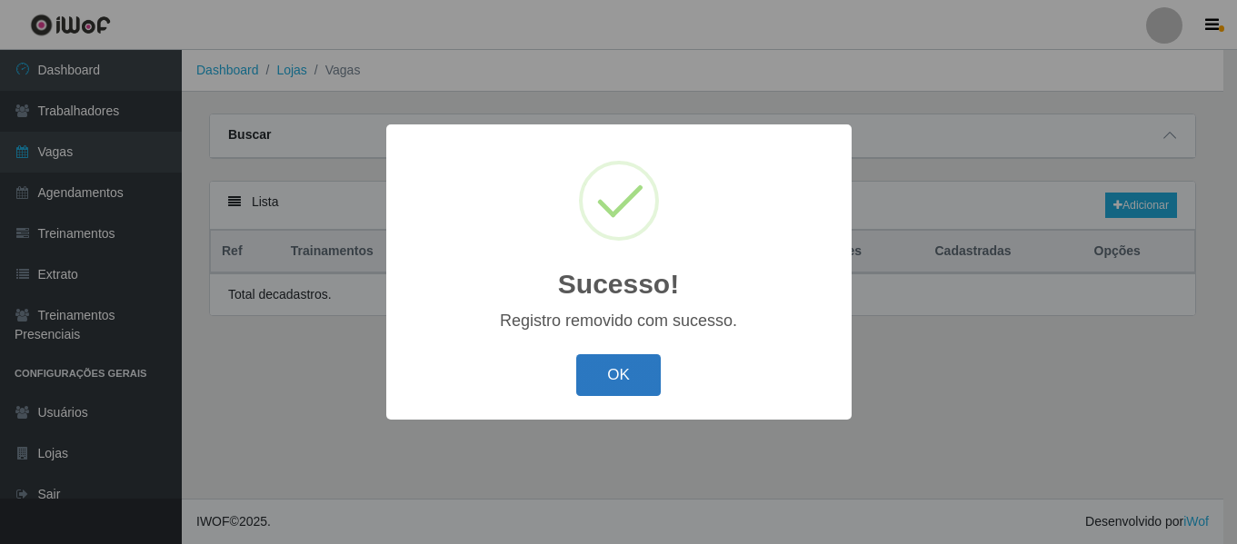
scroll to position [0, 0]
click at [623, 368] on button "OK" at bounding box center [621, 375] width 85 height 43
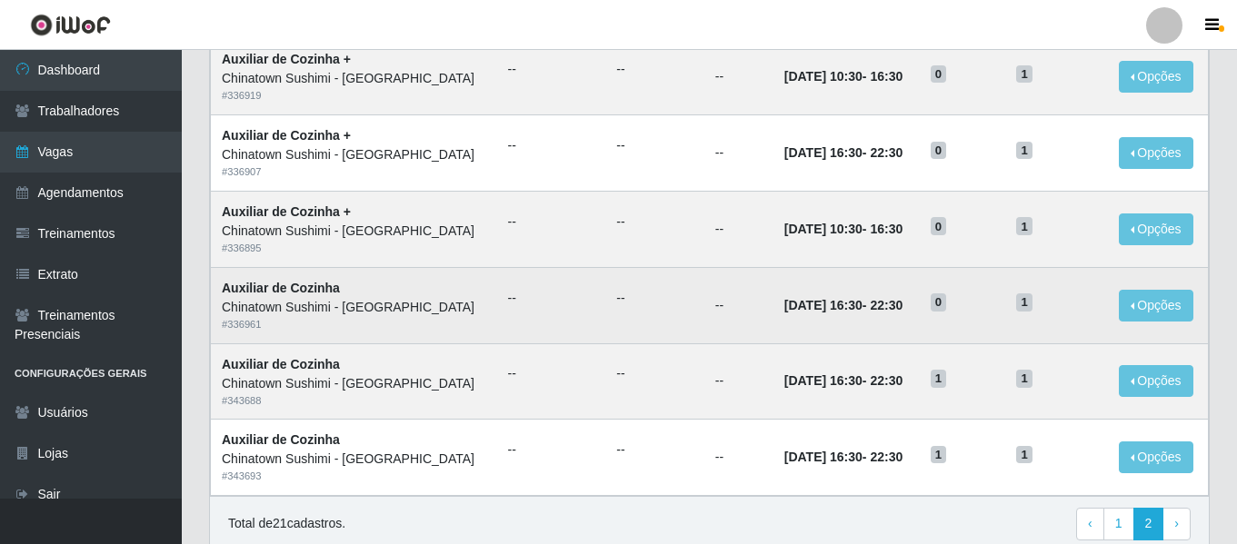
scroll to position [311, 0]
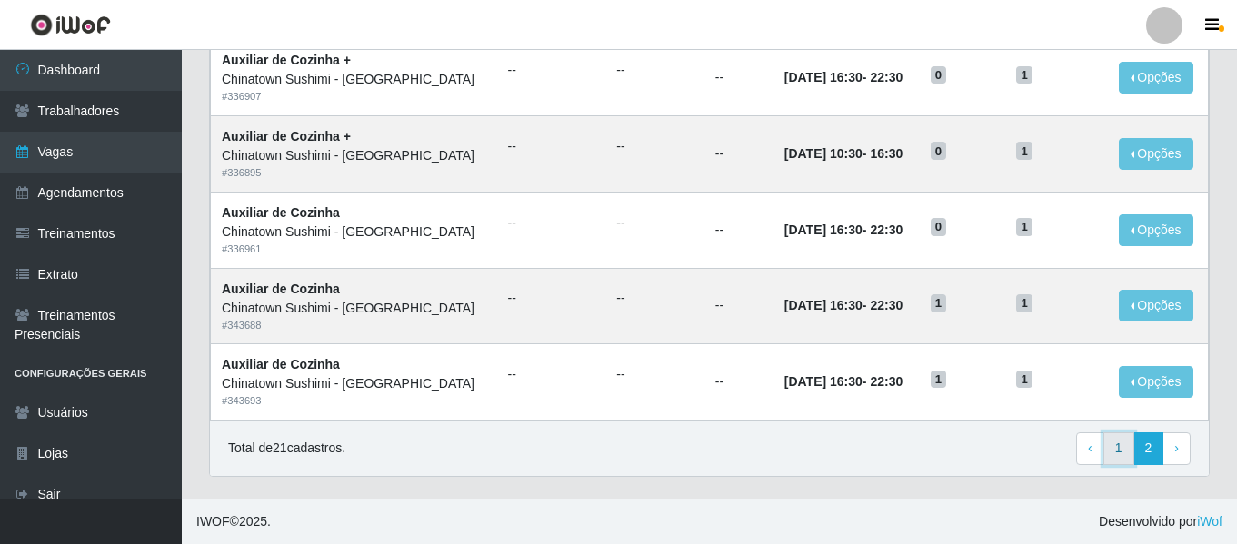
click at [1123, 441] on link "1" at bounding box center [1118, 449] width 31 height 33
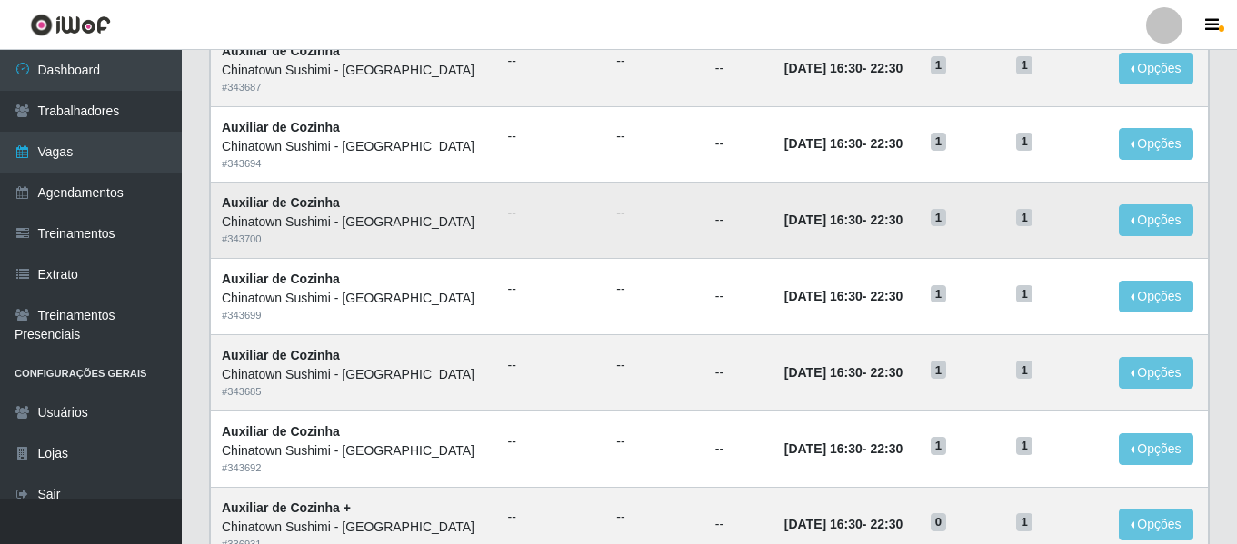
scroll to position [996, 0]
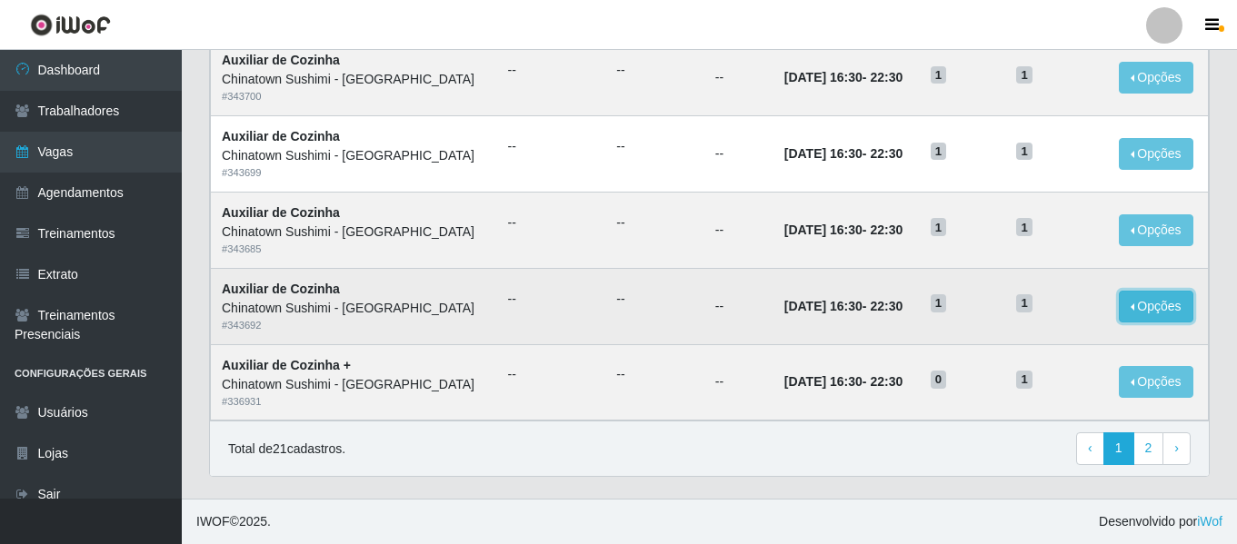
click at [1146, 305] on button "Opções" at bounding box center [1156, 307] width 75 height 32
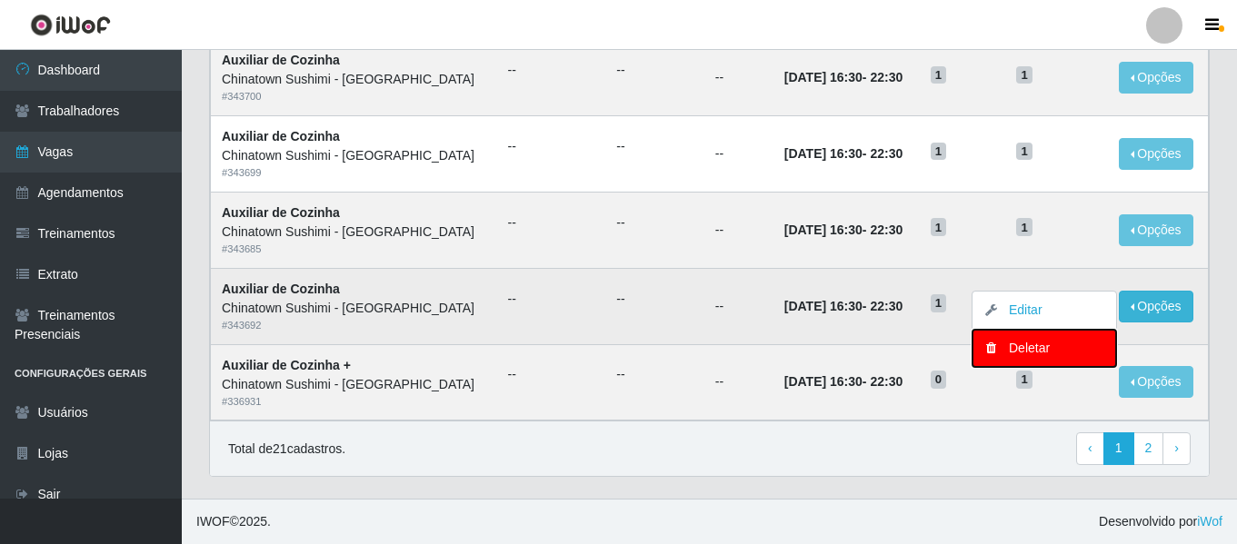
click at [1030, 347] on div "Deletar" at bounding box center [1044, 348] width 107 height 19
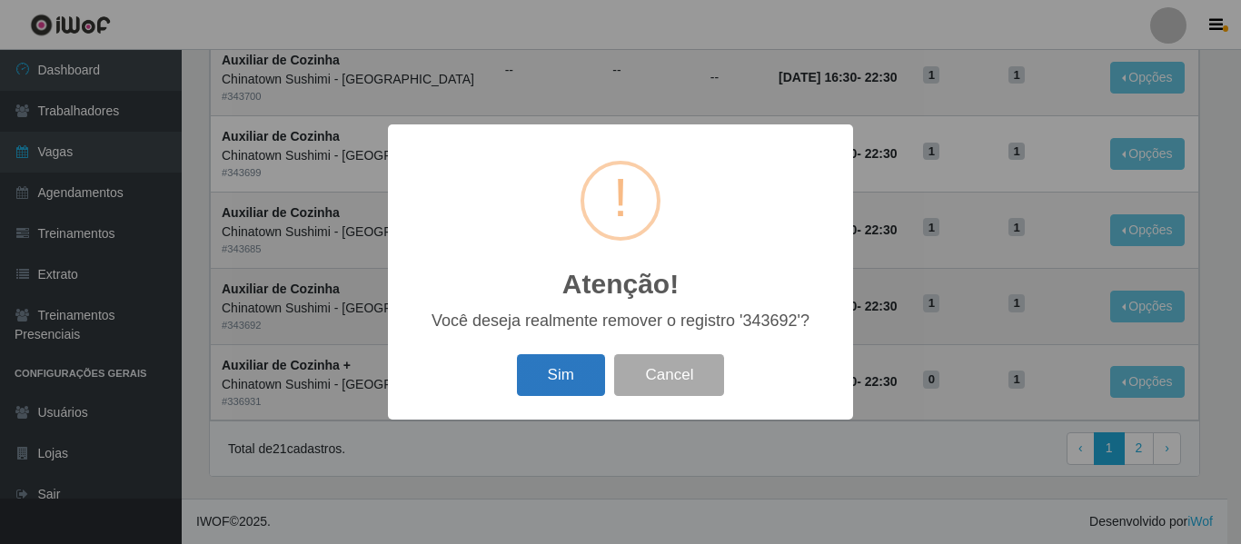
click at [574, 377] on button "Sim" at bounding box center [561, 375] width 88 height 43
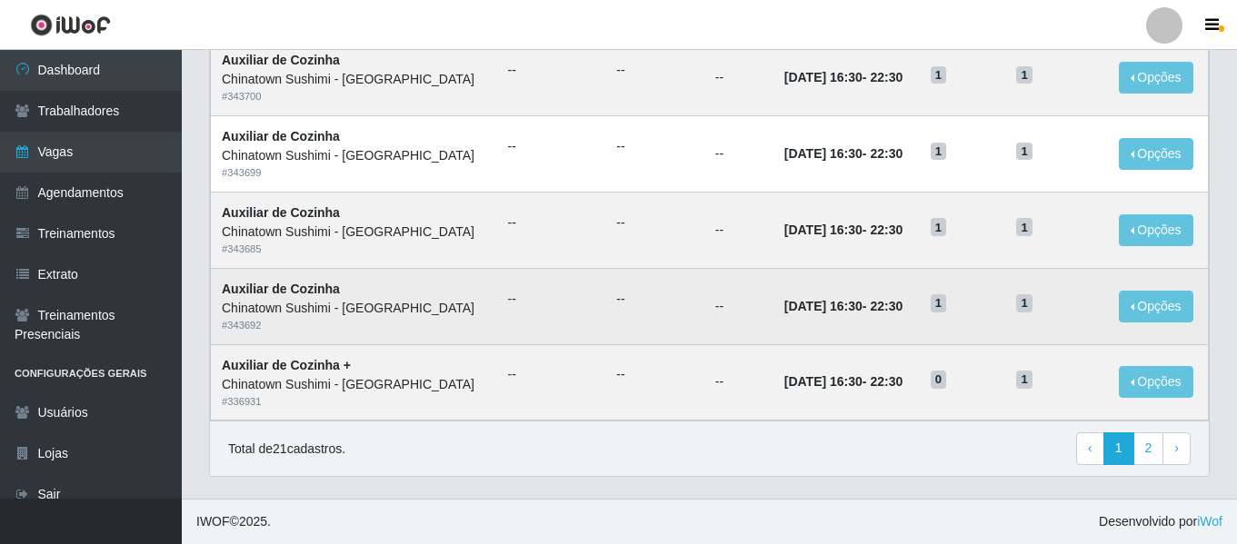
scroll to position [0, 0]
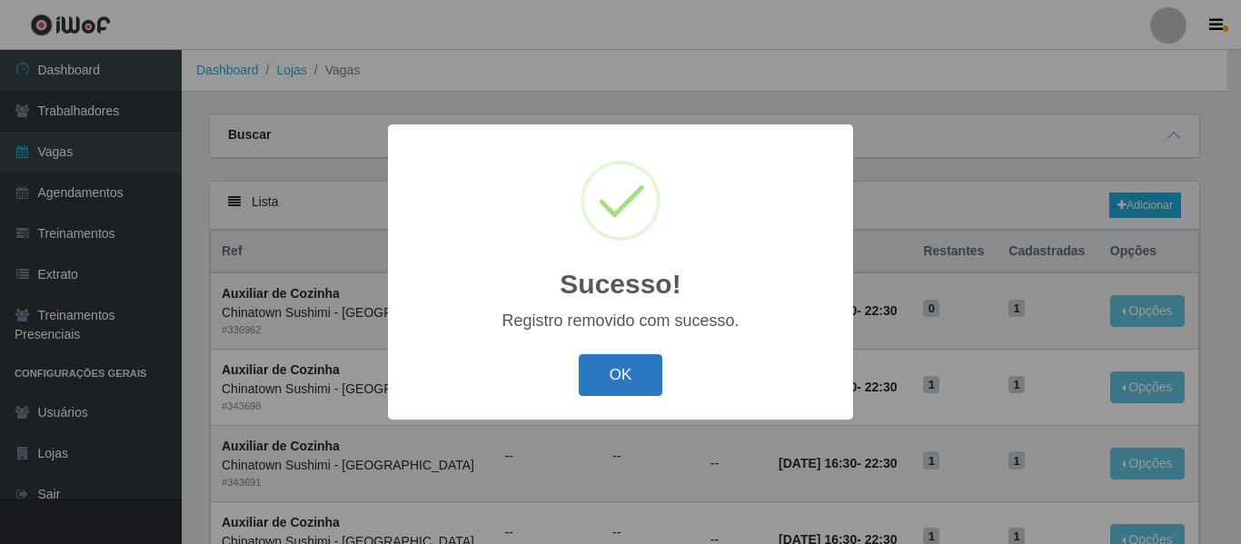
click at [614, 366] on button "OK" at bounding box center [621, 375] width 85 height 43
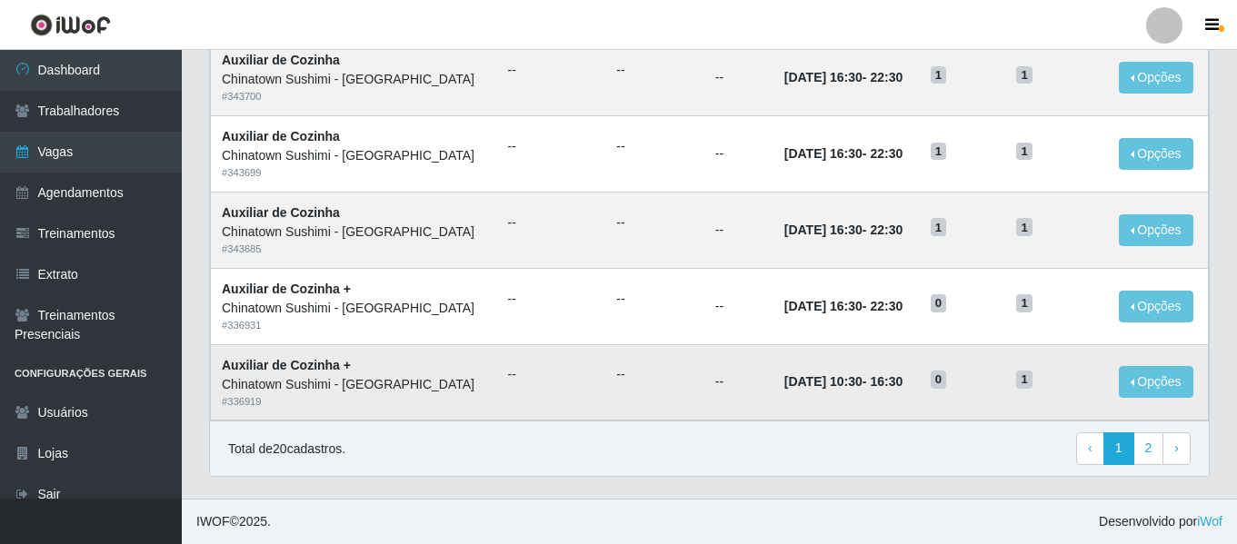
scroll to position [905, 0]
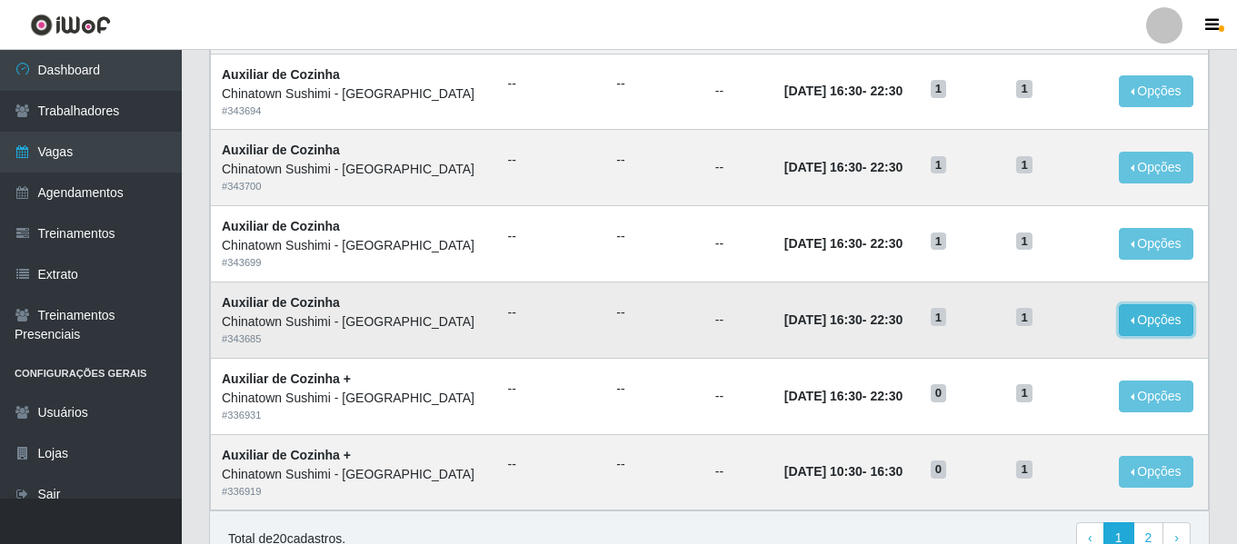
click at [1161, 314] on button "Opções" at bounding box center [1156, 320] width 75 height 32
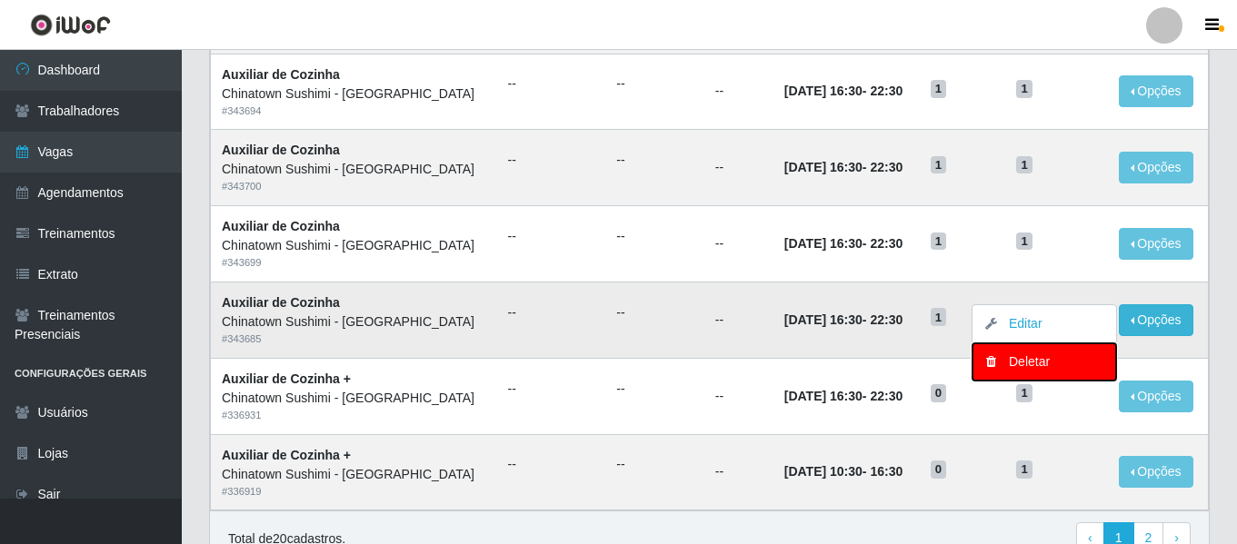
click at [1017, 363] on div "Deletar" at bounding box center [1044, 362] width 107 height 19
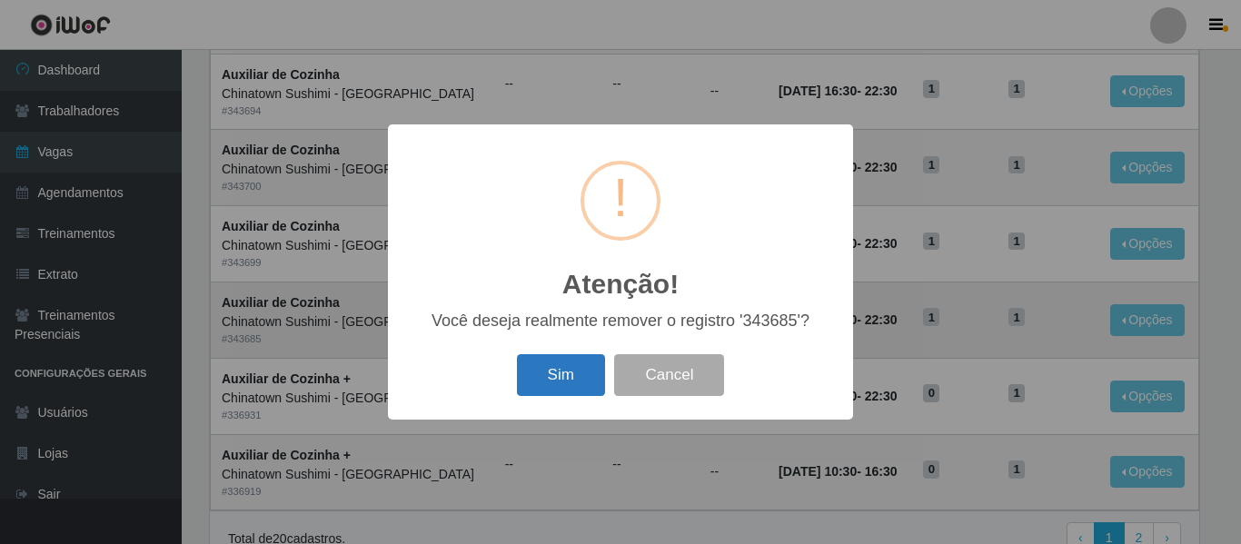
click at [561, 375] on button "Sim" at bounding box center [561, 375] width 88 height 43
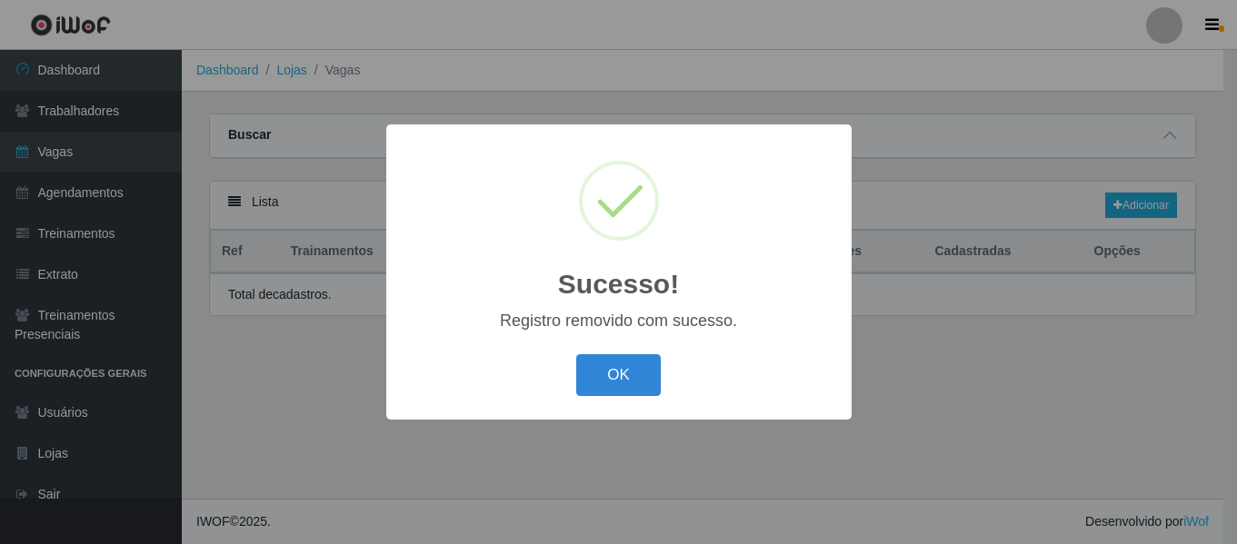
scroll to position [0, 0]
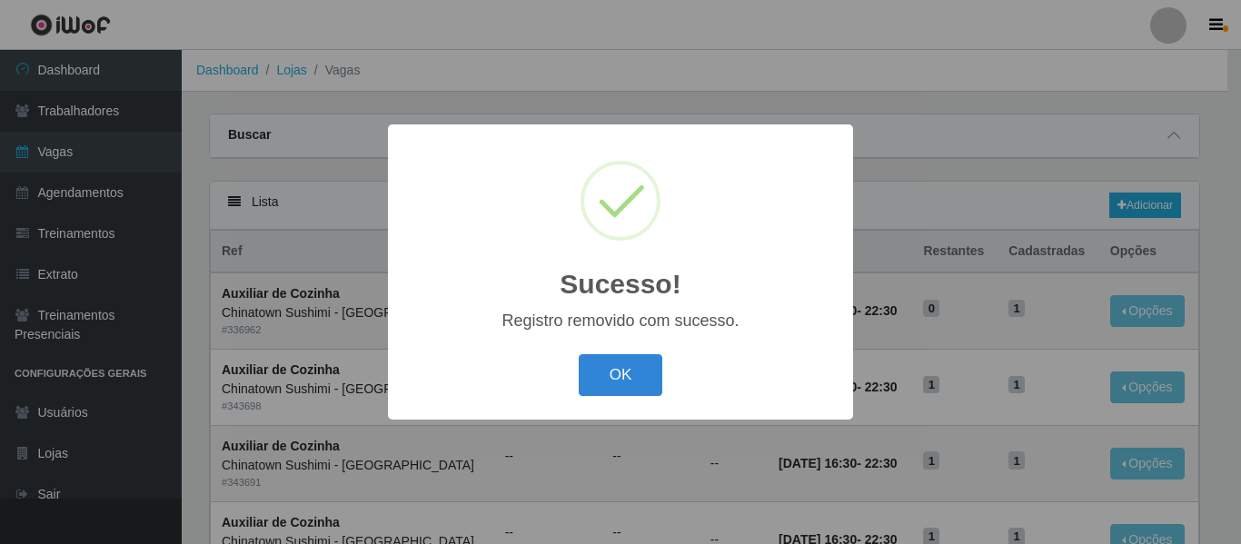
drag, startPoint x: 626, startPoint y: 374, endPoint x: 453, endPoint y: 240, distance: 218.9
click at [627, 375] on button "OK" at bounding box center [621, 375] width 85 height 43
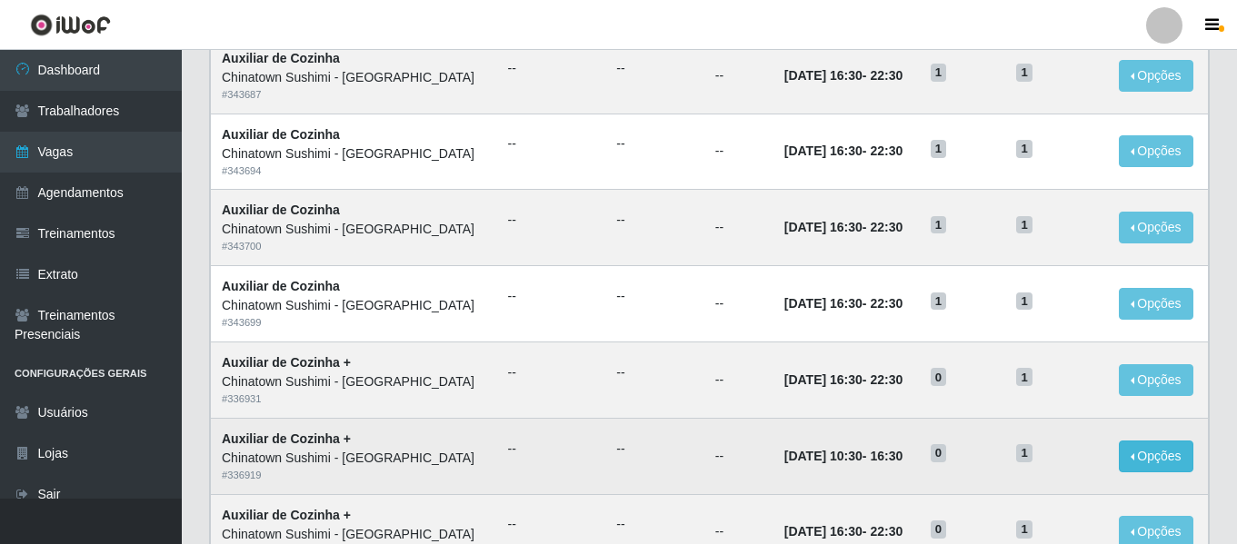
scroll to position [814, 0]
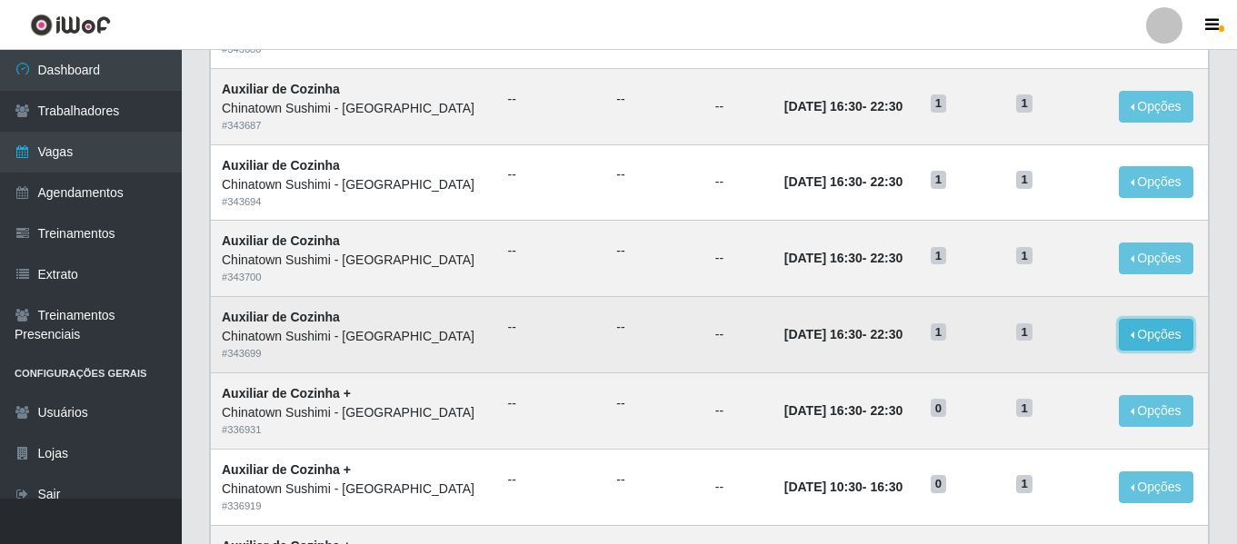
click at [1150, 329] on button "Opções" at bounding box center [1156, 335] width 75 height 32
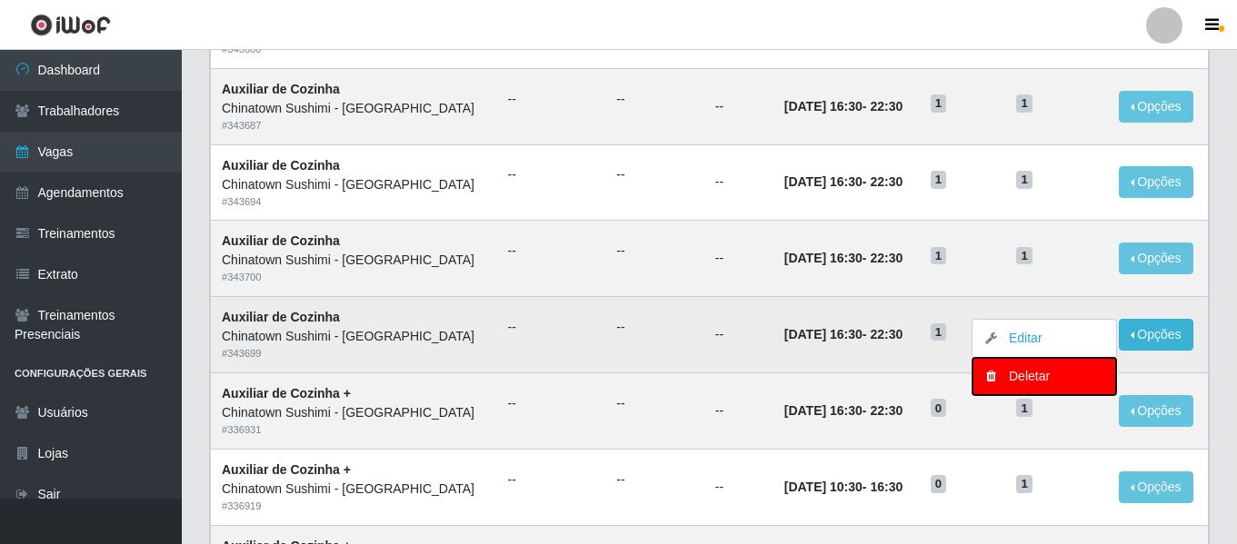
click at [1025, 378] on div "Deletar" at bounding box center [1044, 376] width 107 height 19
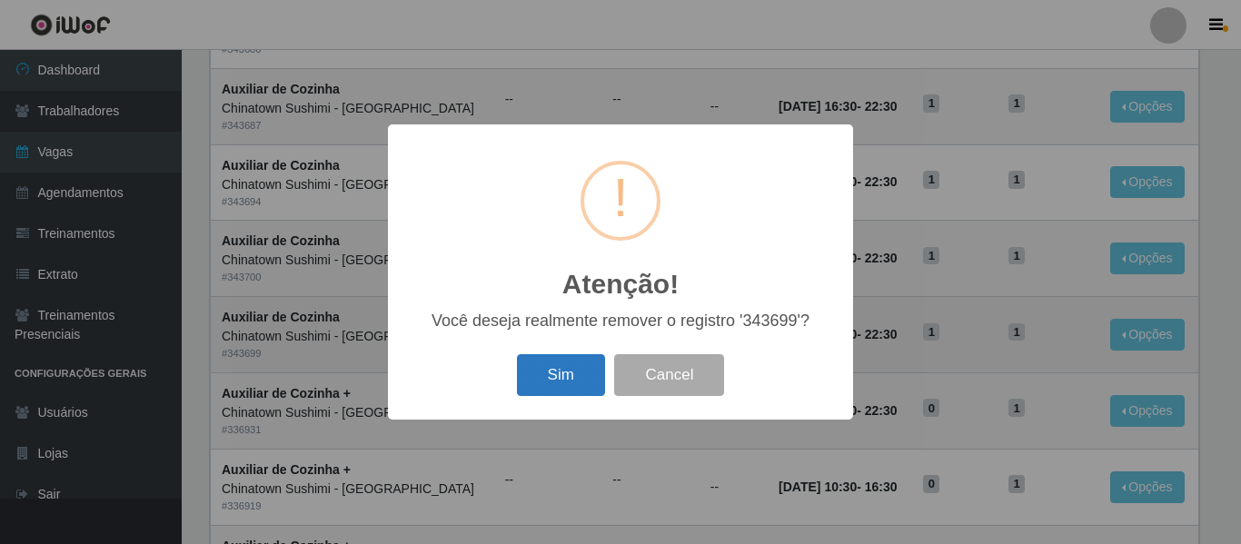
click at [582, 378] on button "Sim" at bounding box center [561, 375] width 88 height 43
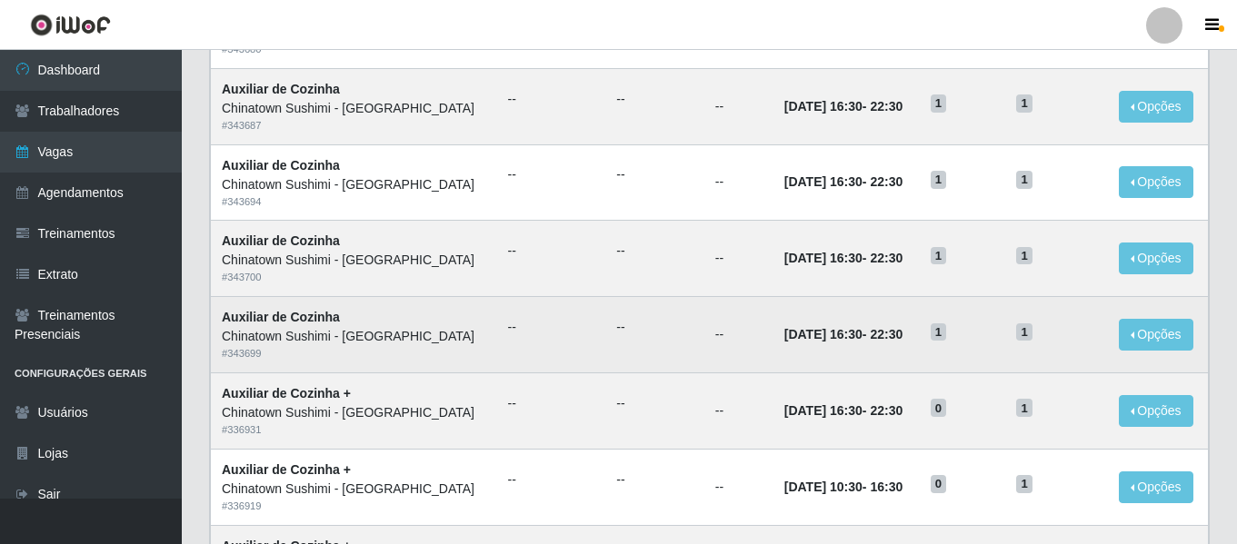
scroll to position [0, 0]
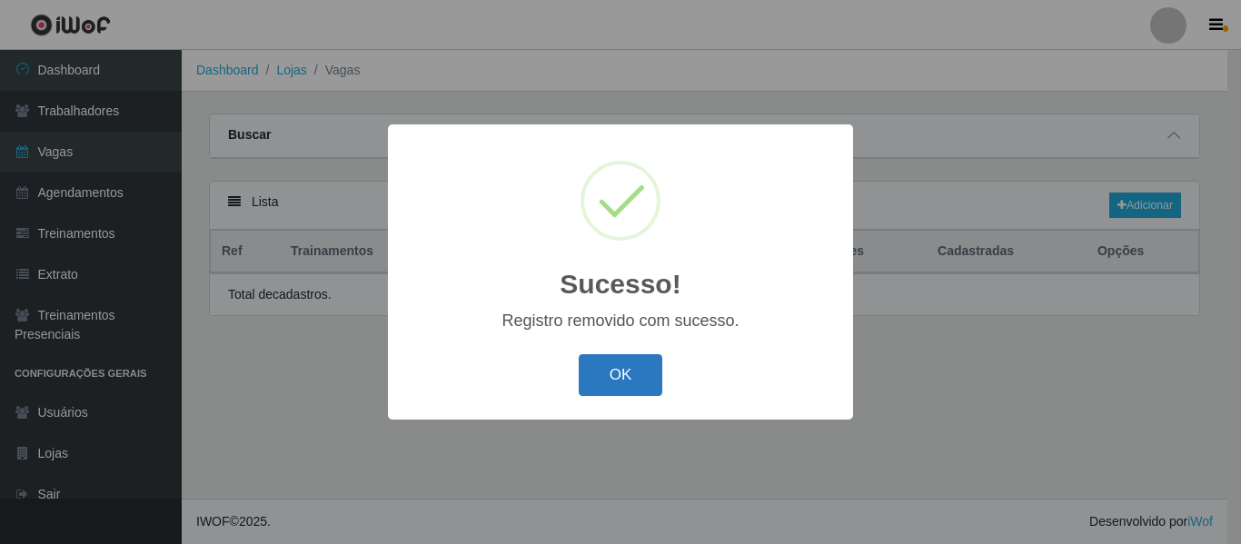
click at [612, 376] on button "OK" at bounding box center [621, 375] width 85 height 43
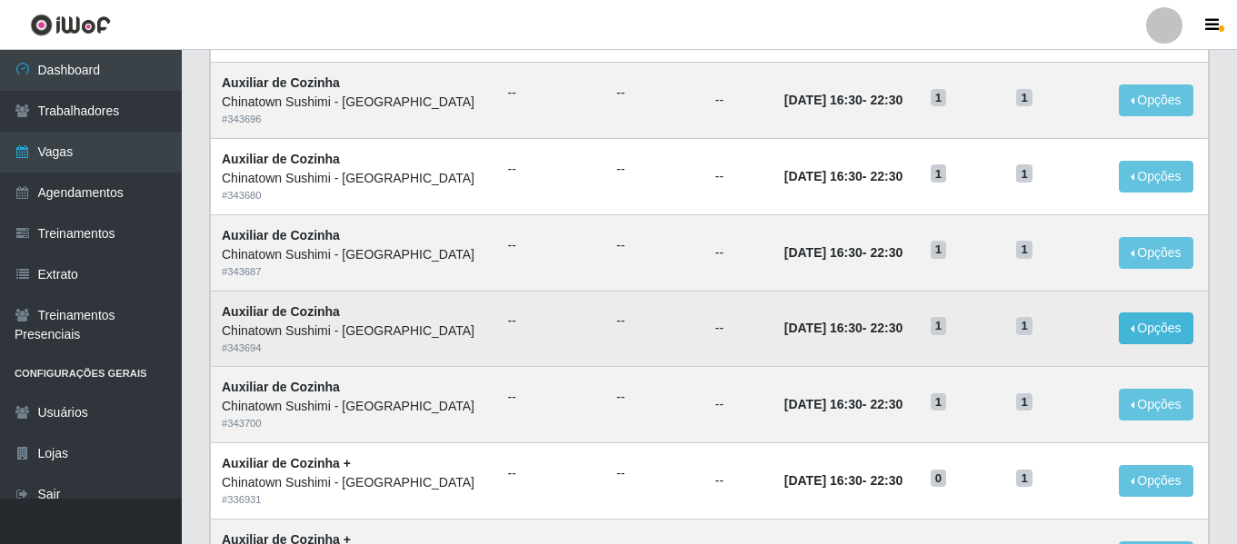
scroll to position [636, 0]
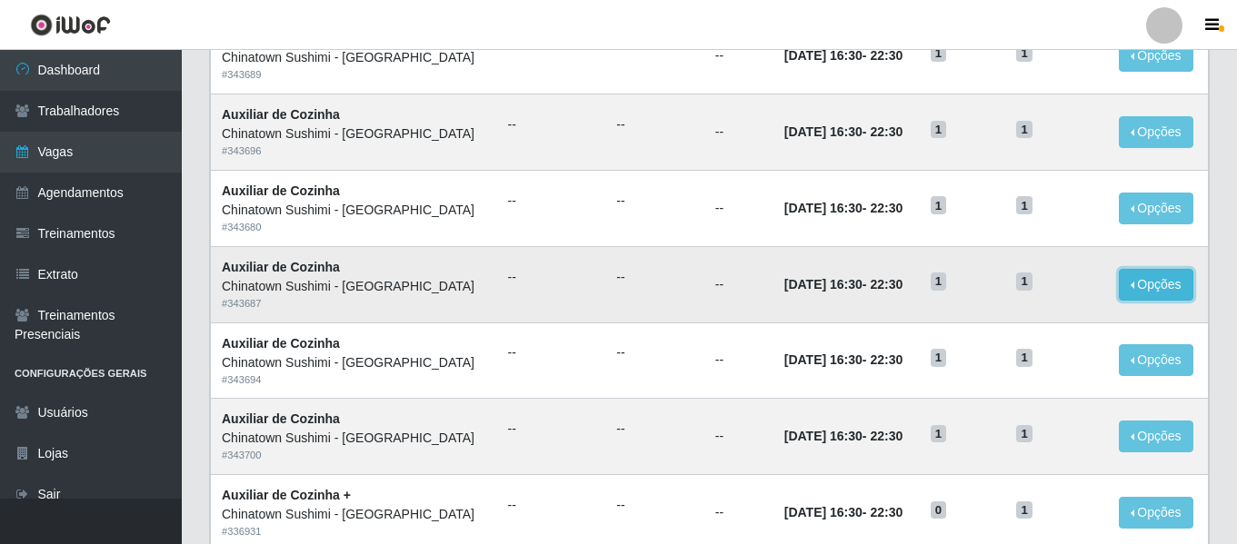
click at [1168, 281] on button "Opções" at bounding box center [1156, 285] width 75 height 32
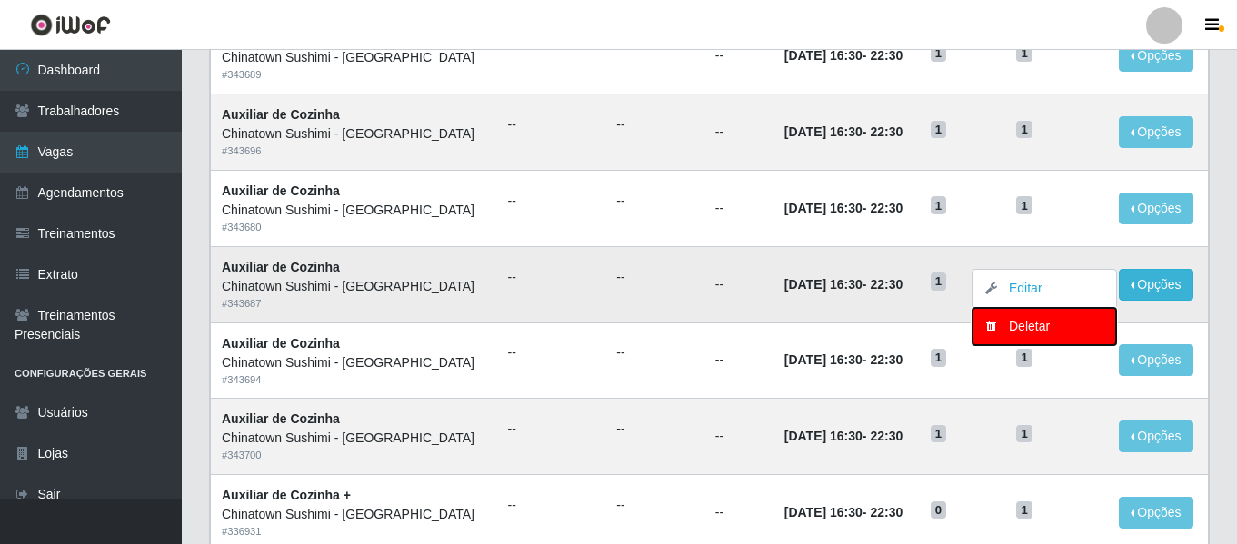
click at [1046, 323] on div "Deletar" at bounding box center [1044, 326] width 107 height 19
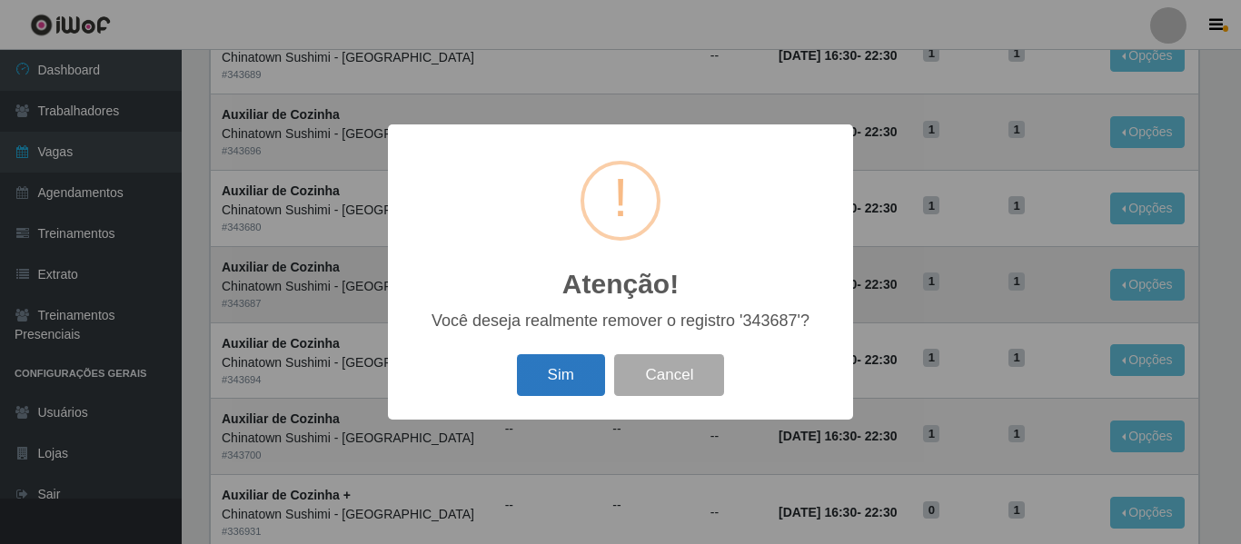
click at [582, 375] on button "Sim" at bounding box center [561, 375] width 88 height 43
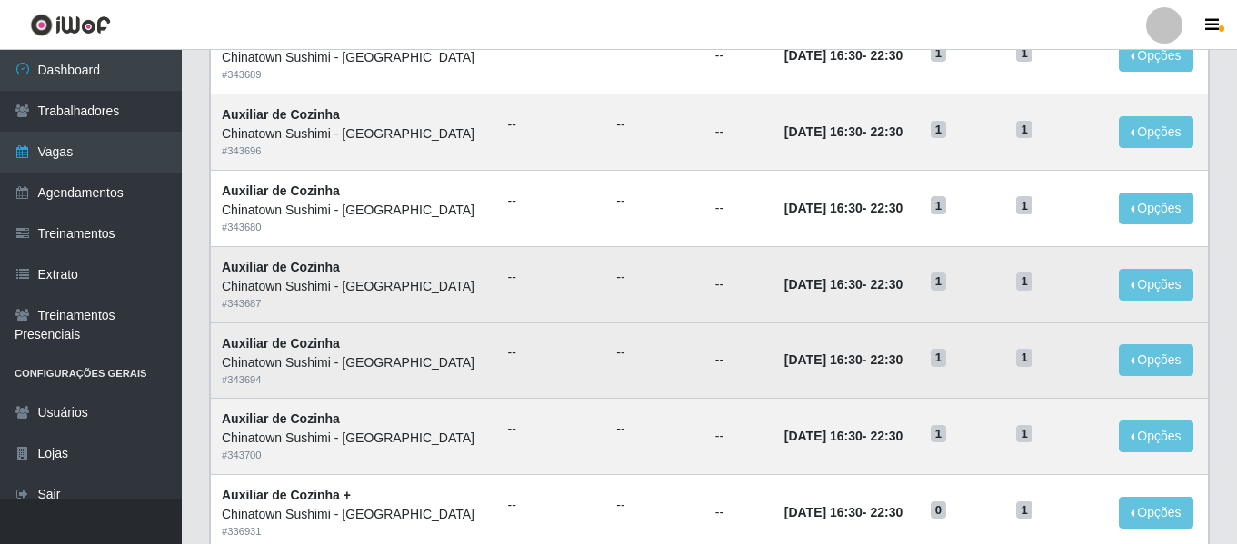
scroll to position [0, 0]
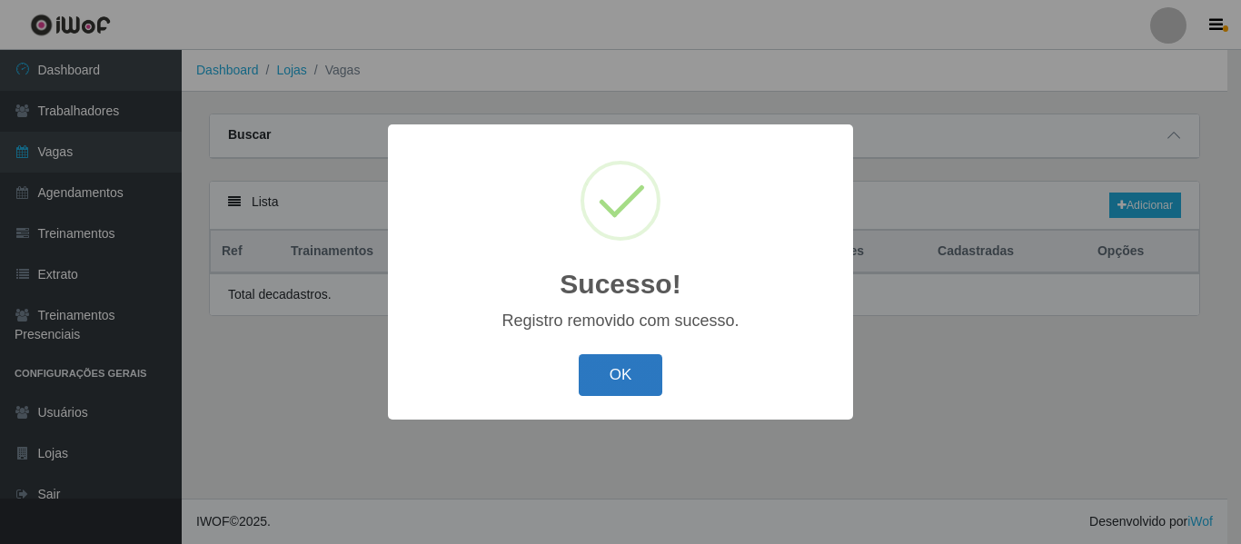
click at [634, 378] on button "OK" at bounding box center [621, 375] width 85 height 43
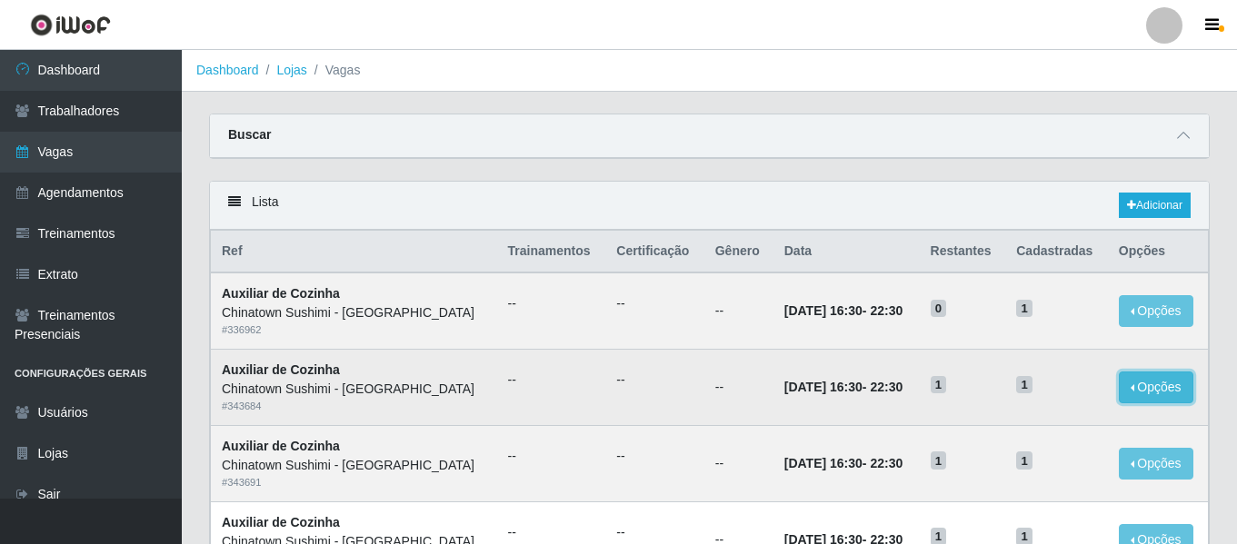
click at [1155, 388] on button "Opções" at bounding box center [1156, 388] width 75 height 32
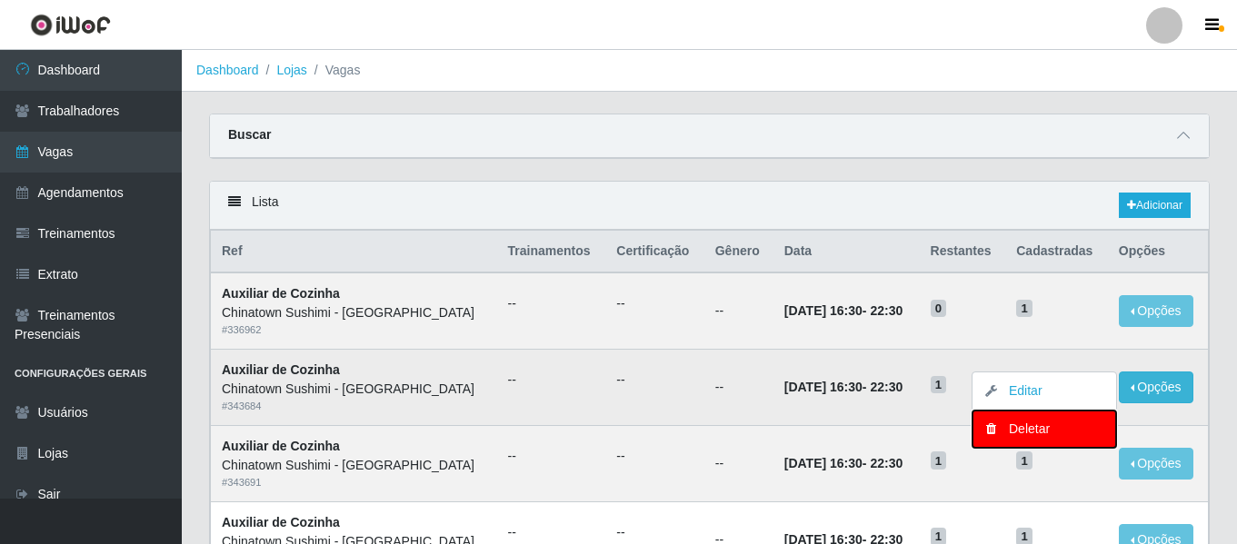
click at [1026, 427] on div "Deletar" at bounding box center [1044, 429] width 107 height 19
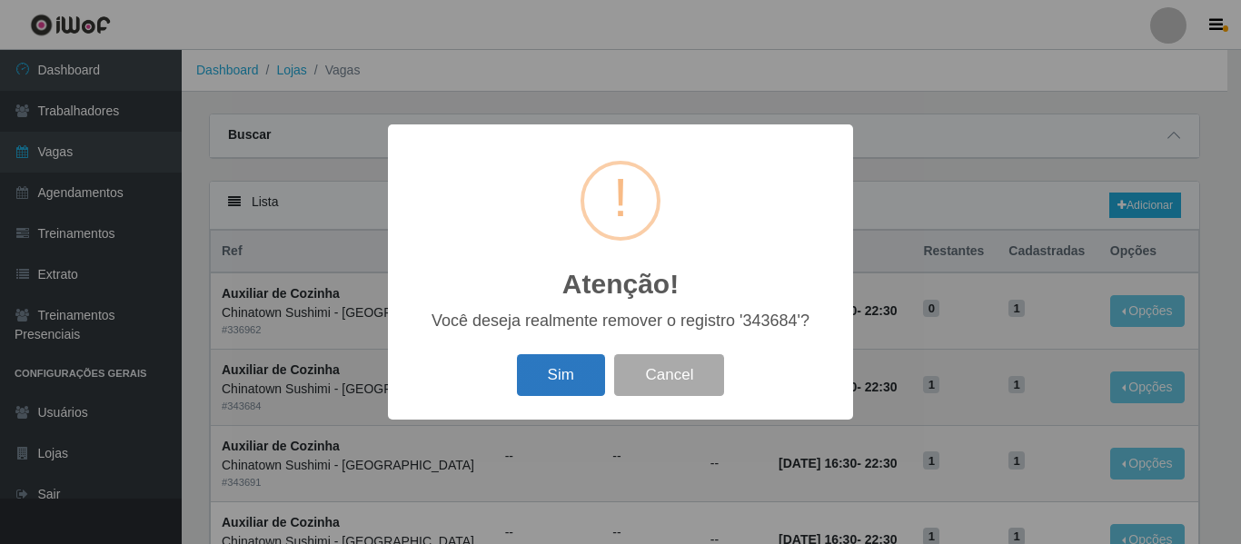
click at [563, 376] on button "Sim" at bounding box center [561, 375] width 88 height 43
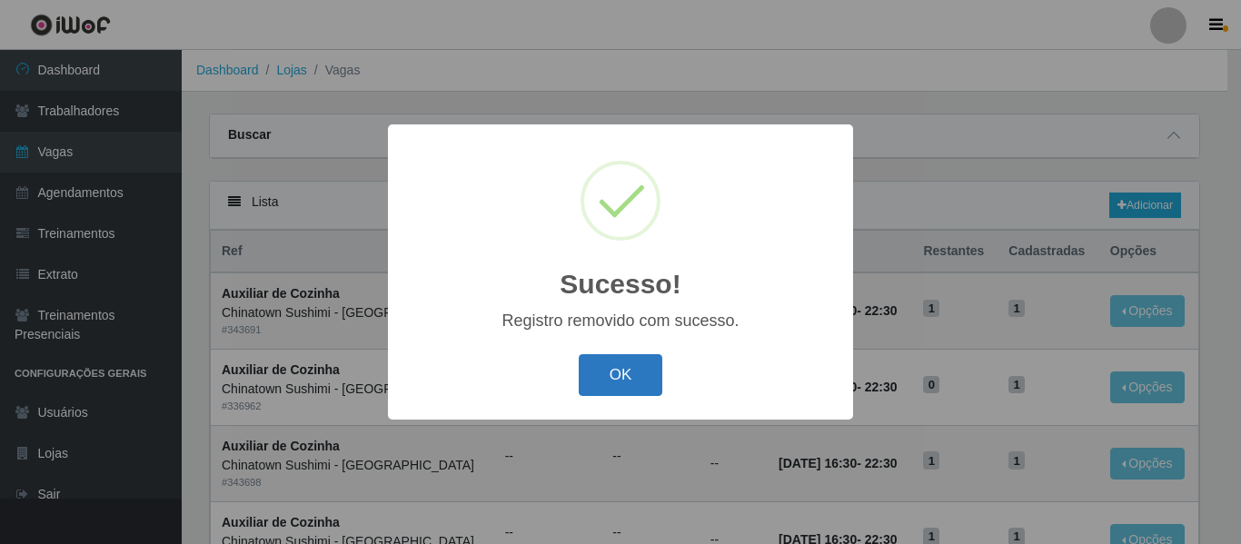
click at [614, 383] on button "OK" at bounding box center [621, 375] width 85 height 43
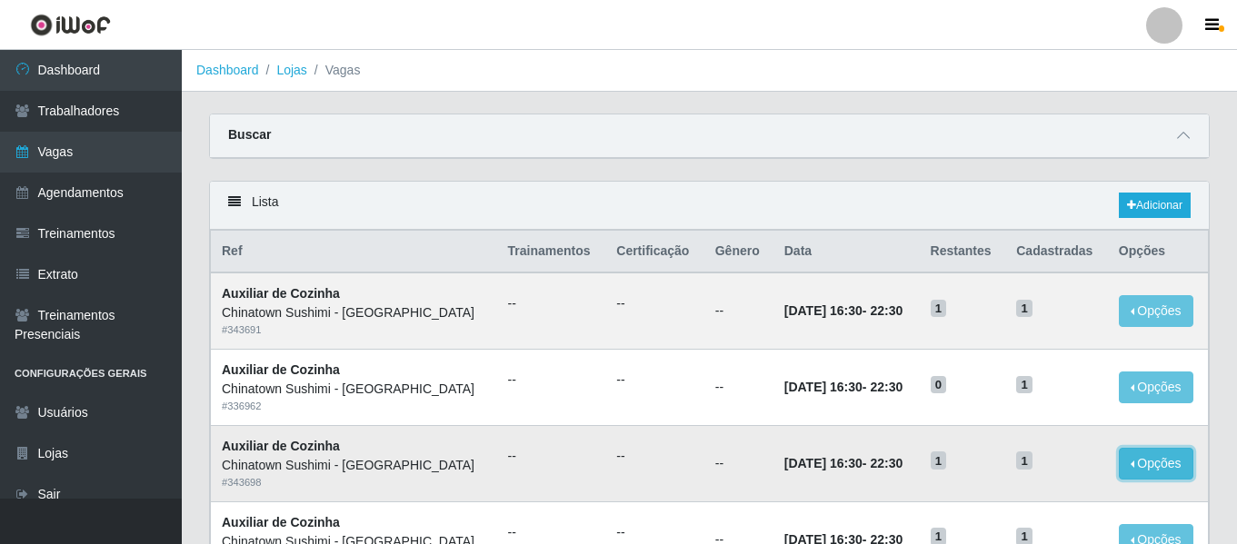
click at [1148, 473] on button "Opções" at bounding box center [1156, 464] width 75 height 32
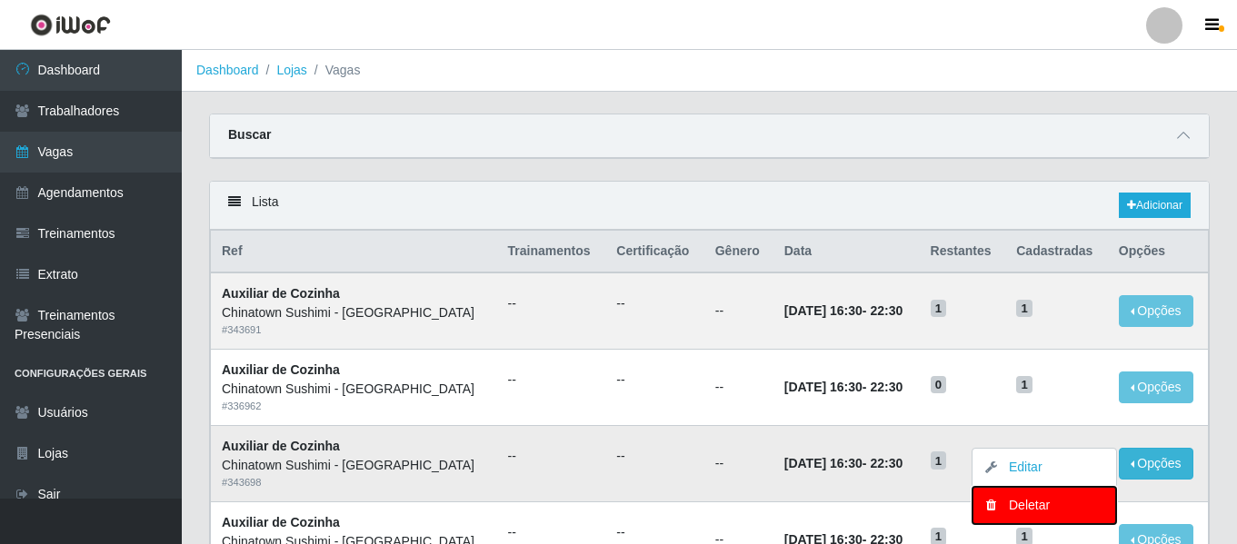
click at [1020, 508] on div "Deletar" at bounding box center [1044, 505] width 107 height 19
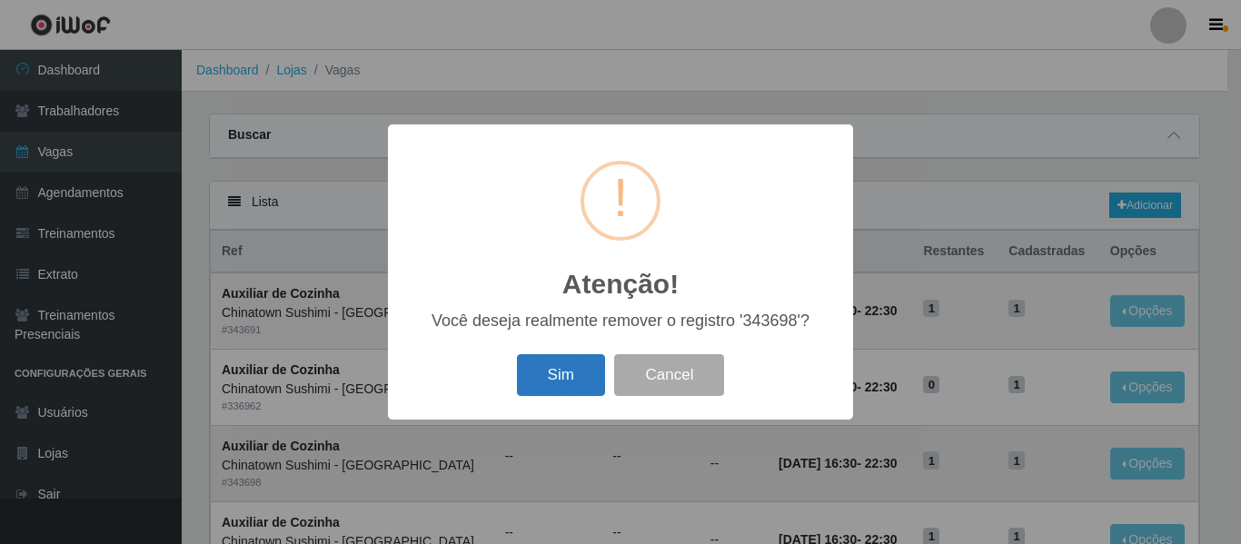
click at [572, 363] on button "Sim" at bounding box center [561, 375] width 88 height 43
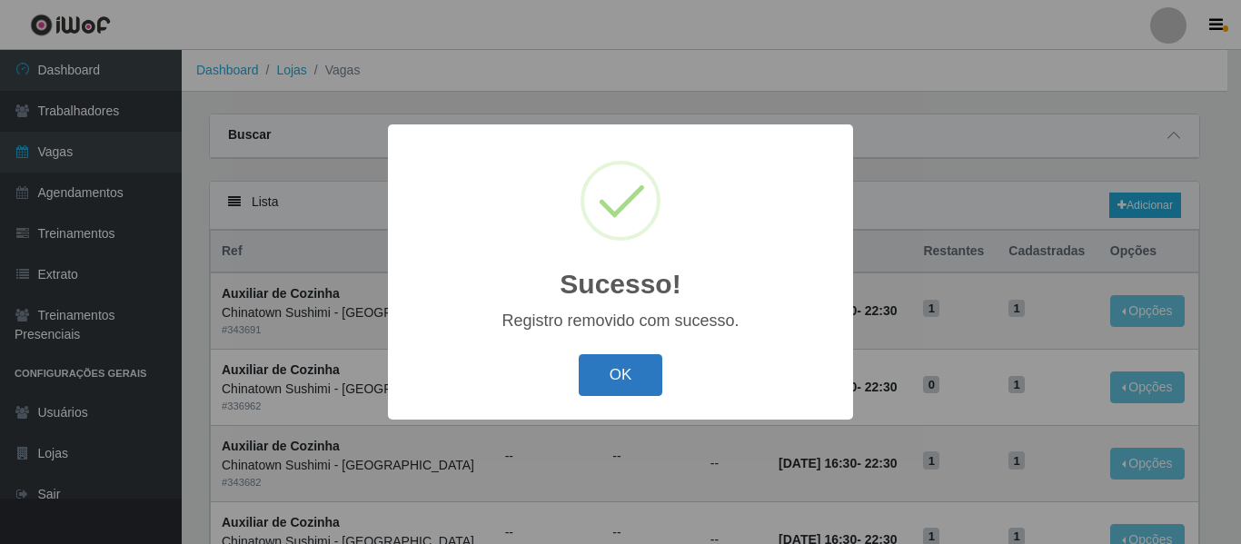
click at [606, 372] on button "OK" at bounding box center [621, 375] width 85 height 43
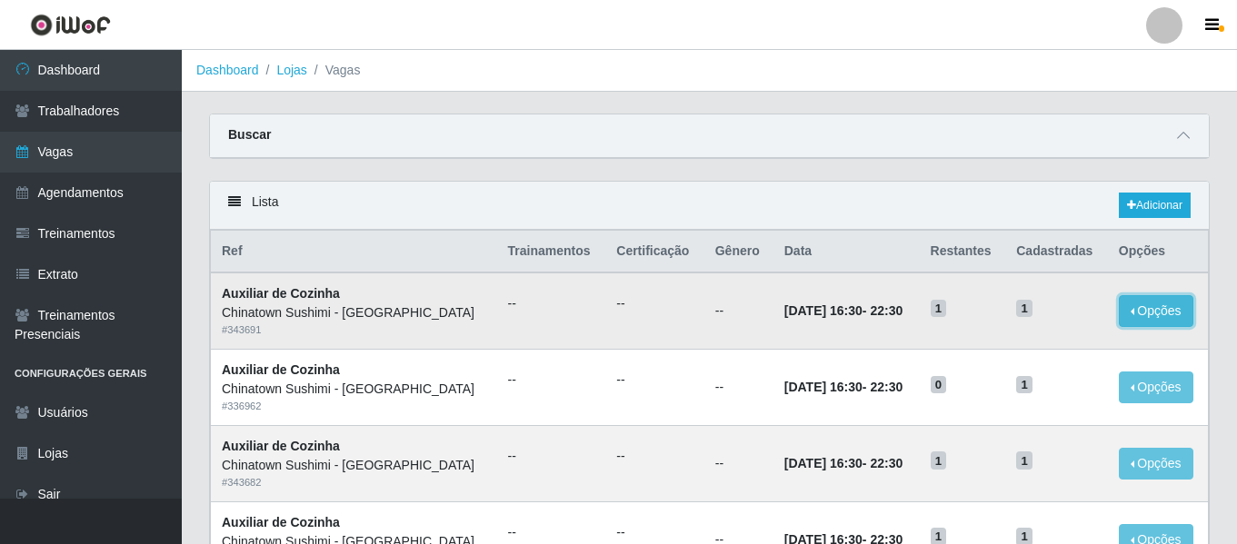
click at [1162, 310] on button "Opções" at bounding box center [1156, 311] width 75 height 32
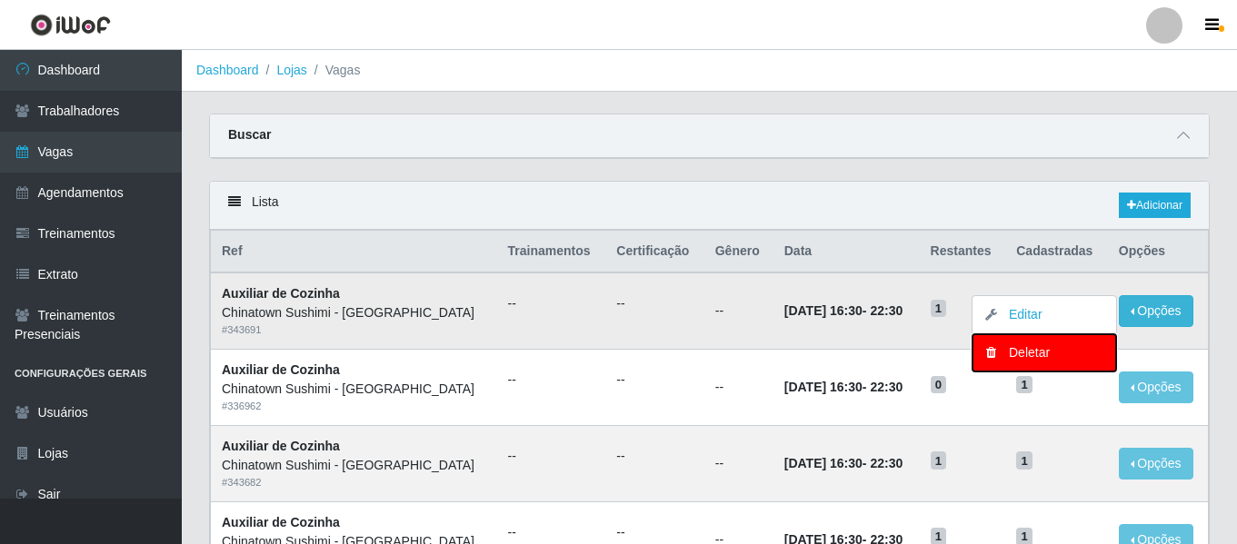
click at [1032, 353] on div "Deletar" at bounding box center [1044, 353] width 107 height 19
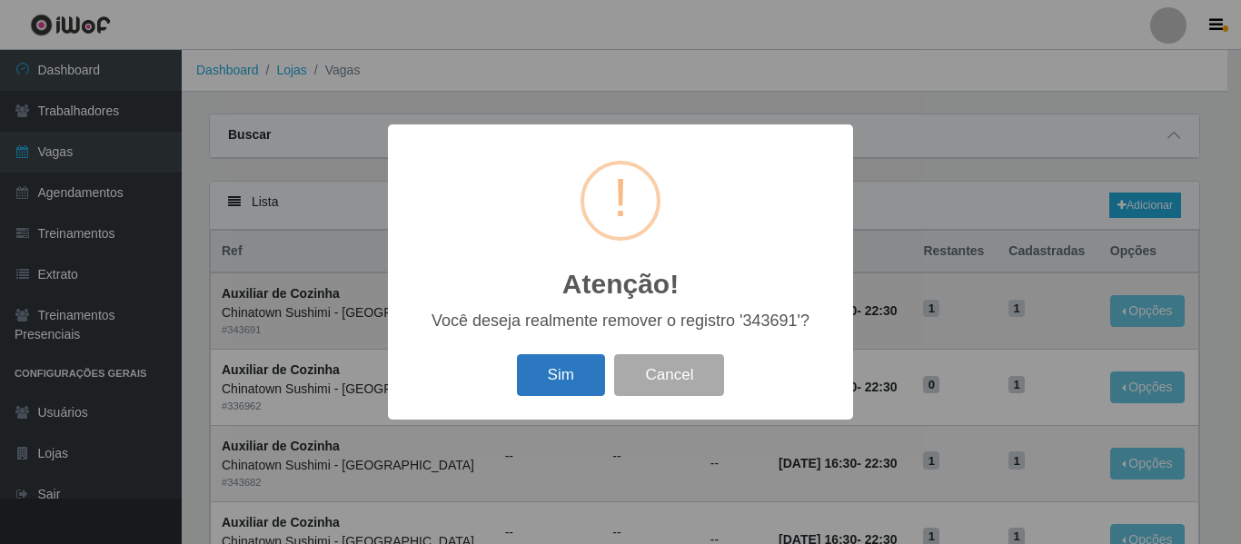
click at [575, 373] on button "Sim" at bounding box center [561, 375] width 88 height 43
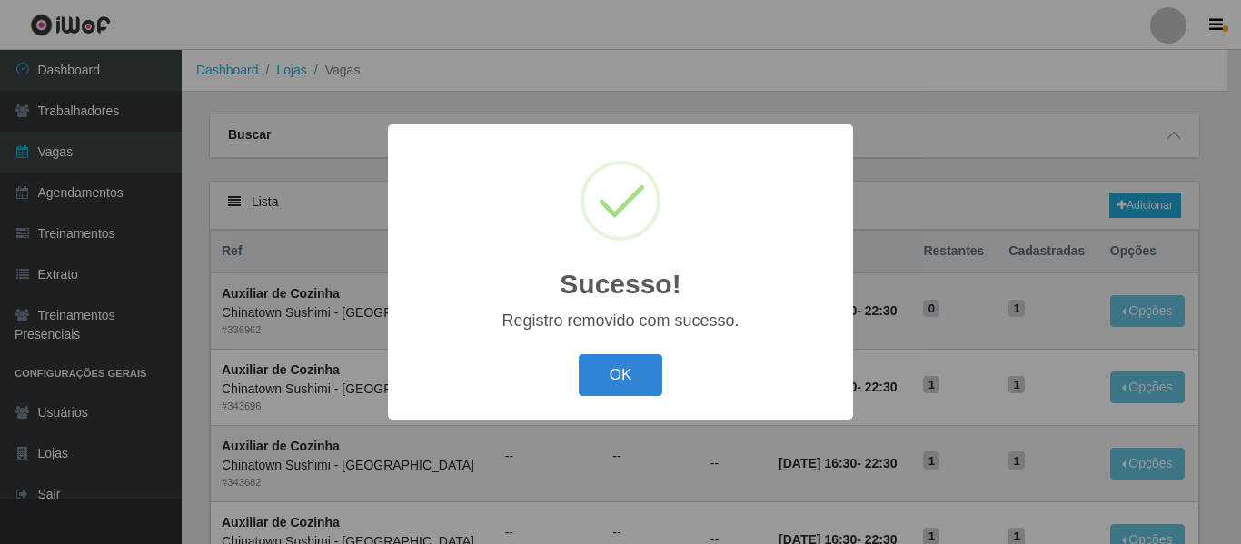
drag, startPoint x: 646, startPoint y: 373, endPoint x: 628, endPoint y: 350, distance: 29.8
click at [650, 373] on button "OK" at bounding box center [621, 375] width 85 height 43
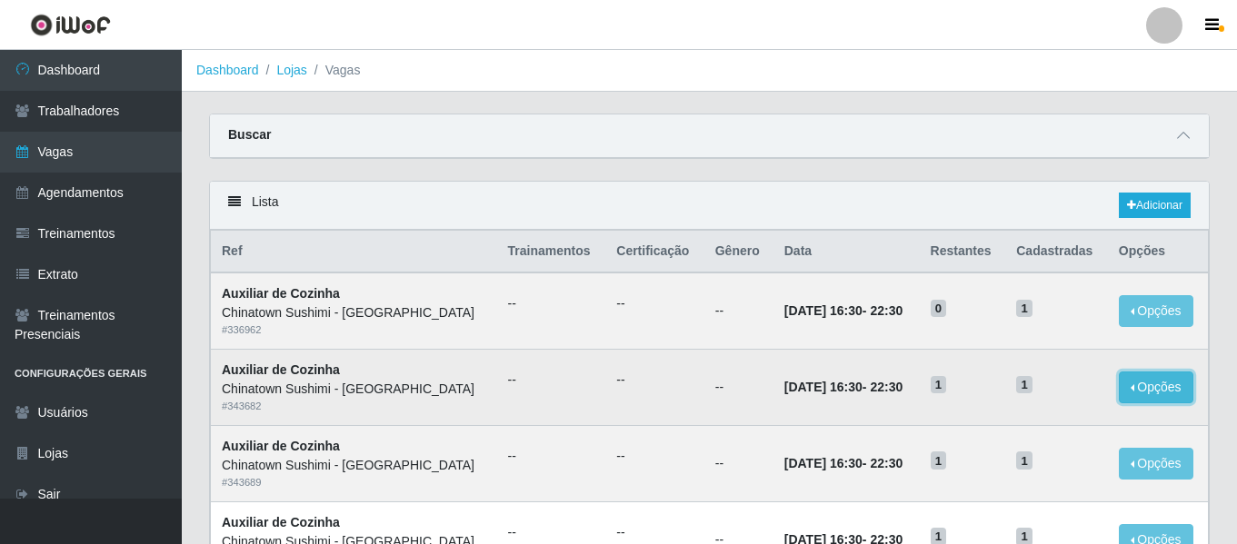
click at [1165, 393] on button "Opções" at bounding box center [1156, 388] width 75 height 32
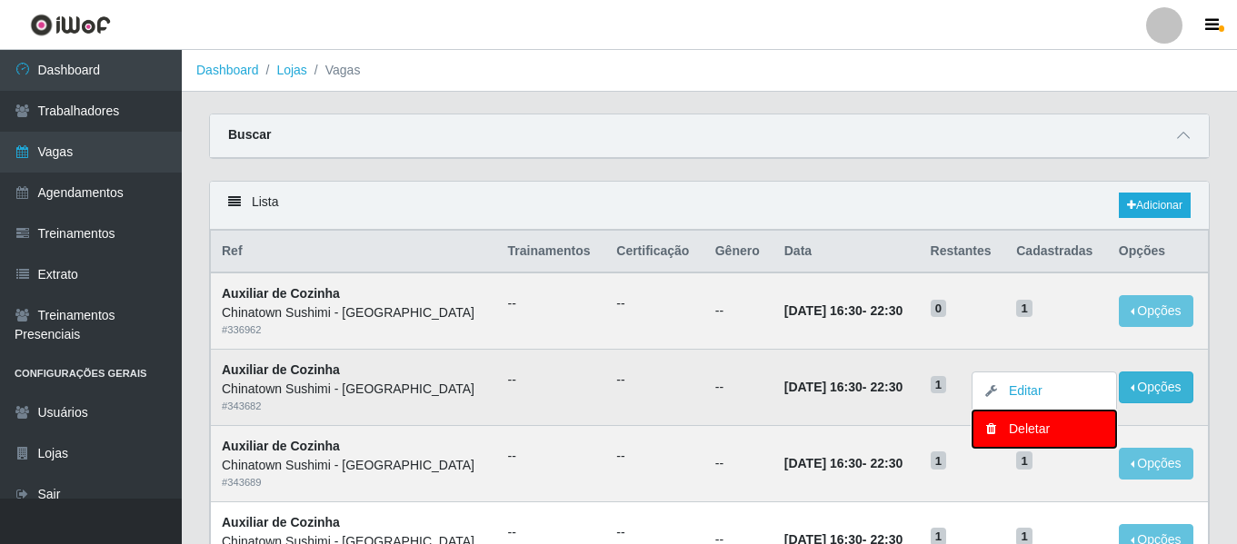
click at [1028, 429] on div "Deletar" at bounding box center [1044, 429] width 107 height 19
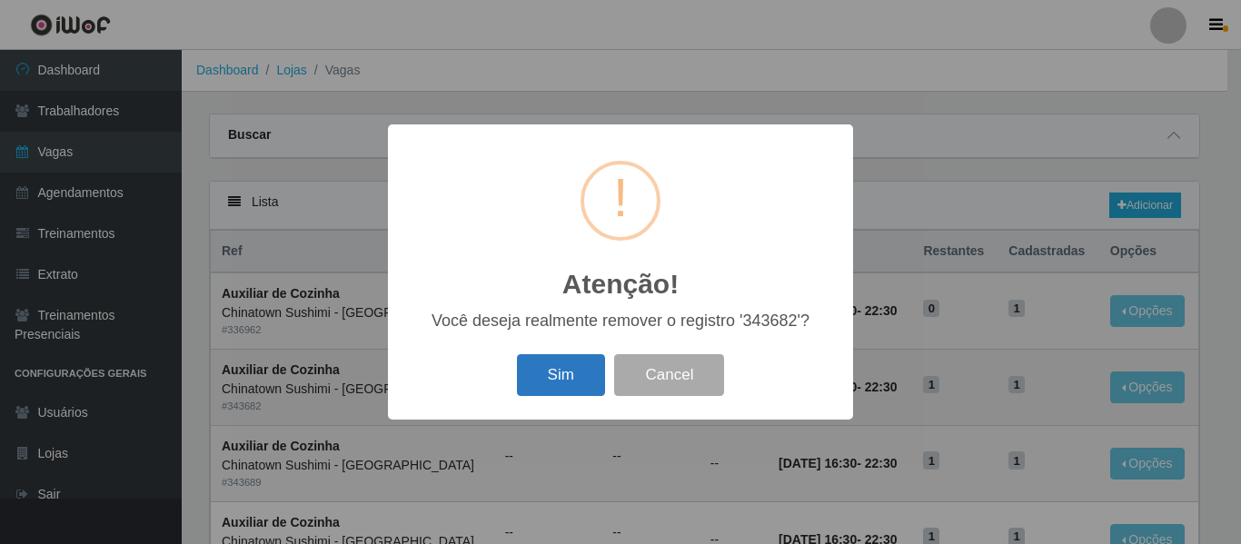
click at [581, 381] on button "Sim" at bounding box center [561, 375] width 88 height 43
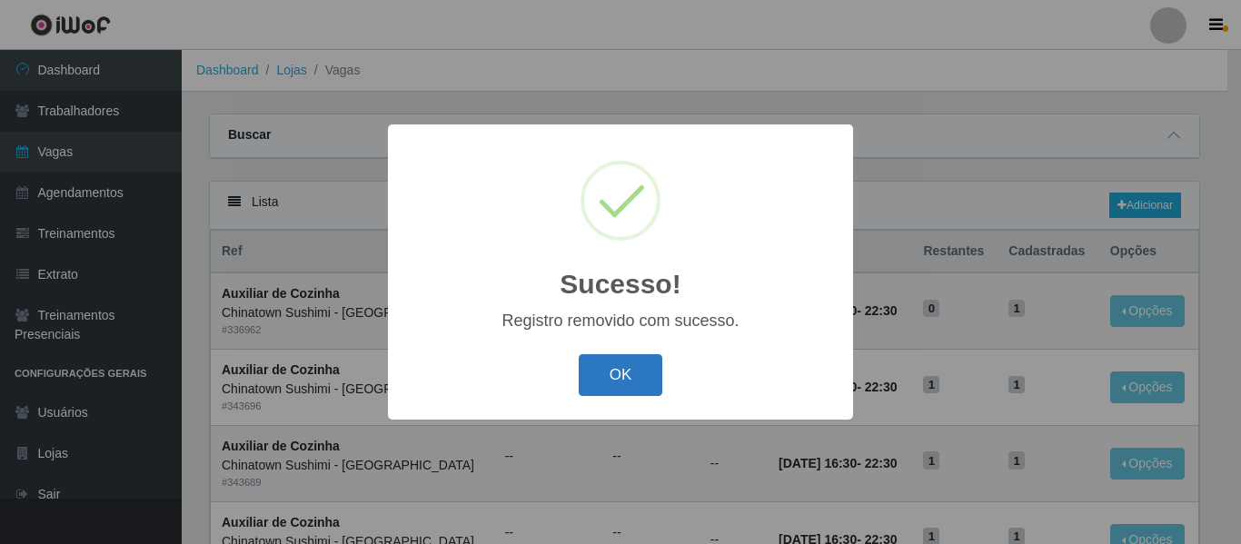
click at [605, 364] on button "OK" at bounding box center [621, 375] width 85 height 43
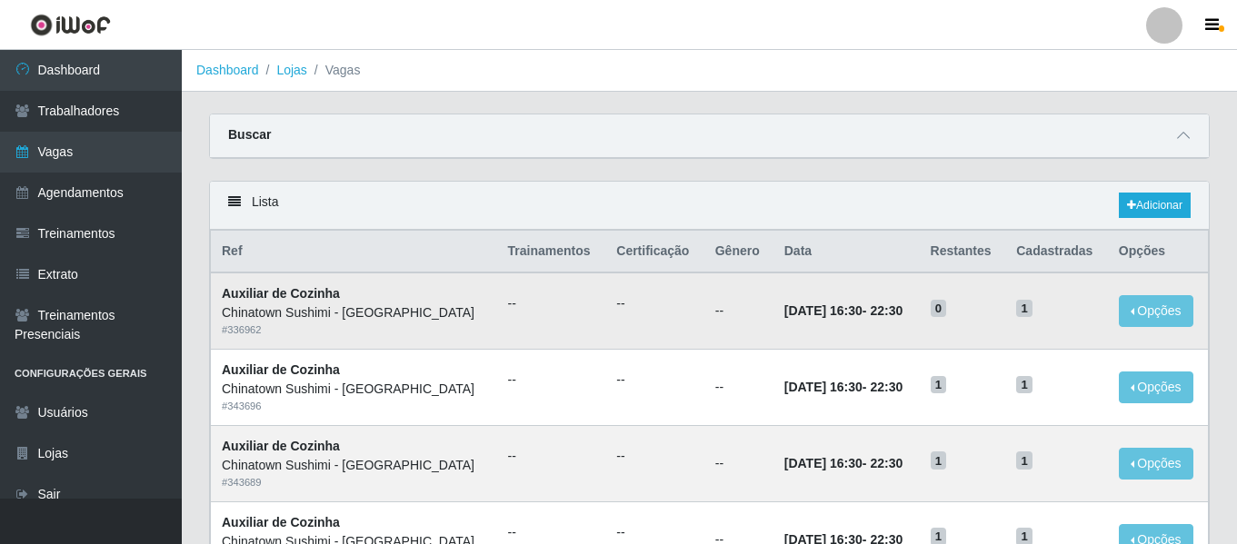
scroll to position [91, 0]
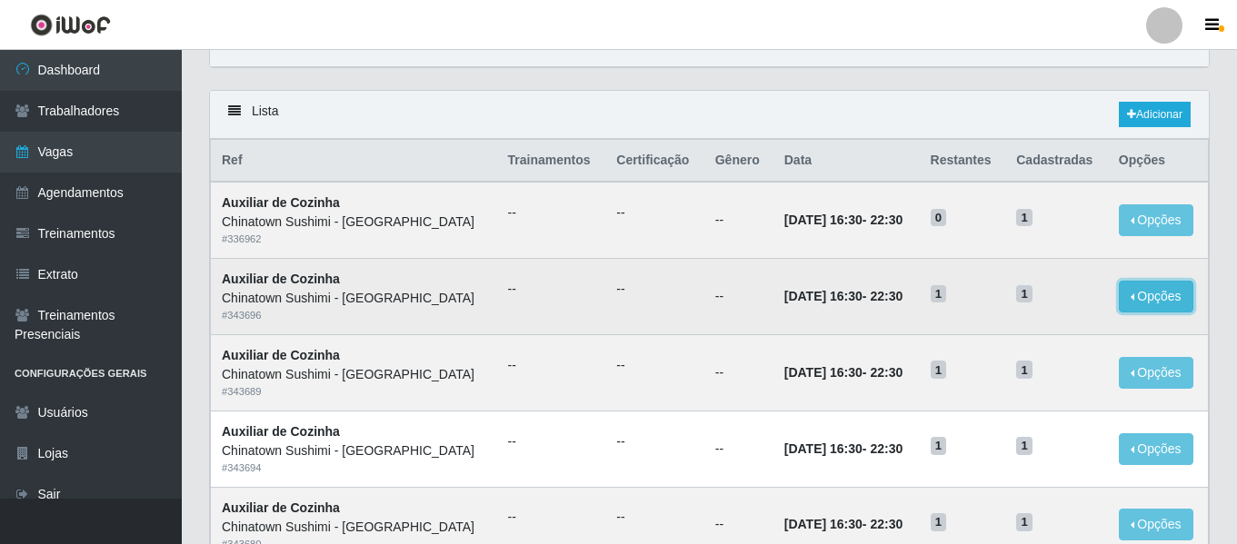
click at [1172, 298] on button "Opções" at bounding box center [1156, 297] width 75 height 32
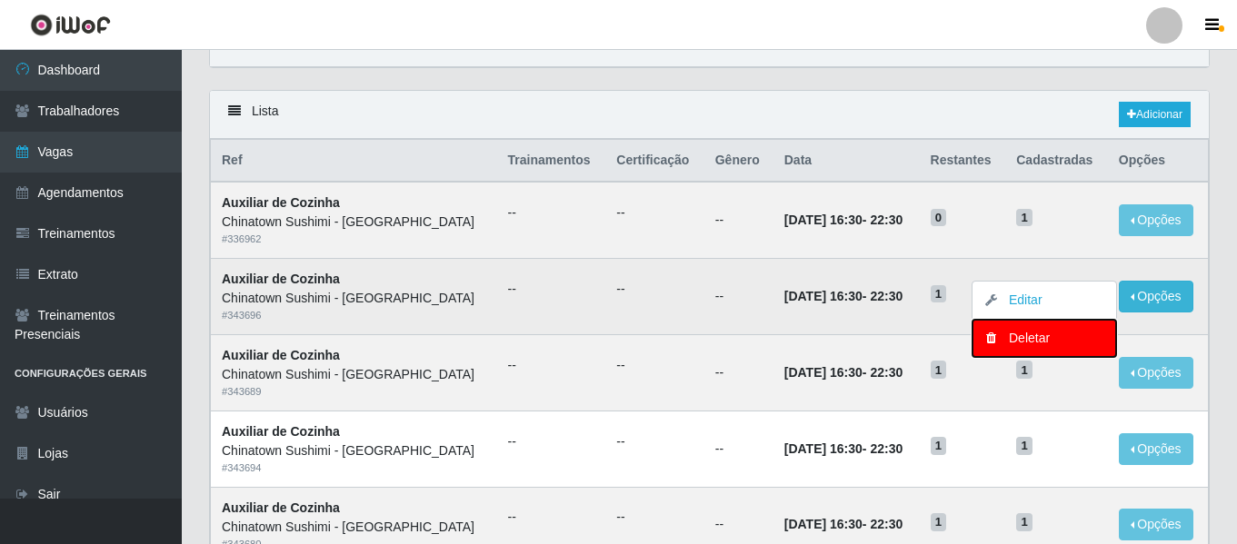
click at [1018, 343] on div "Deletar" at bounding box center [1044, 338] width 107 height 19
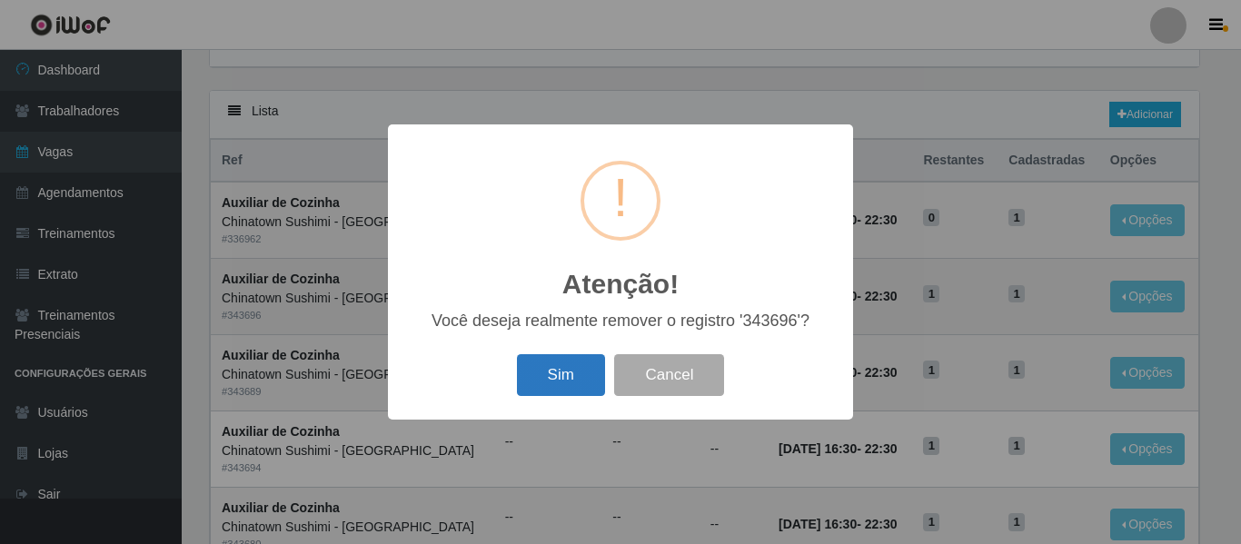
click at [535, 366] on button "Sim" at bounding box center [561, 375] width 88 height 43
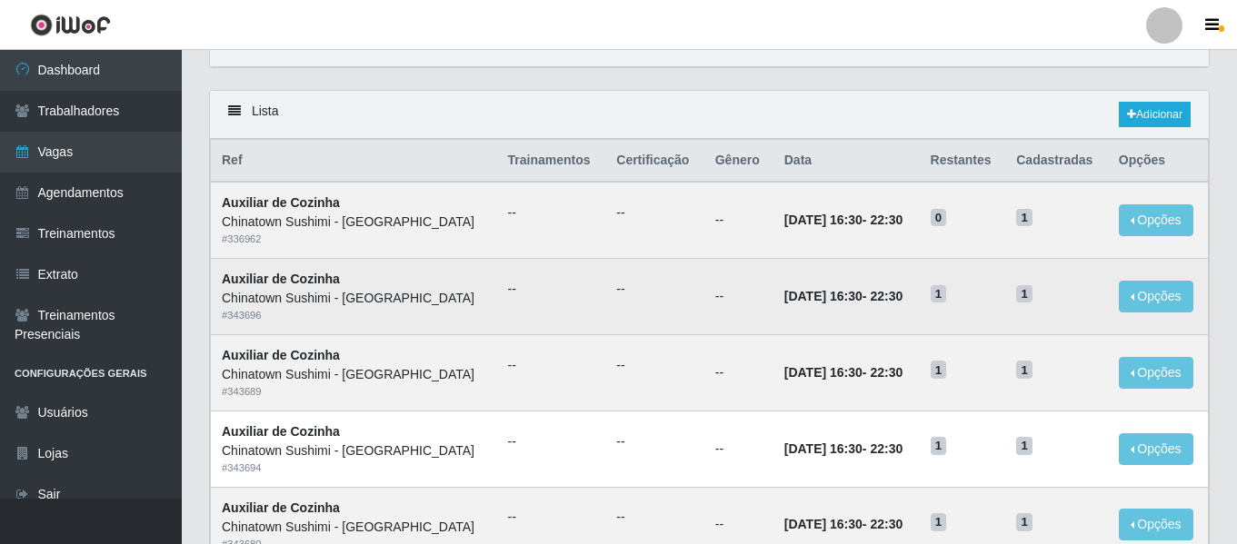
scroll to position [0, 0]
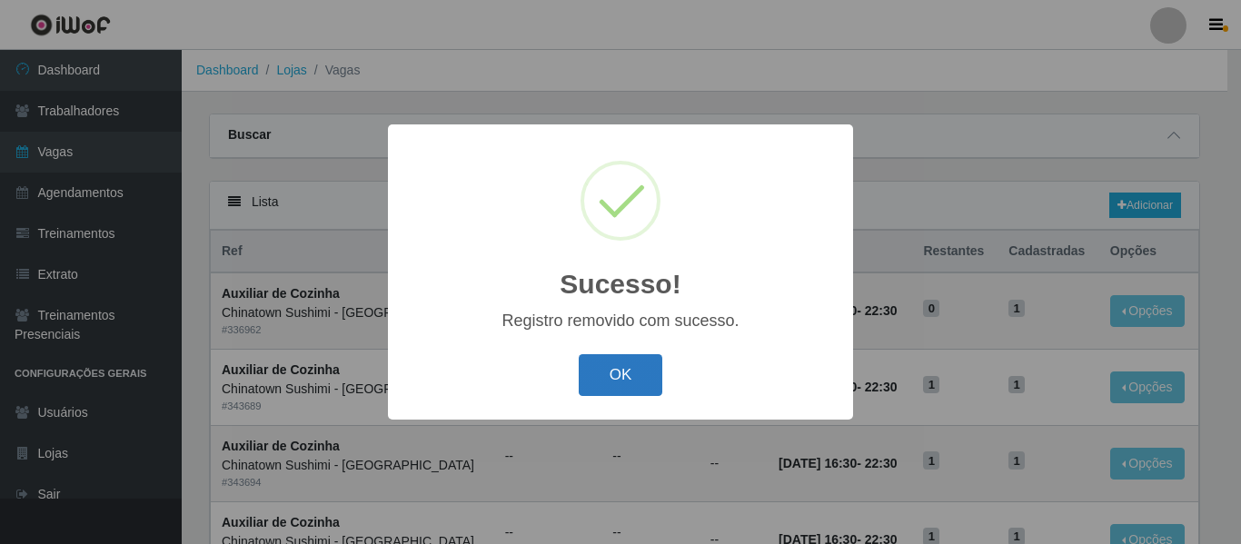
click at [615, 367] on button "OK" at bounding box center [621, 375] width 85 height 43
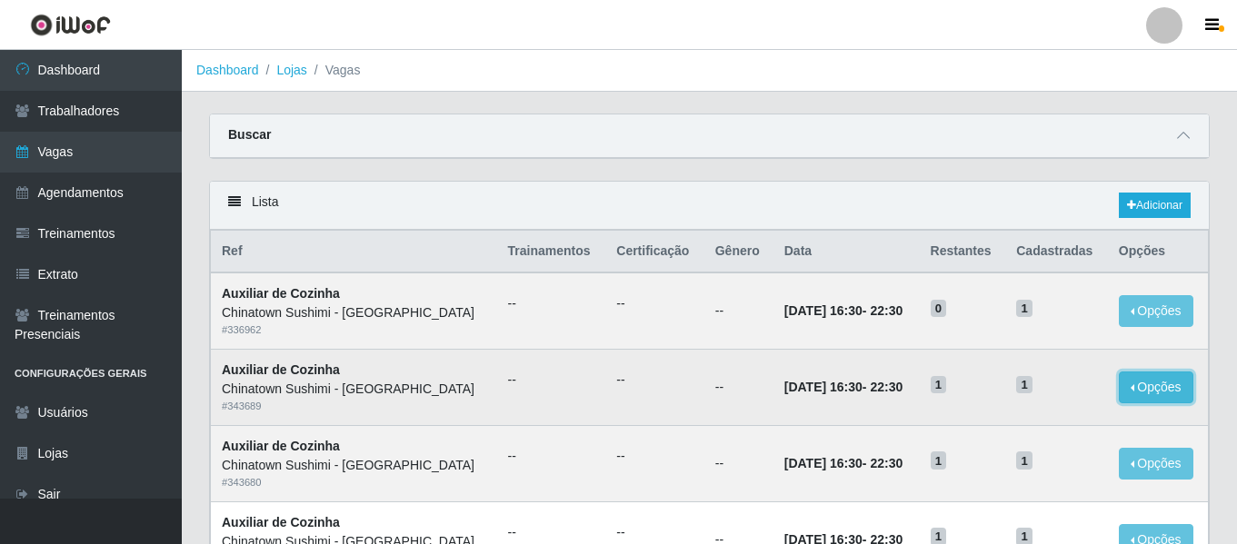
click at [1152, 386] on button "Opções" at bounding box center [1156, 388] width 75 height 32
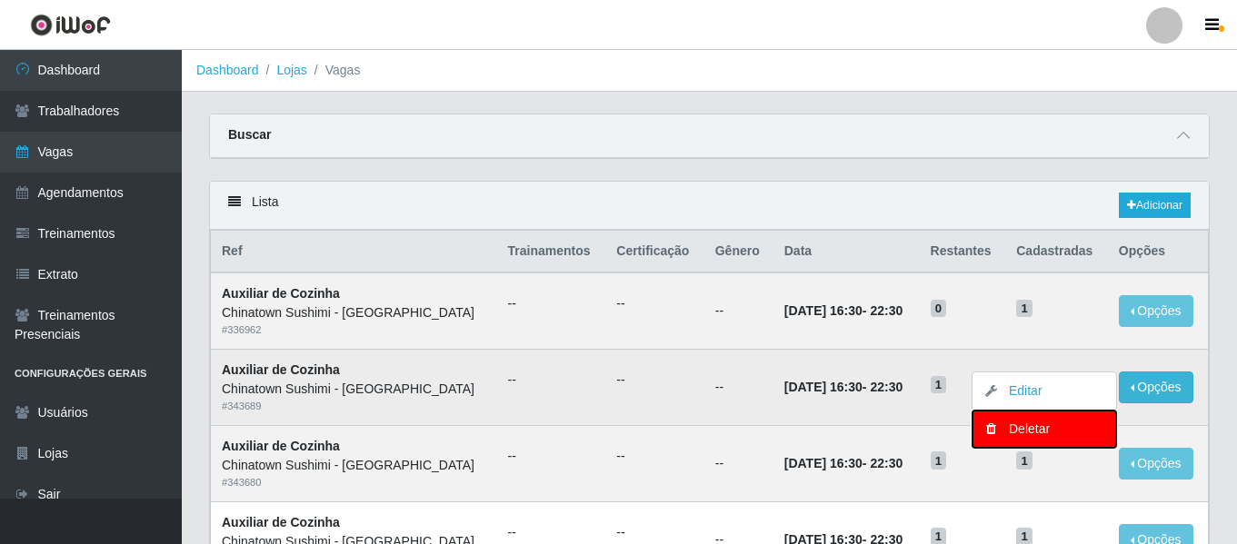
click at [1050, 436] on div "Deletar" at bounding box center [1044, 429] width 107 height 19
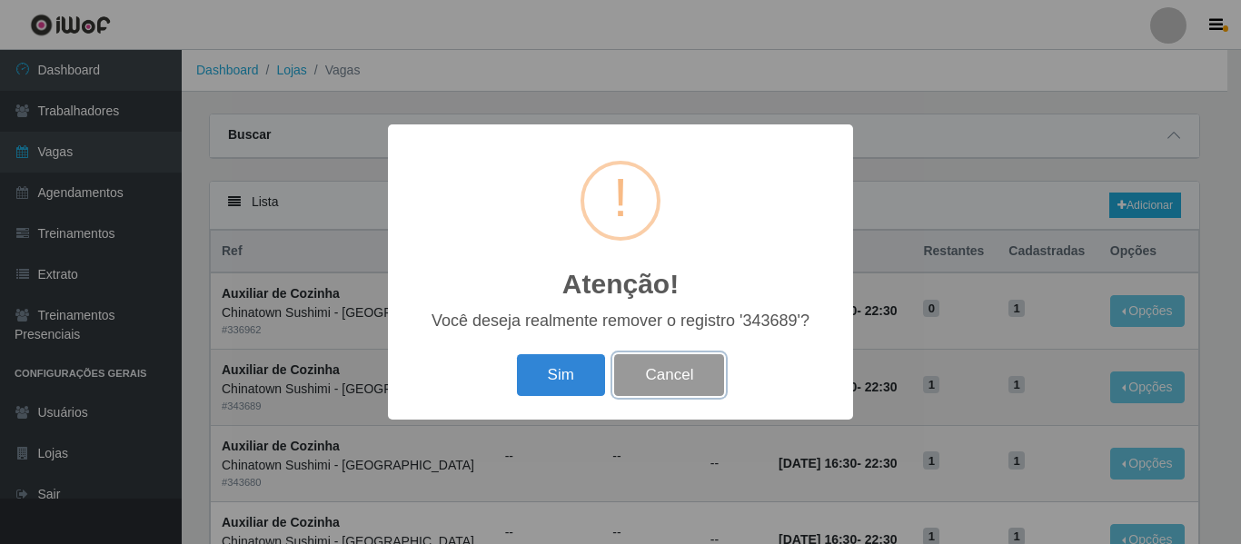
click at [697, 368] on button "Cancel" at bounding box center [669, 375] width 110 height 43
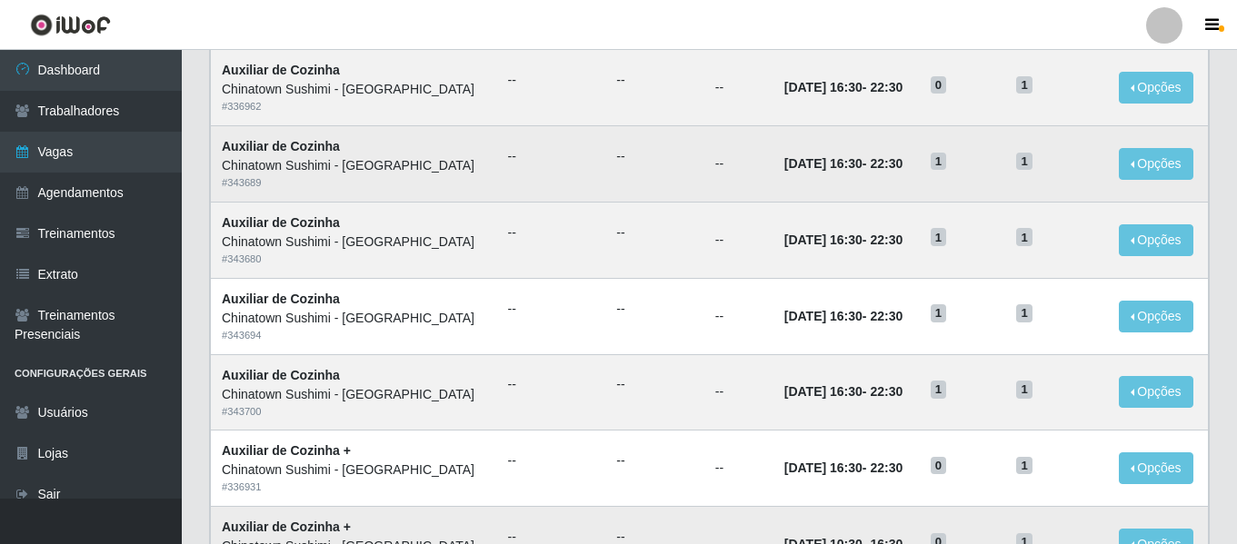
scroll to position [182, 0]
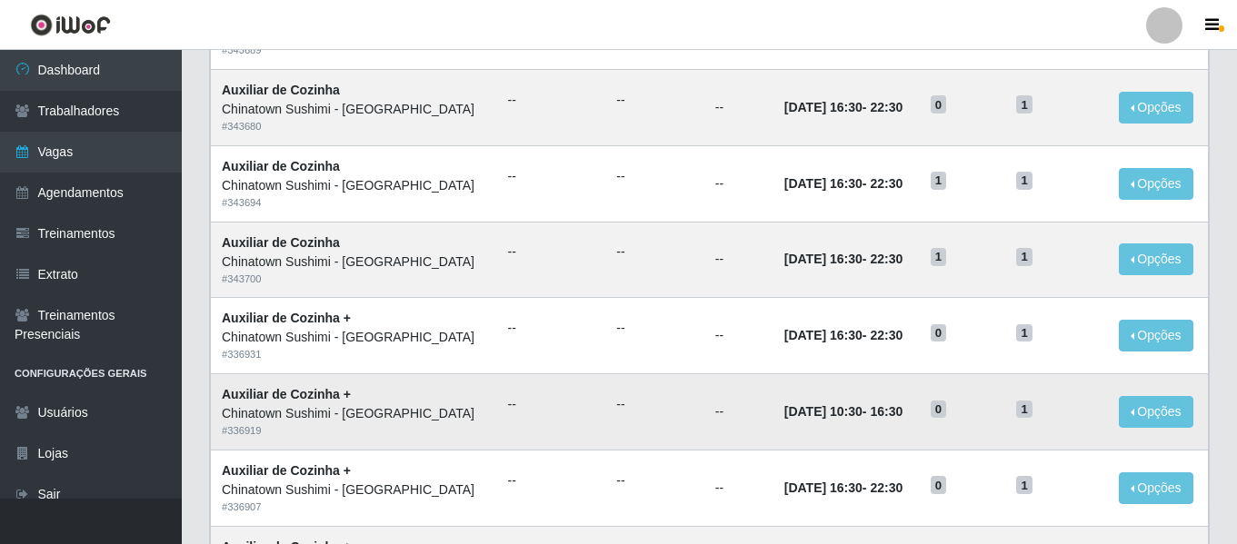
scroll to position [313, 0]
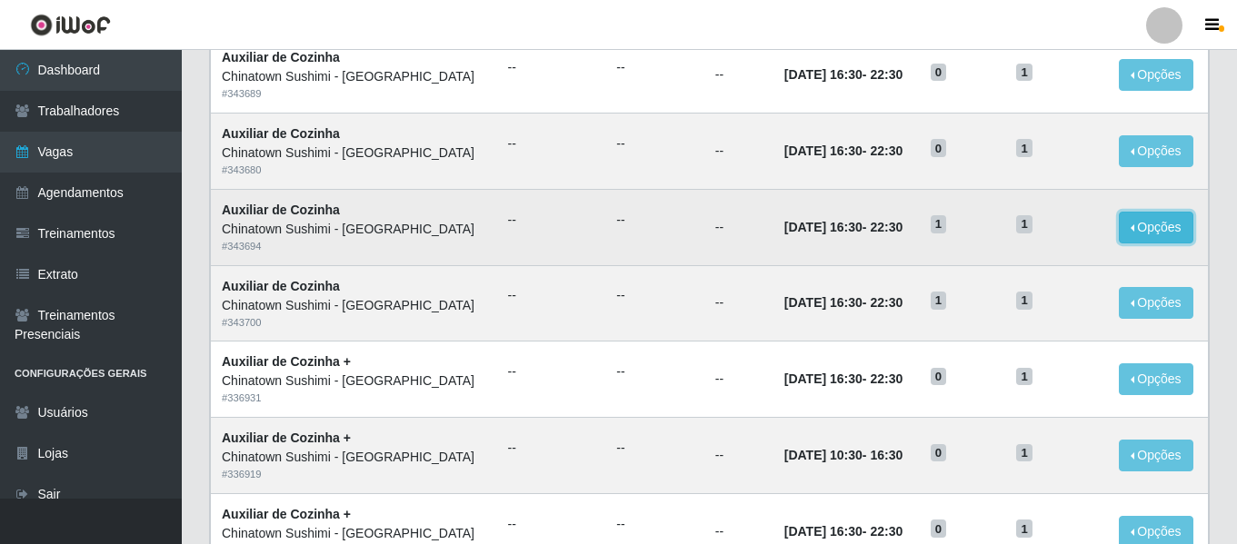
click at [1156, 224] on button "Opções" at bounding box center [1156, 228] width 75 height 32
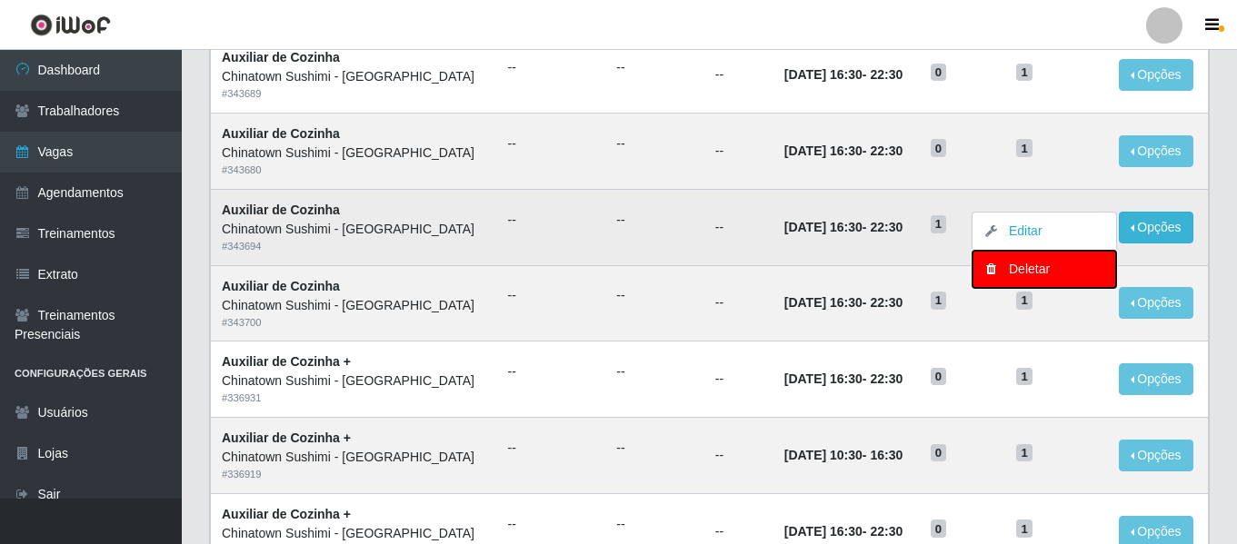
click at [1024, 264] on div "Deletar" at bounding box center [1044, 269] width 107 height 19
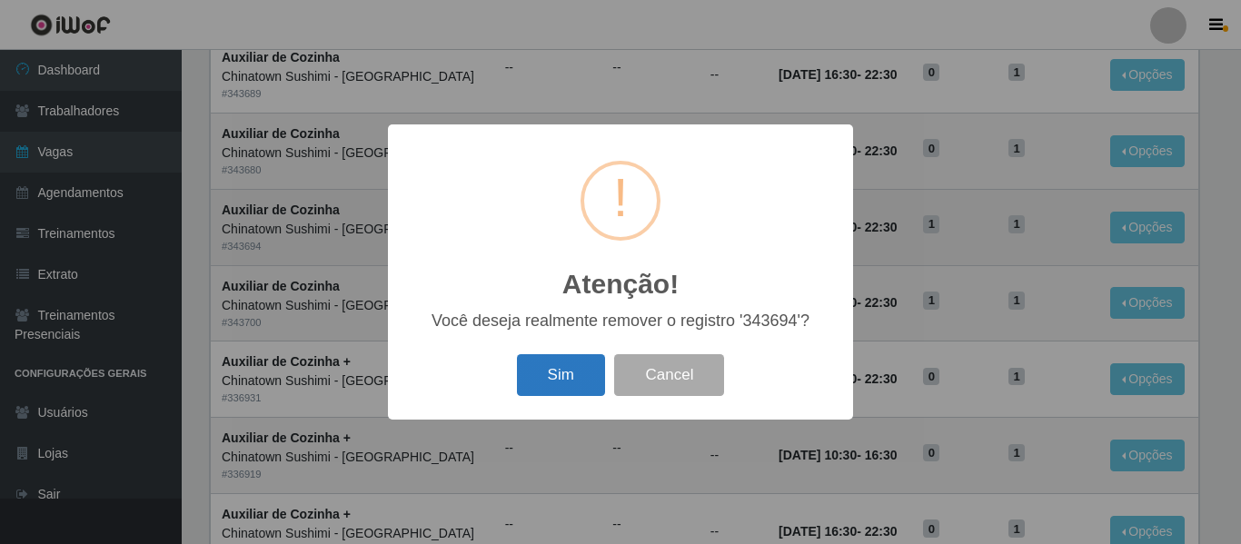
click at [569, 379] on button "Sim" at bounding box center [561, 375] width 88 height 43
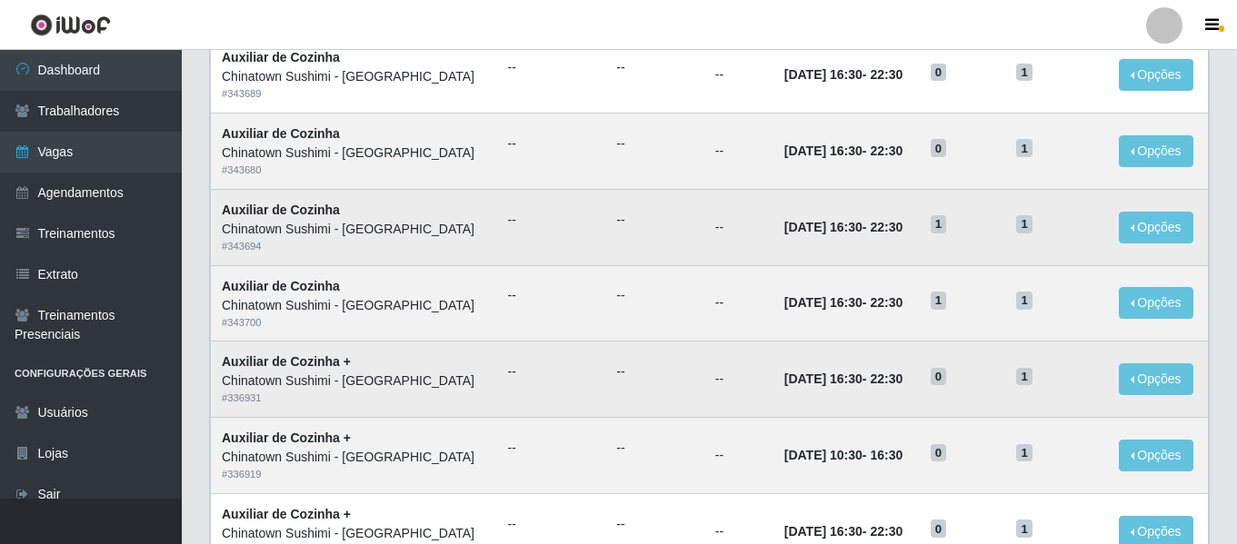
scroll to position [0, 0]
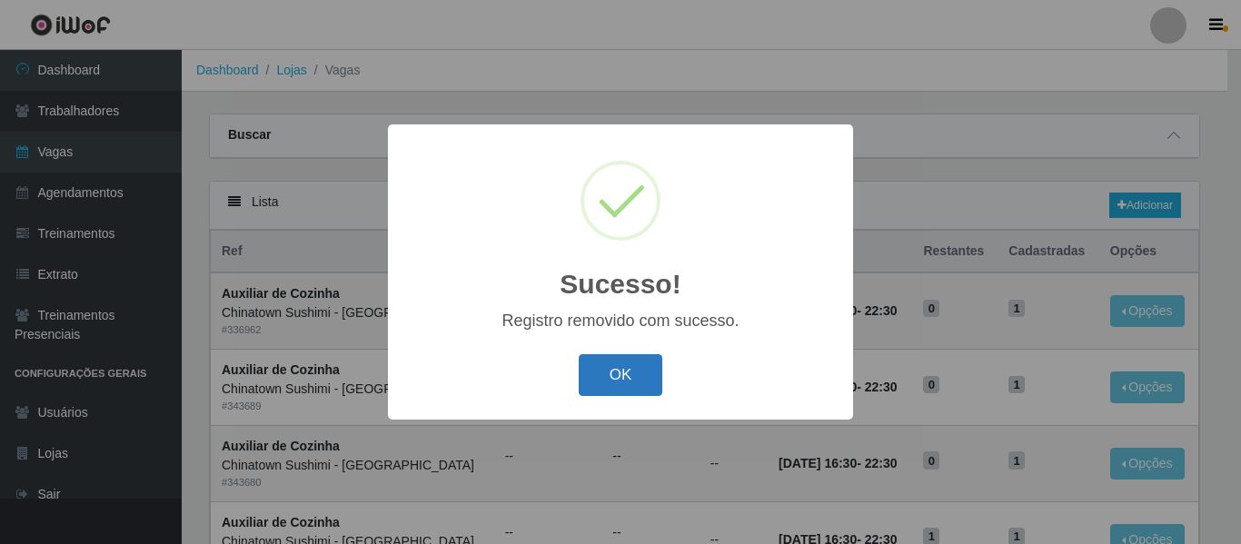
click at [629, 379] on button "OK" at bounding box center [621, 375] width 85 height 43
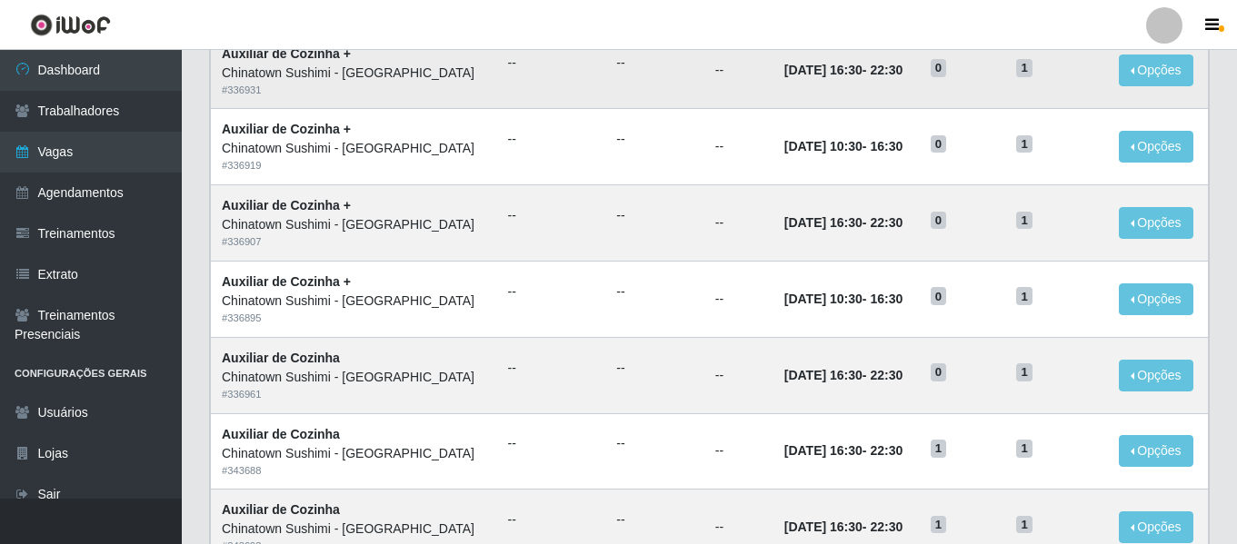
scroll to position [692, 0]
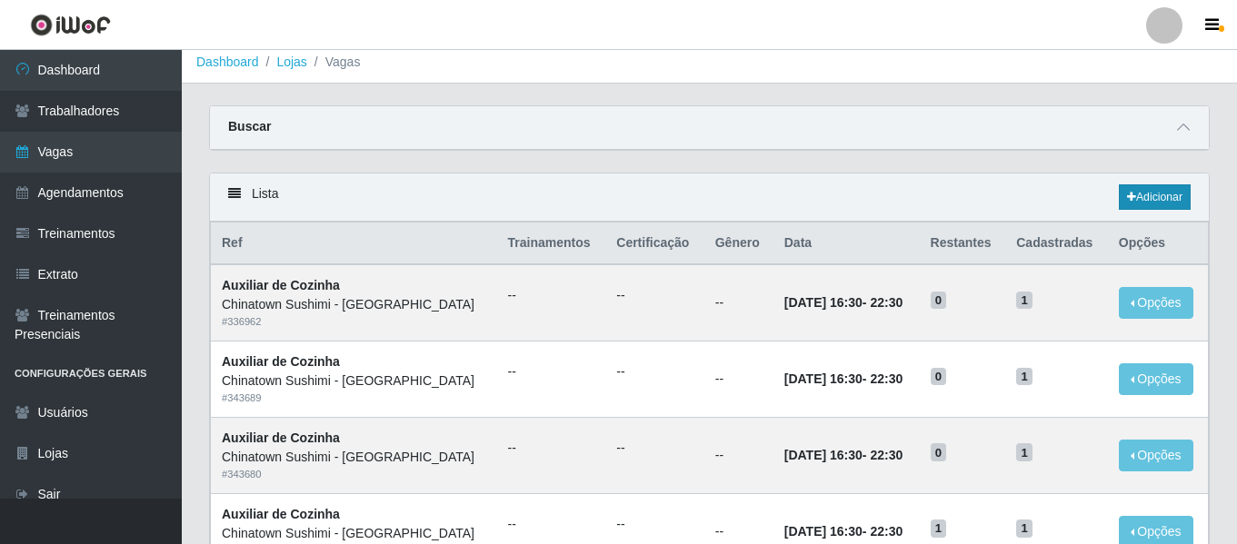
scroll to position [0, 0]
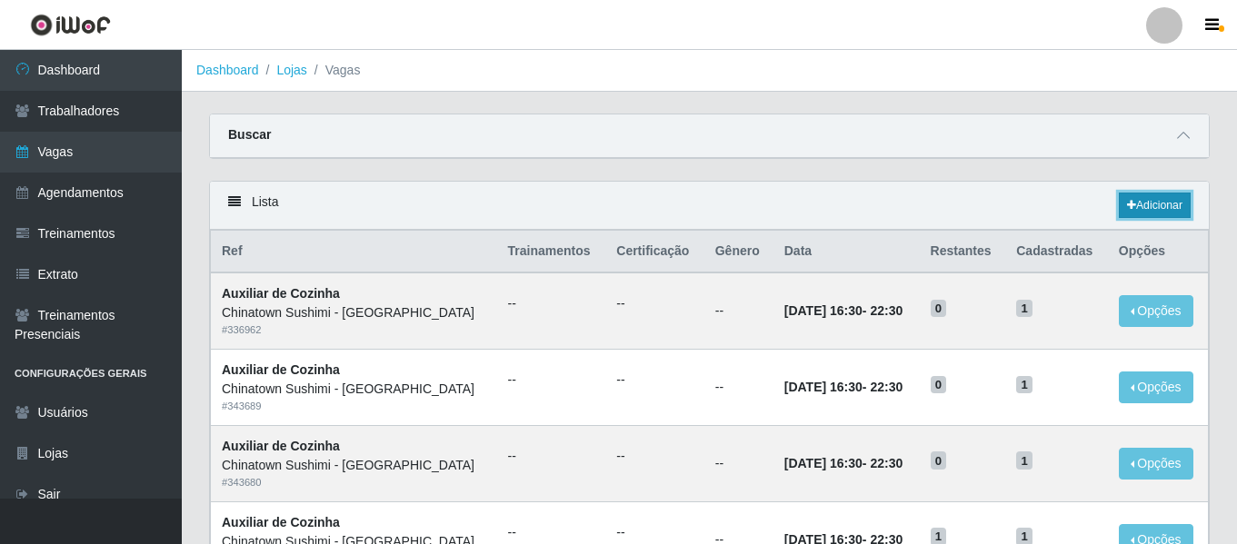
click at [1158, 205] on link "Adicionar" at bounding box center [1155, 205] width 72 height 25
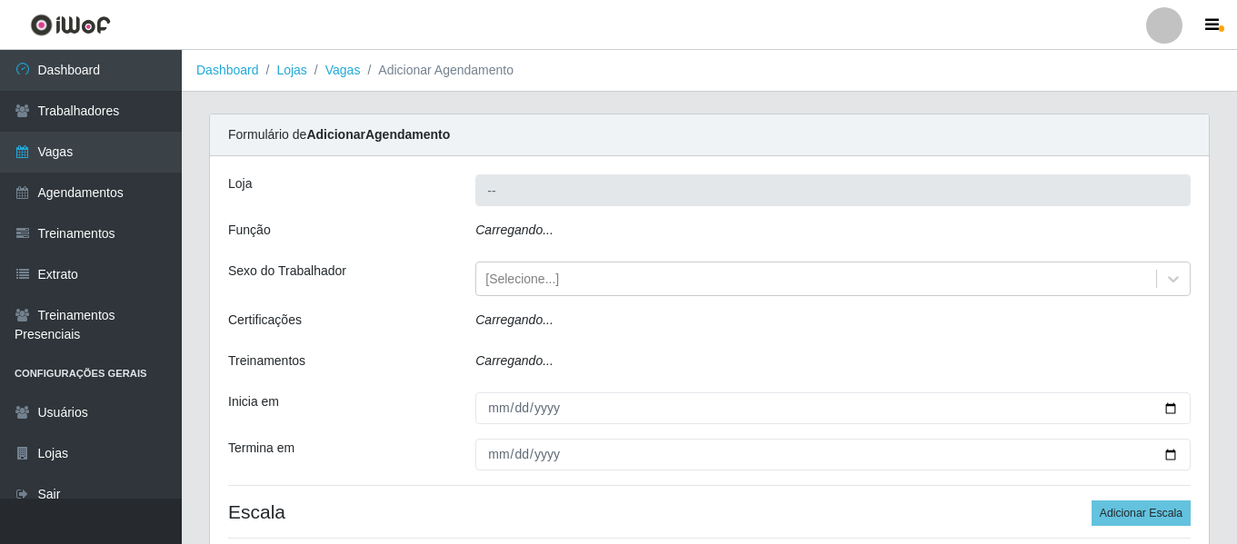
type input "Chinatown Sushimi - [GEOGRAPHIC_DATA]"
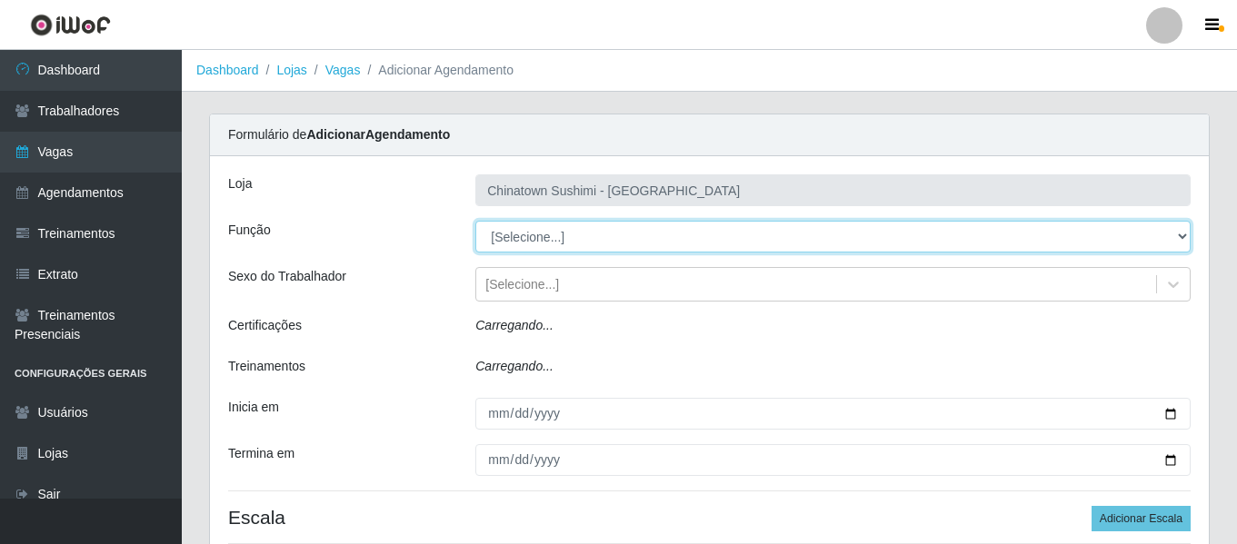
click at [534, 242] on select "[Selecione...] ASG ASG + ASG ++ Auxiliar de Cozinha Auxiliar de Cozinha + Auxil…" at bounding box center [832, 237] width 715 height 32
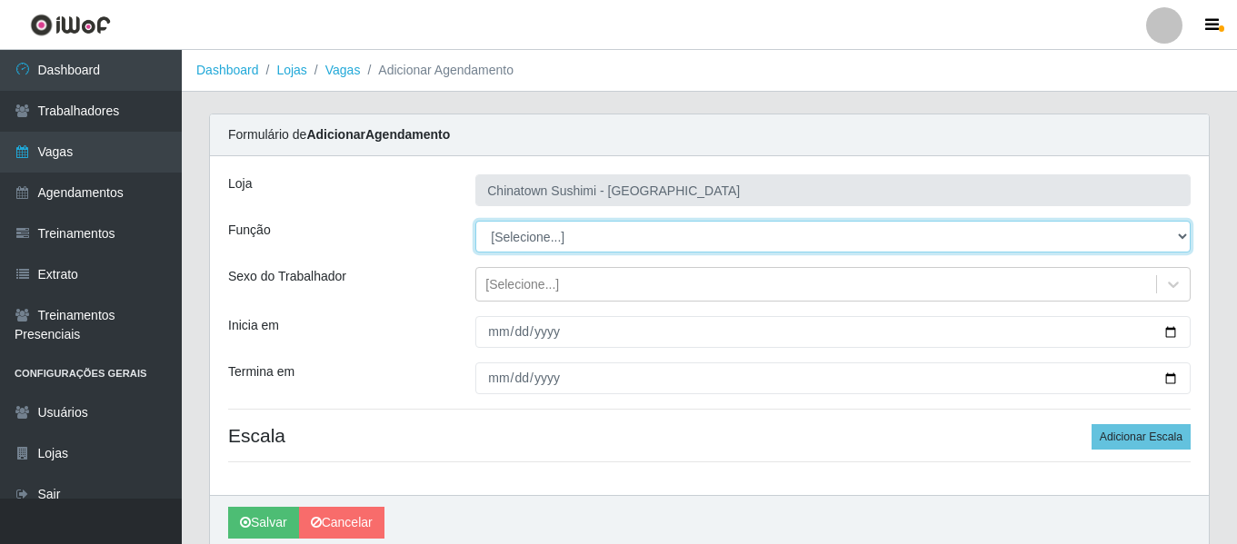
select select "9"
click at [475, 221] on select "[Selecione...] ASG ASG + ASG ++ Auxiliar de Cozinha Auxiliar de Cozinha + Auxil…" at bounding box center [832, 237] width 715 height 32
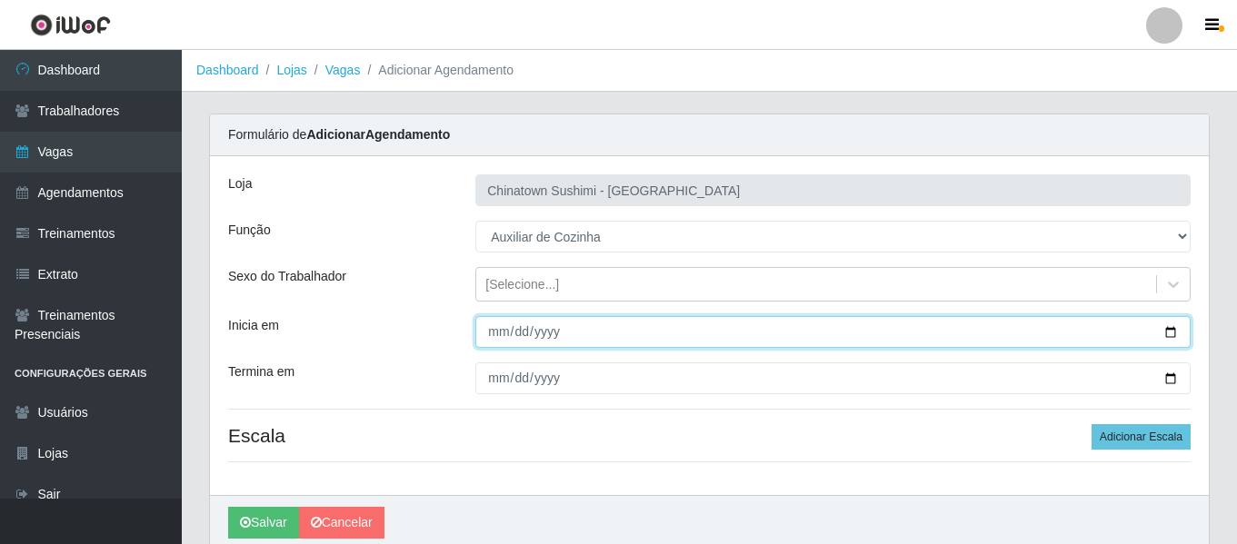
click at [495, 327] on input "Inicia em" at bounding box center [832, 332] width 715 height 32
type input "2025-09-15"
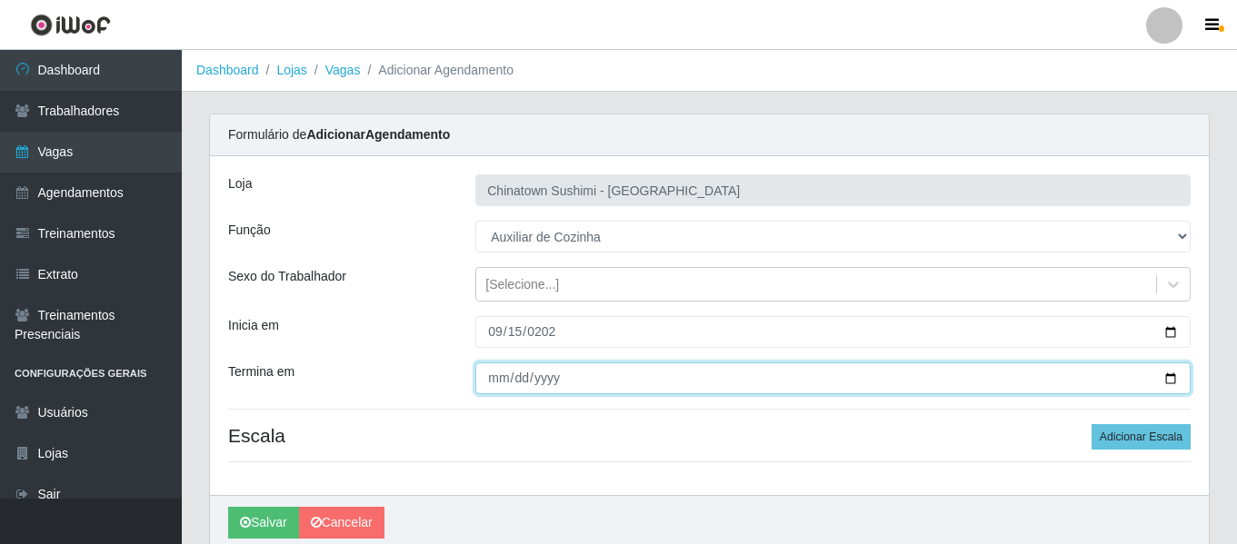
click at [489, 377] on input "Termina em" at bounding box center [832, 379] width 715 height 32
type input "2025-09-15"
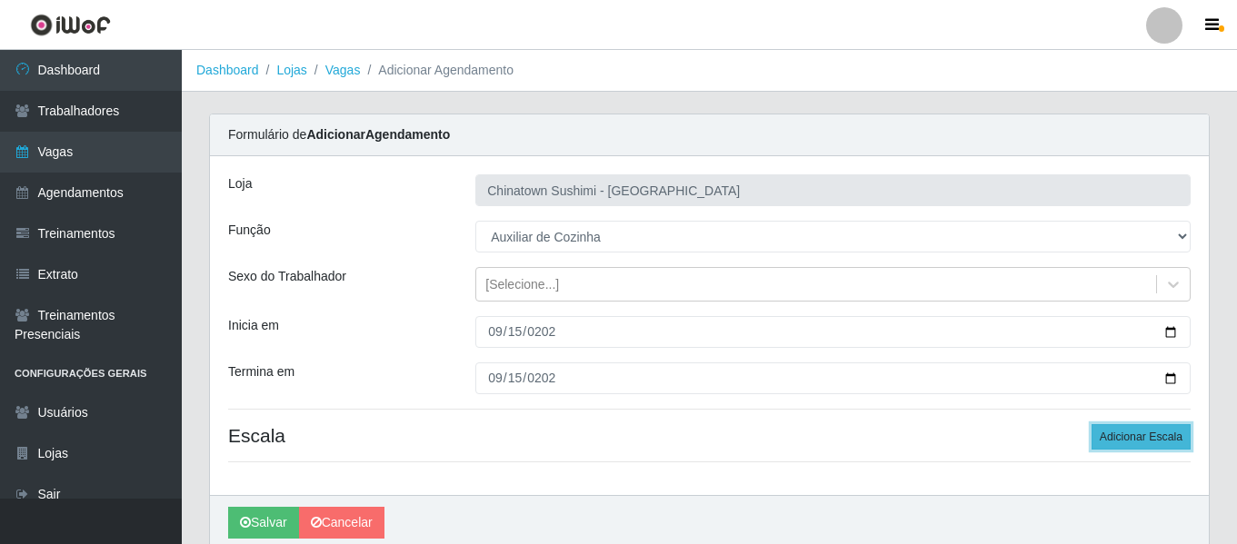
click at [1138, 438] on button "Adicionar Escala" at bounding box center [1140, 436] width 99 height 25
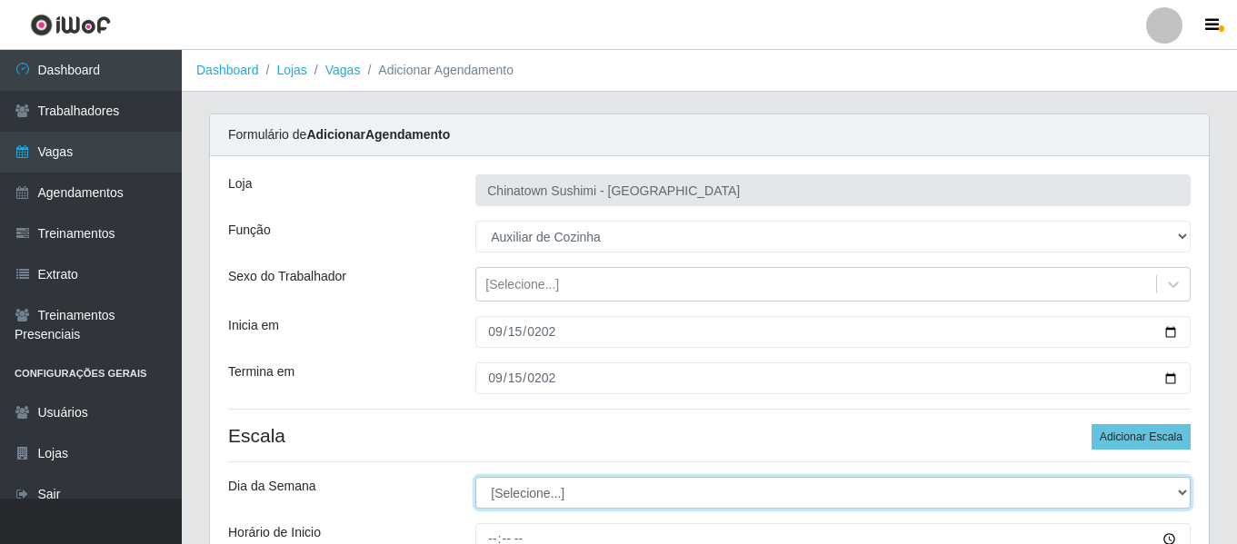
click at [557, 497] on select "[Selecione...] Segunda Terça Quarta Quinta Sexta Sábado Domingo" at bounding box center [832, 493] width 715 height 32
select select "1"
click at [475, 477] on select "[Selecione...] Segunda Terça Quarta Quinta Sexta Sábado Domingo" at bounding box center [832, 493] width 715 height 32
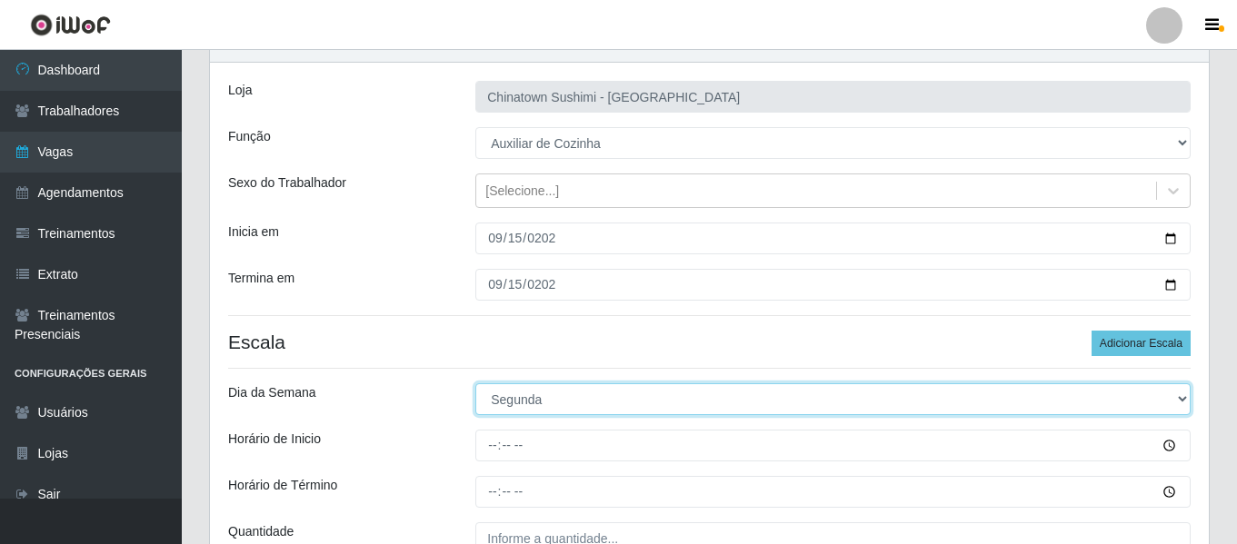
scroll to position [182, 0]
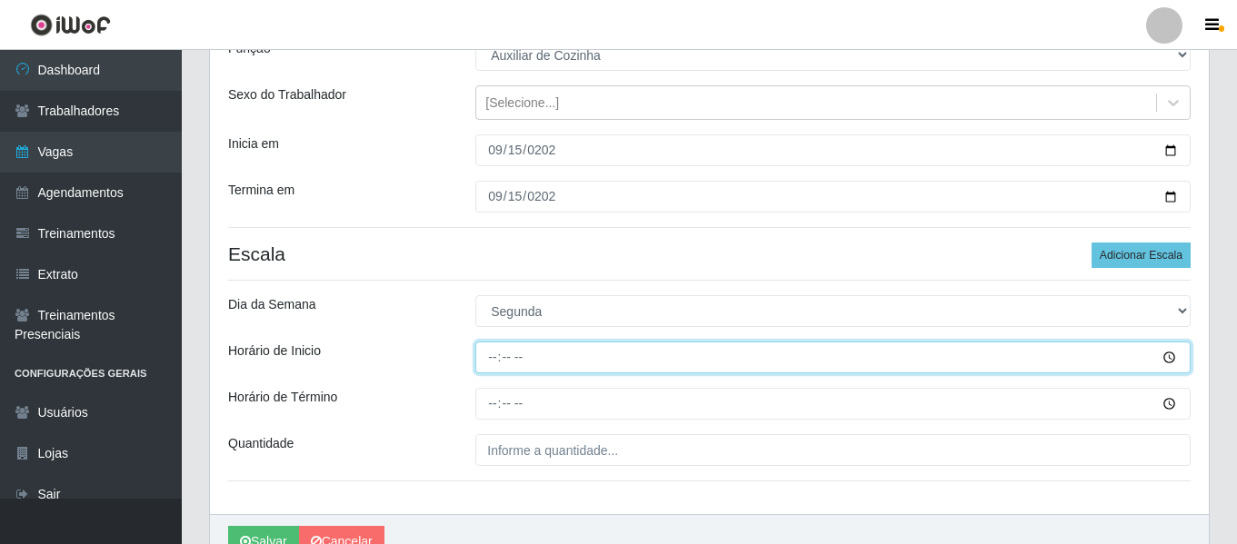
click at [489, 363] on input "Horário de Inicio" at bounding box center [832, 358] width 715 height 32
type input "16:30"
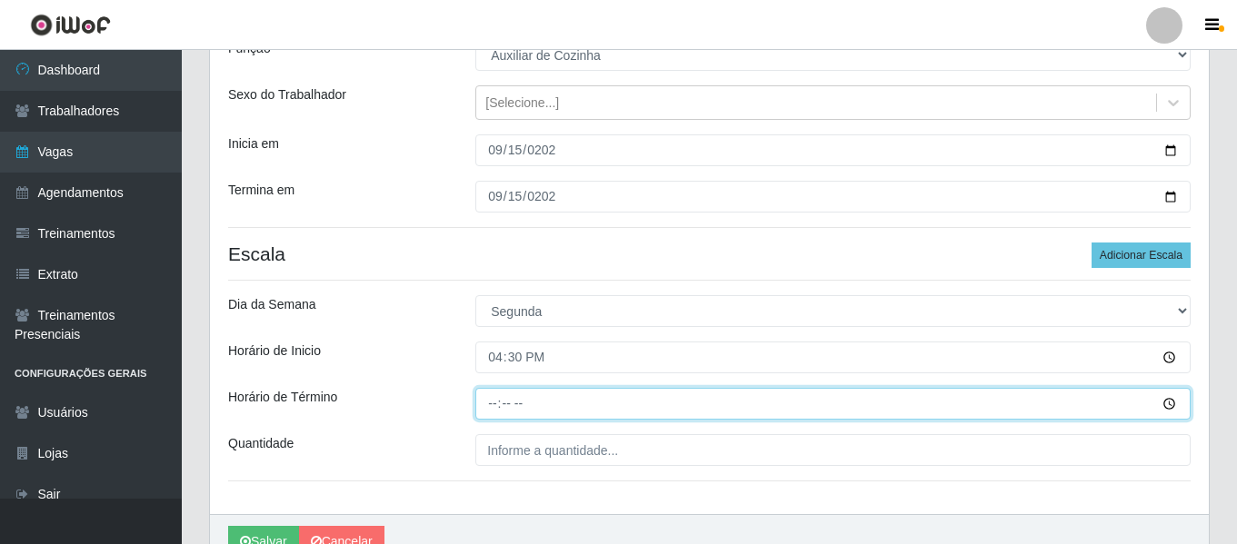
click at [491, 414] on input "Horário de Término" at bounding box center [832, 404] width 715 height 32
type input "22:30"
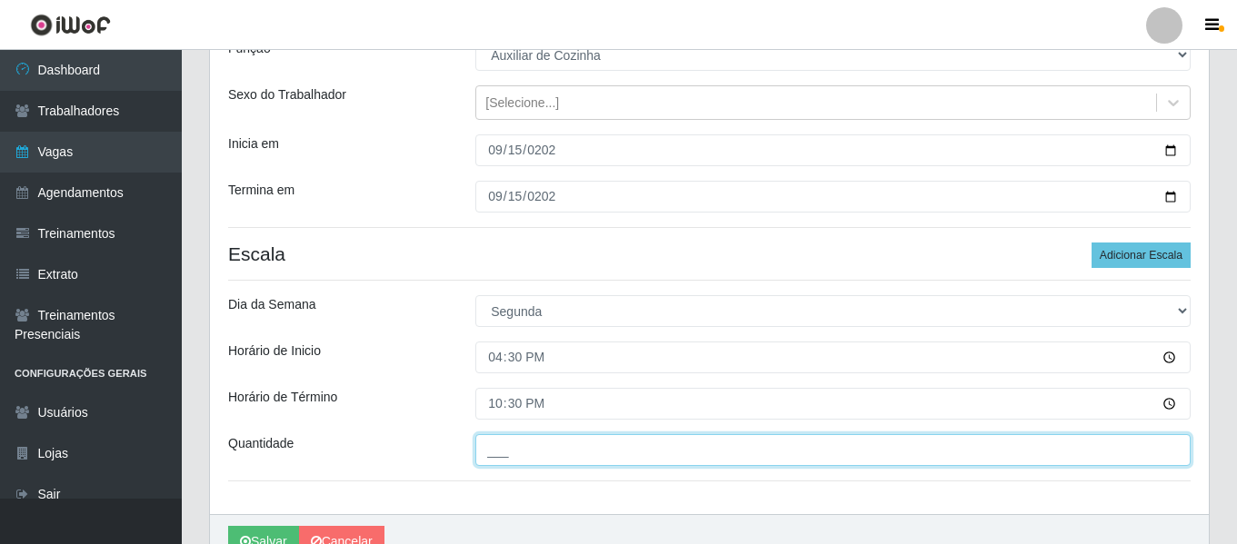
click at [522, 458] on input "___" at bounding box center [832, 450] width 715 height 32
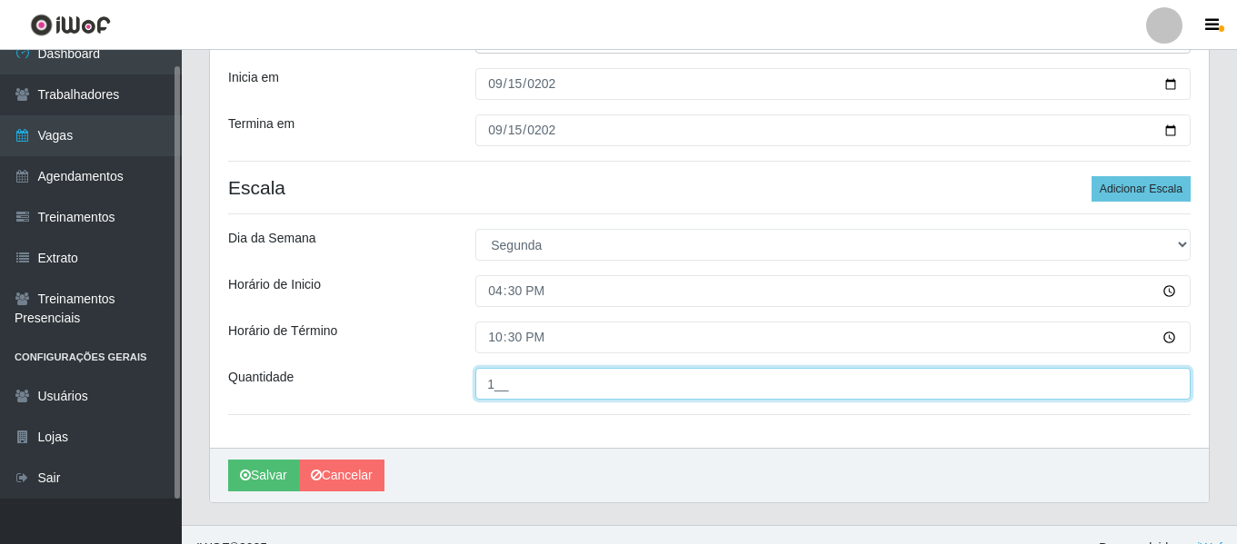
scroll to position [273, 0]
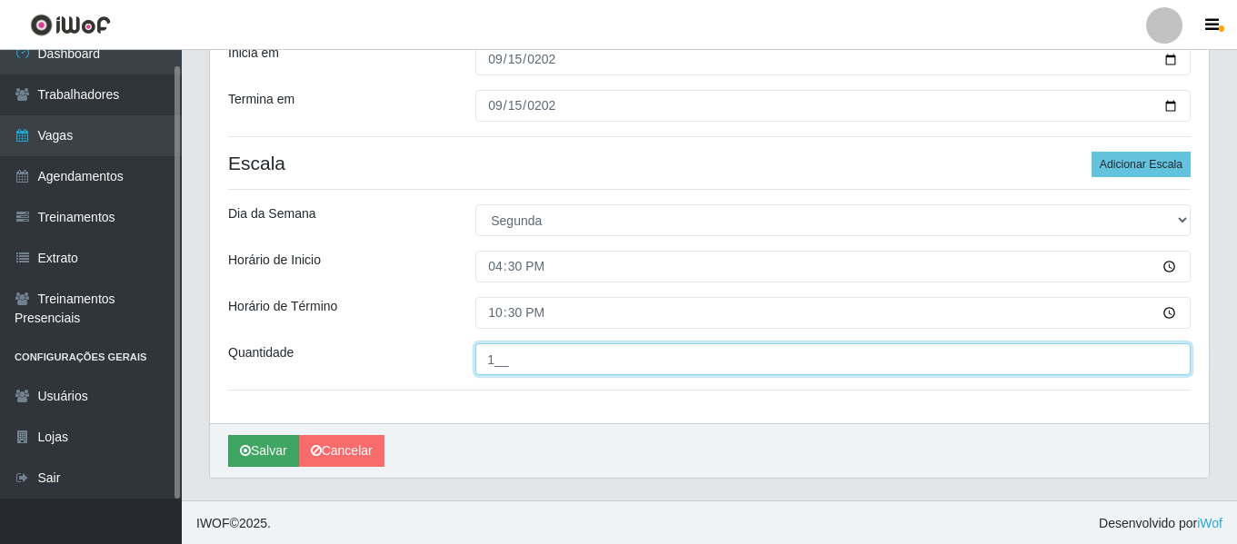
type input "1__"
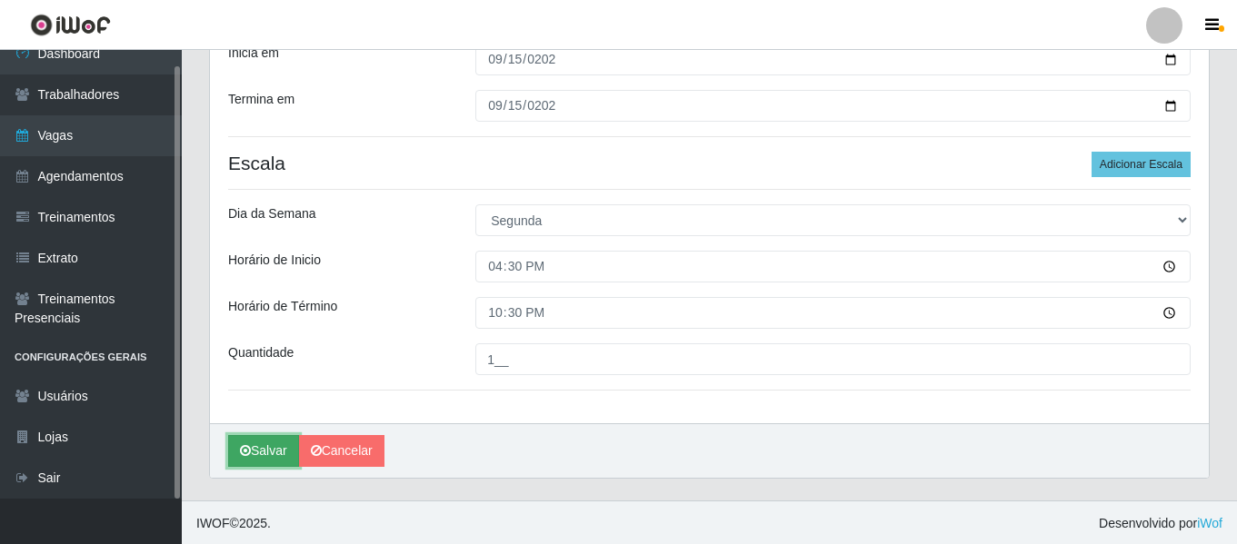
click at [252, 443] on button "Salvar" at bounding box center [263, 451] width 71 height 32
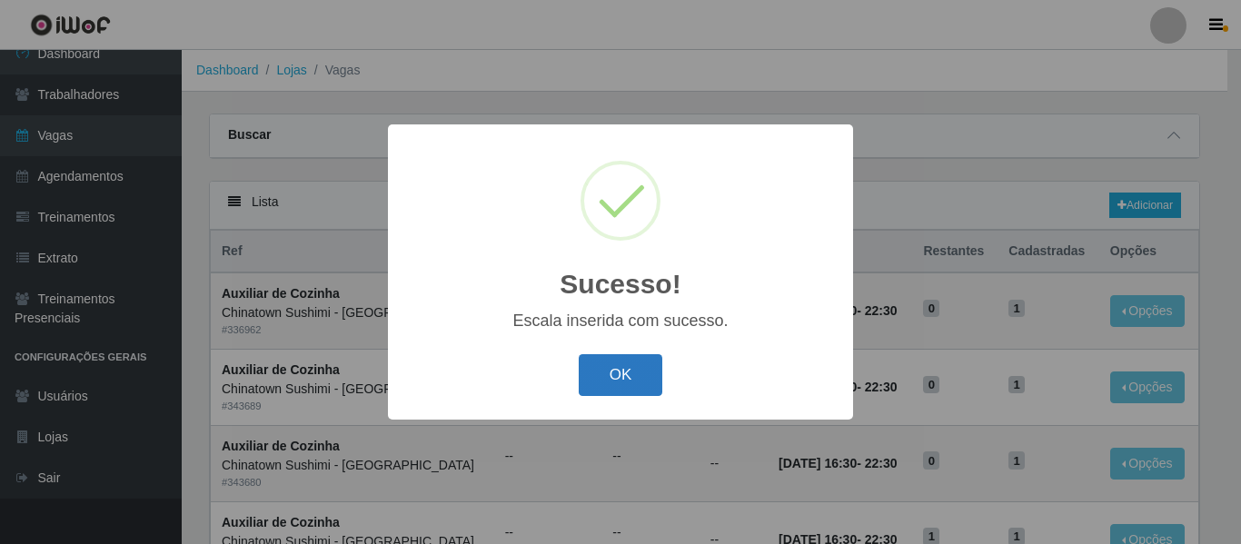
click at [660, 379] on button "OK" at bounding box center [621, 375] width 85 height 43
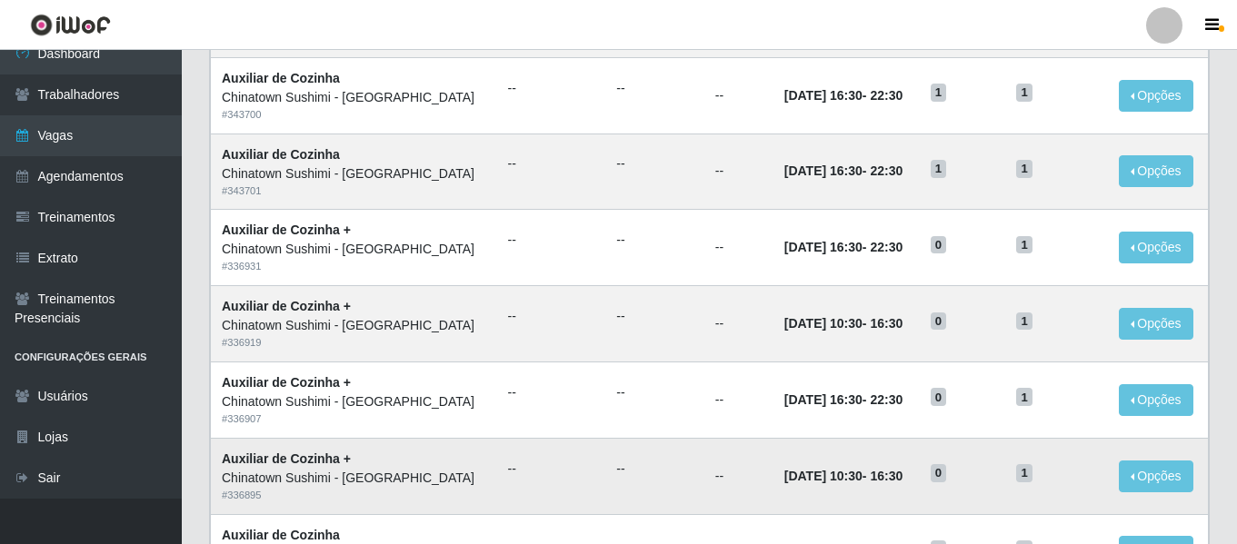
scroll to position [727, 0]
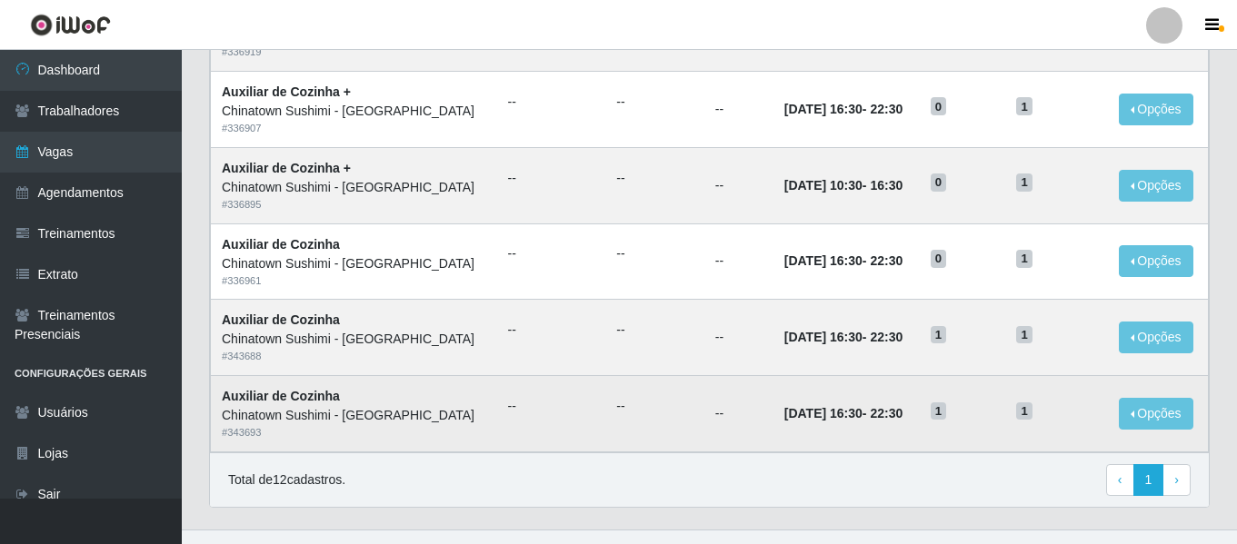
scroll to position [767, 0]
